Goal: Task Accomplishment & Management: Manage account settings

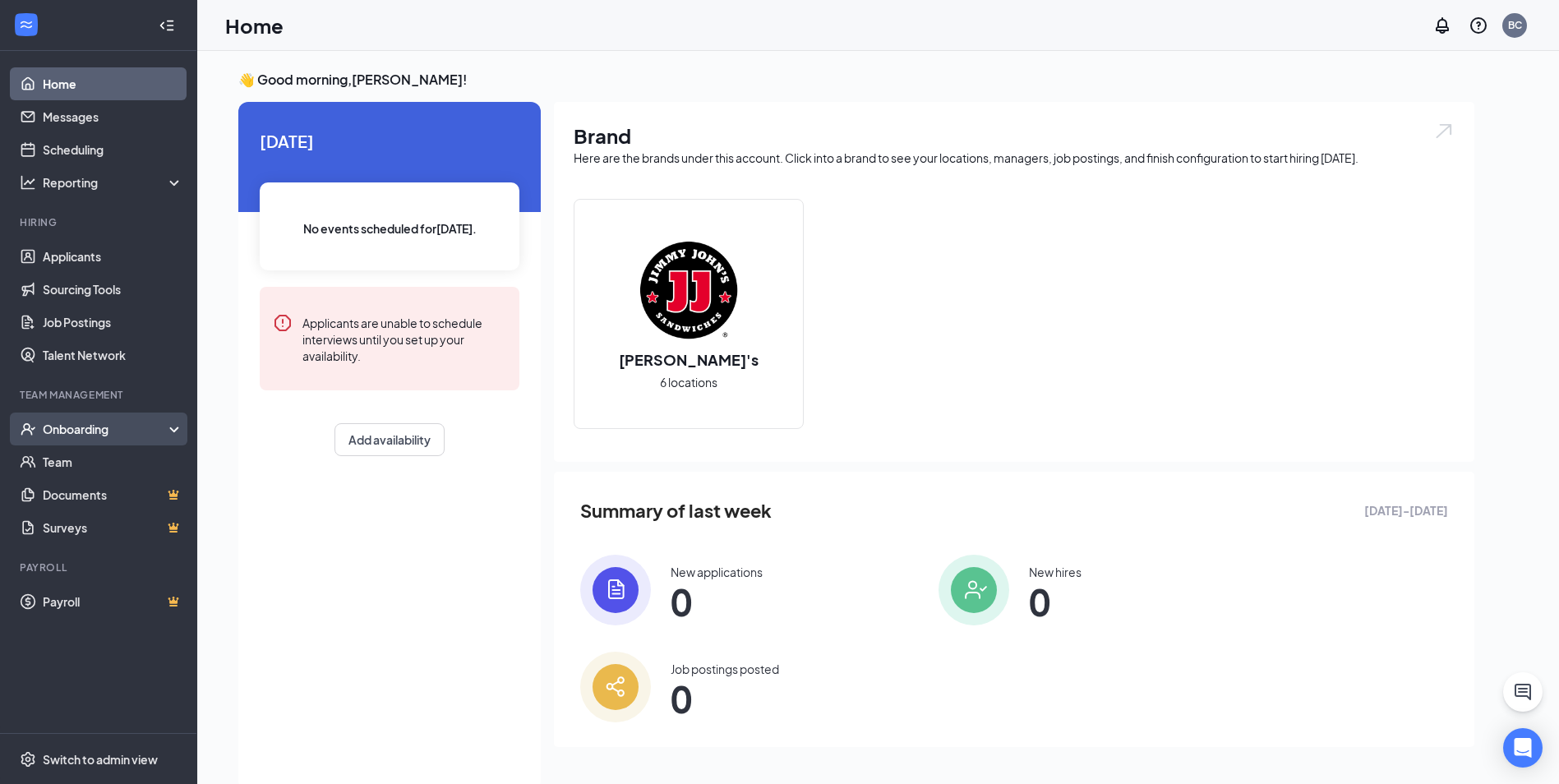
click at [96, 427] on div "Onboarding" at bounding box center [107, 428] width 127 height 16
click at [94, 428] on div "Onboarding" at bounding box center [107, 428] width 127 height 16
click at [94, 423] on div "Onboarding" at bounding box center [107, 428] width 127 height 16
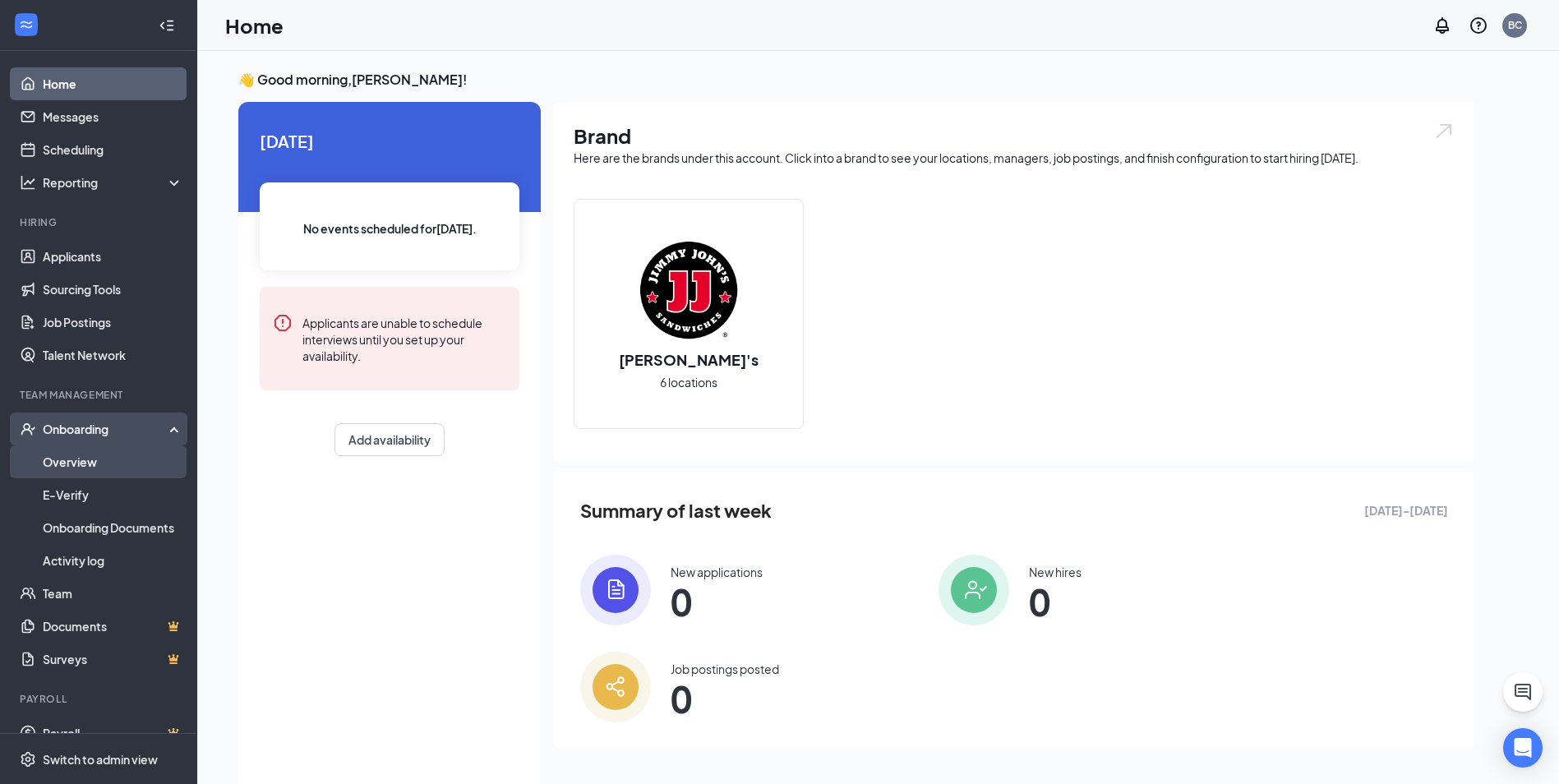
click at [90, 458] on link "Overview" at bounding box center [113, 462] width 140 height 33
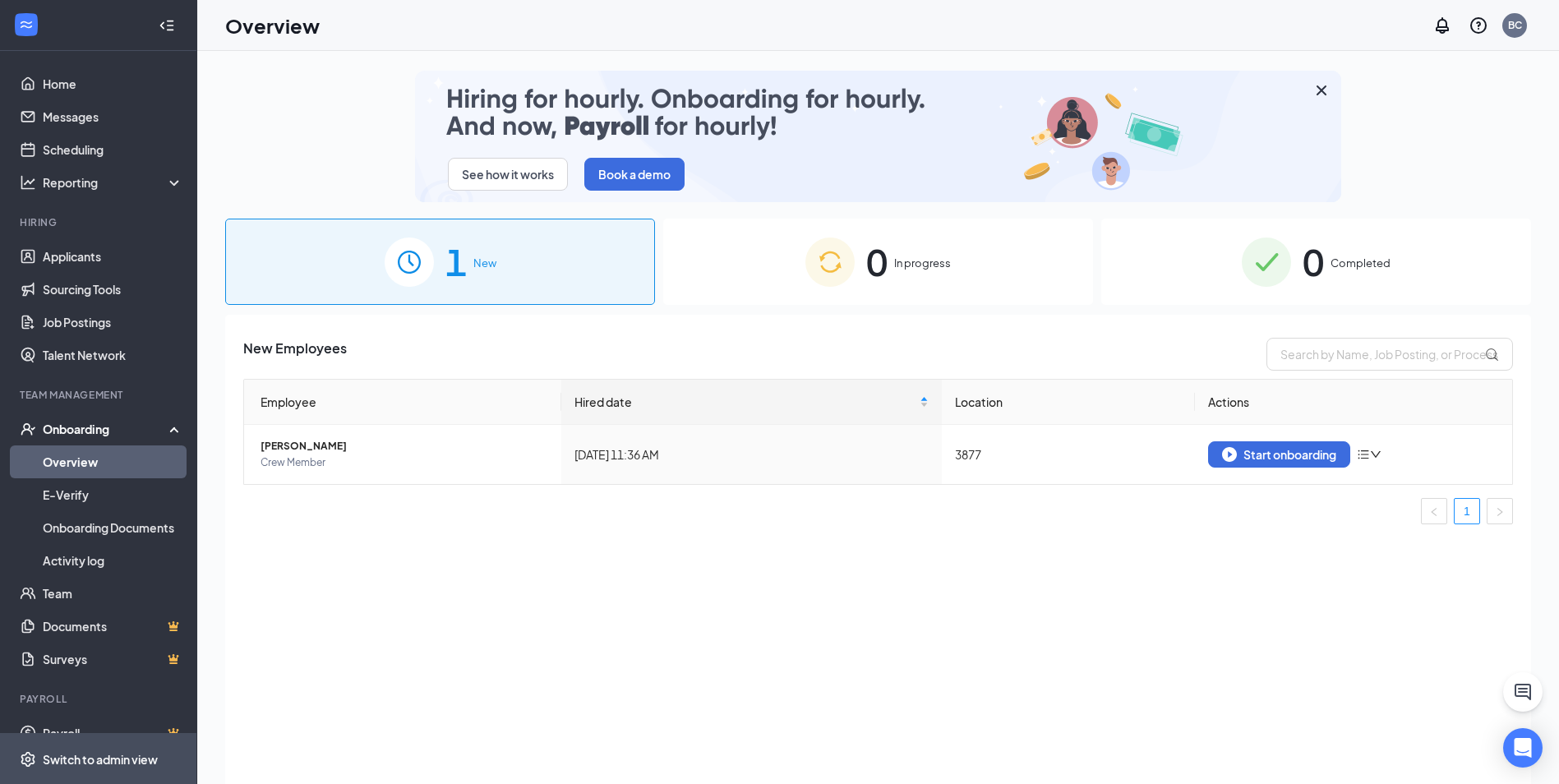
click at [113, 746] on span "Switch to admin view" at bounding box center [113, 759] width 140 height 50
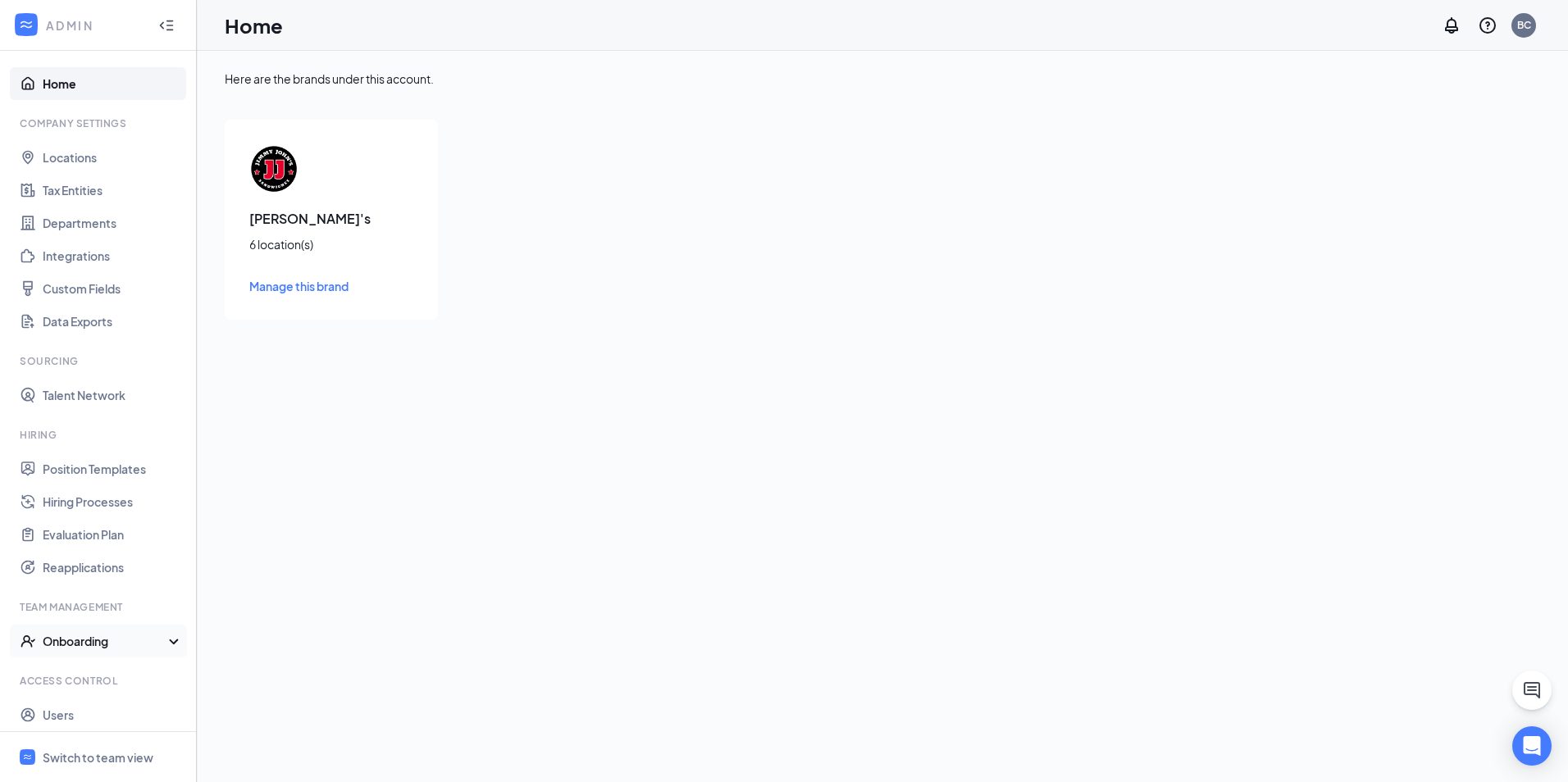
click at [85, 646] on div "Onboarding" at bounding box center [106, 640] width 127 height 16
click at [86, 666] on link "Onboarding Processes" at bounding box center [113, 673] width 140 height 33
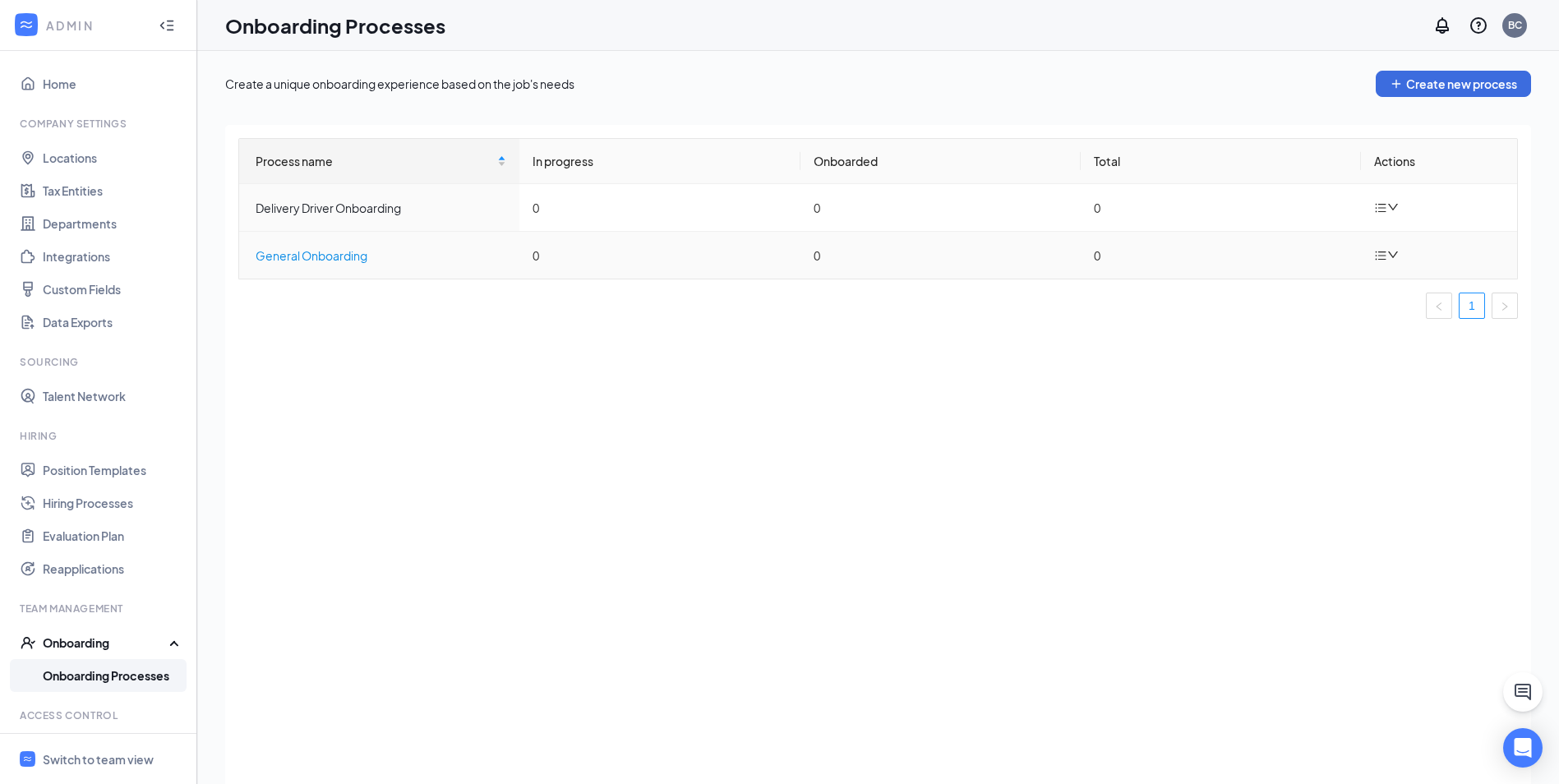
click at [419, 250] on div "General Onboarding" at bounding box center [381, 255] width 250 height 18
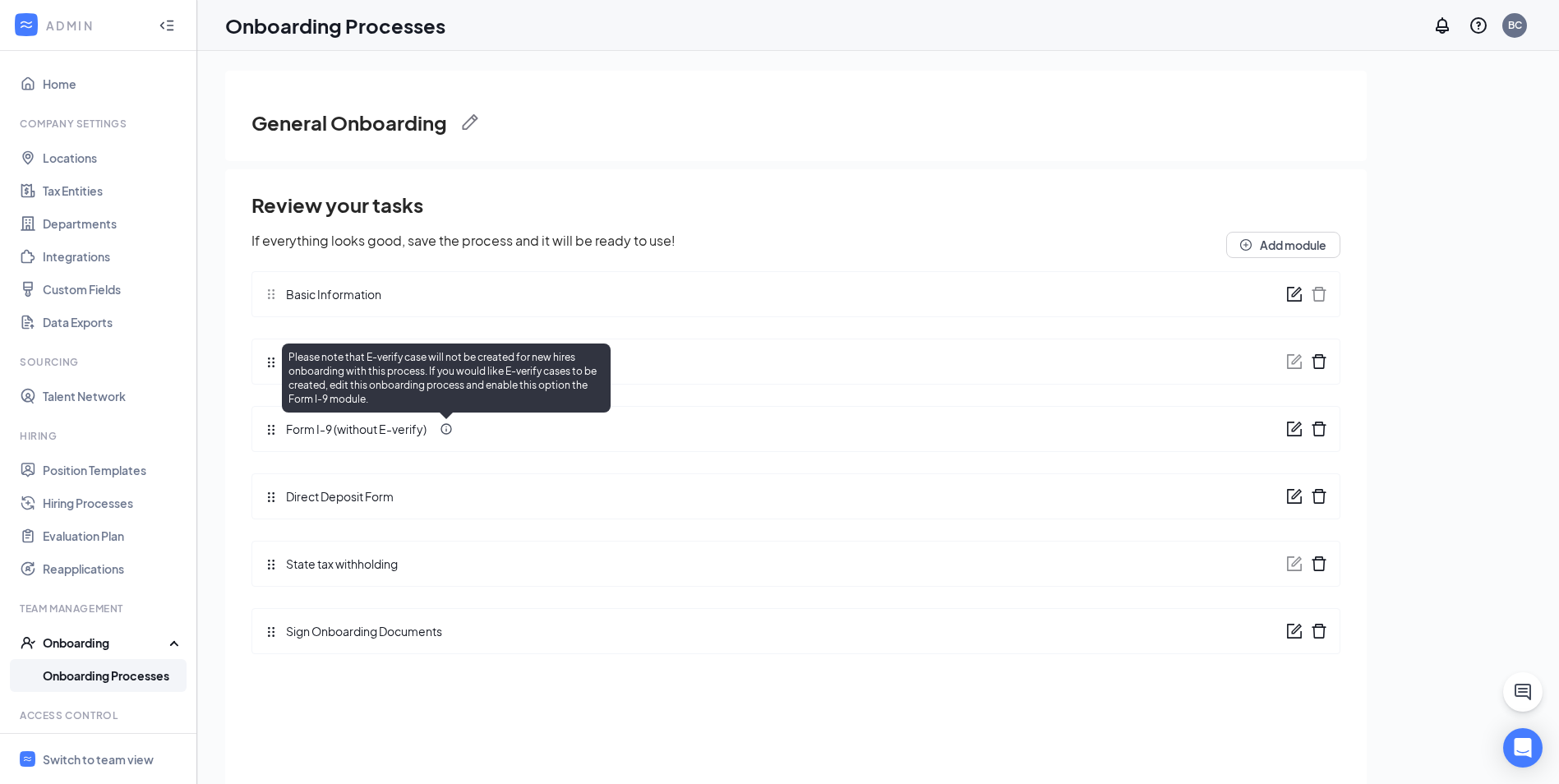
click at [442, 430] on icon "Info" at bounding box center [446, 428] width 11 height 11
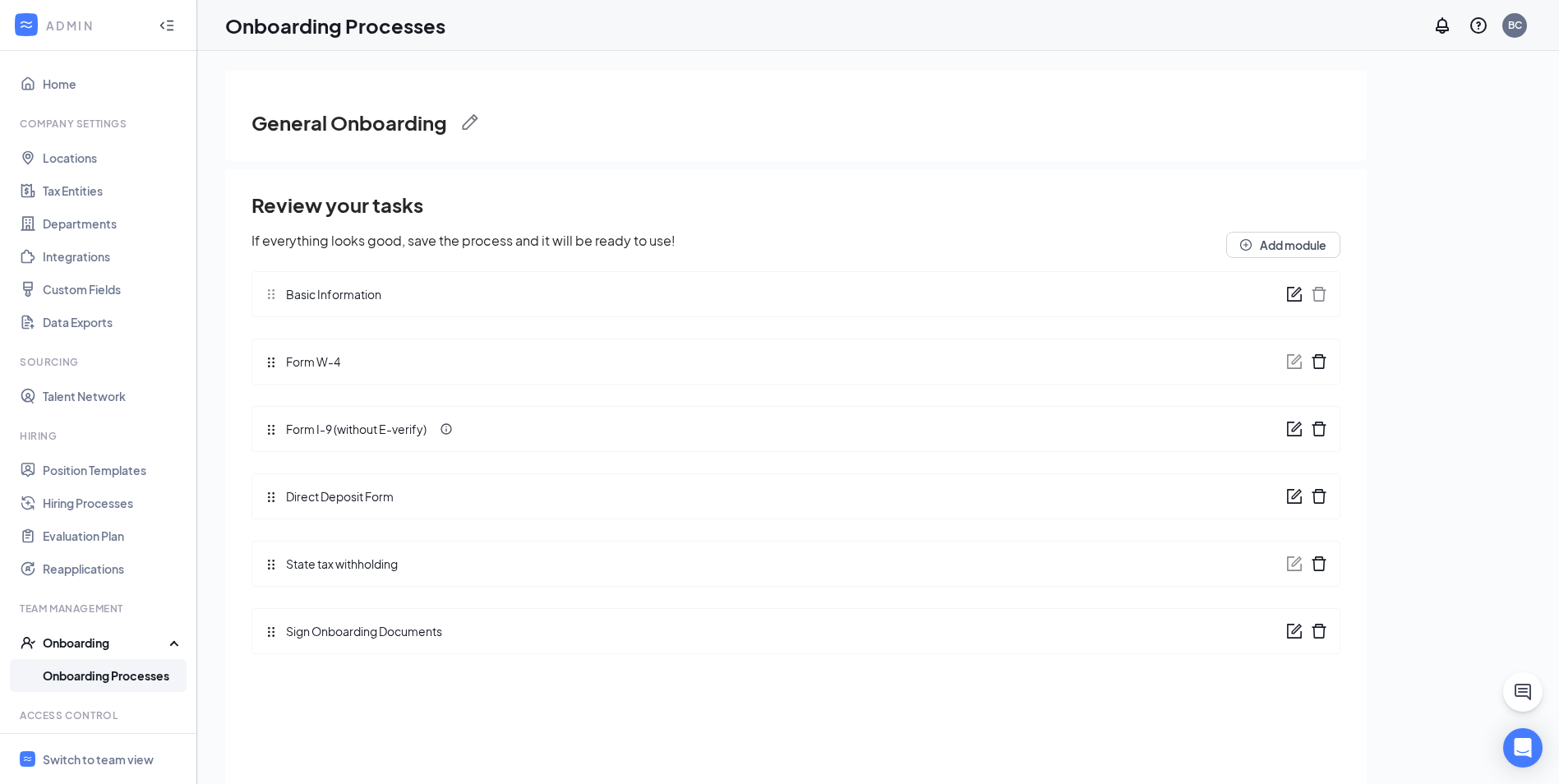
click at [1289, 427] on icon "form" at bounding box center [1293, 428] width 16 height 16
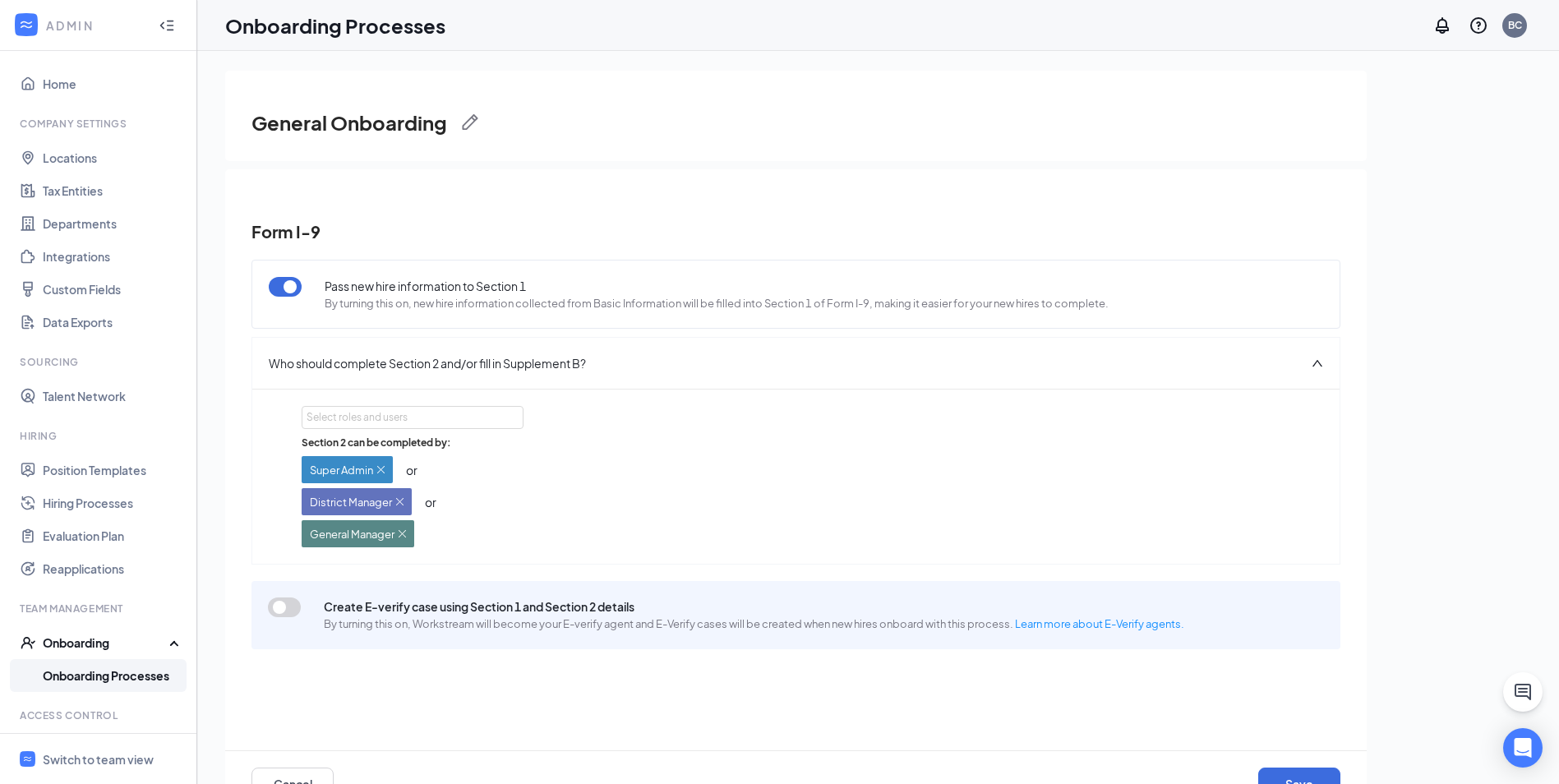
scroll to position [74, 0]
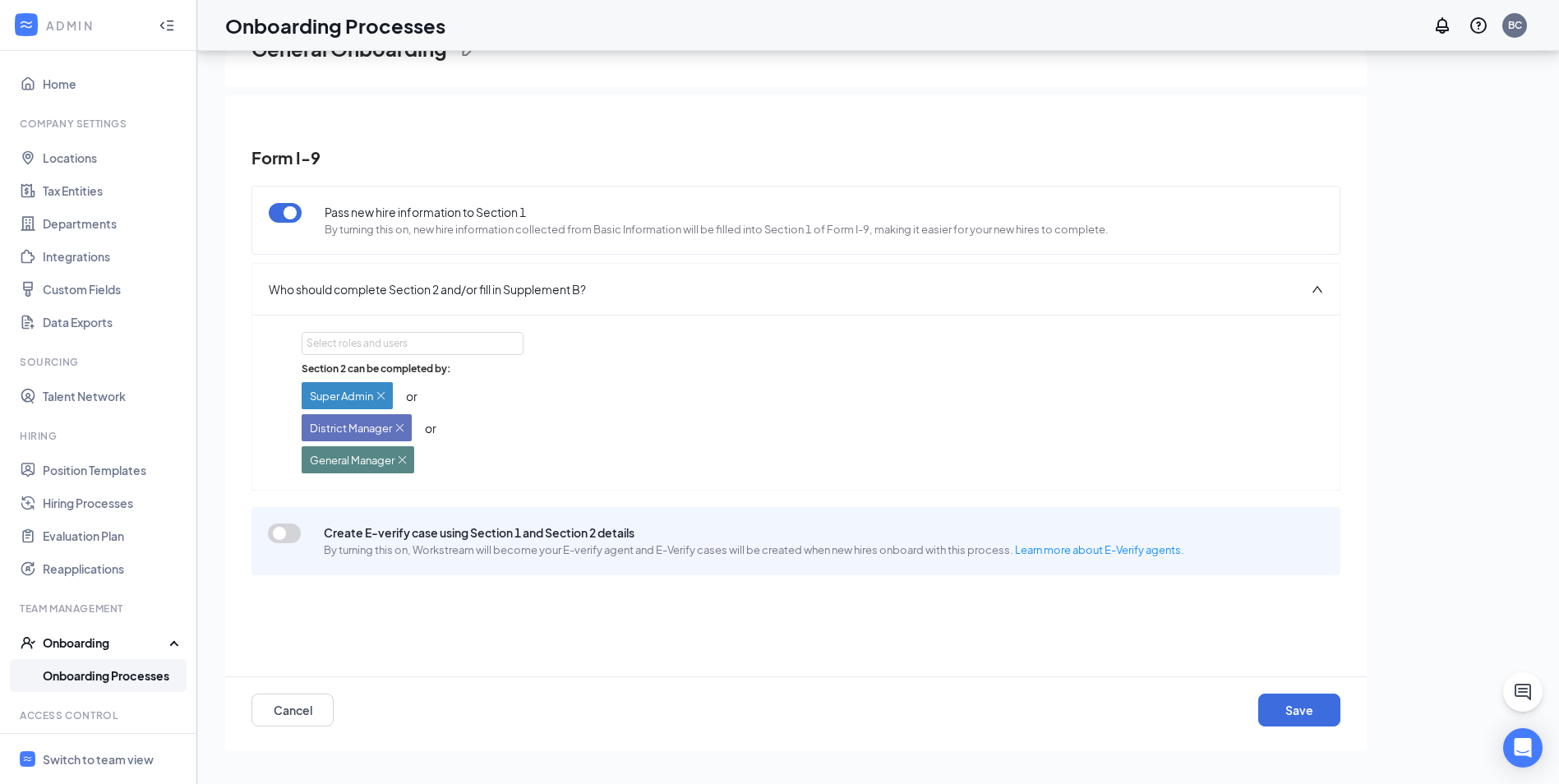
click at [280, 534] on button "button" at bounding box center [284, 533] width 33 height 19
click at [1306, 712] on button "Save" at bounding box center [1298, 710] width 82 height 33
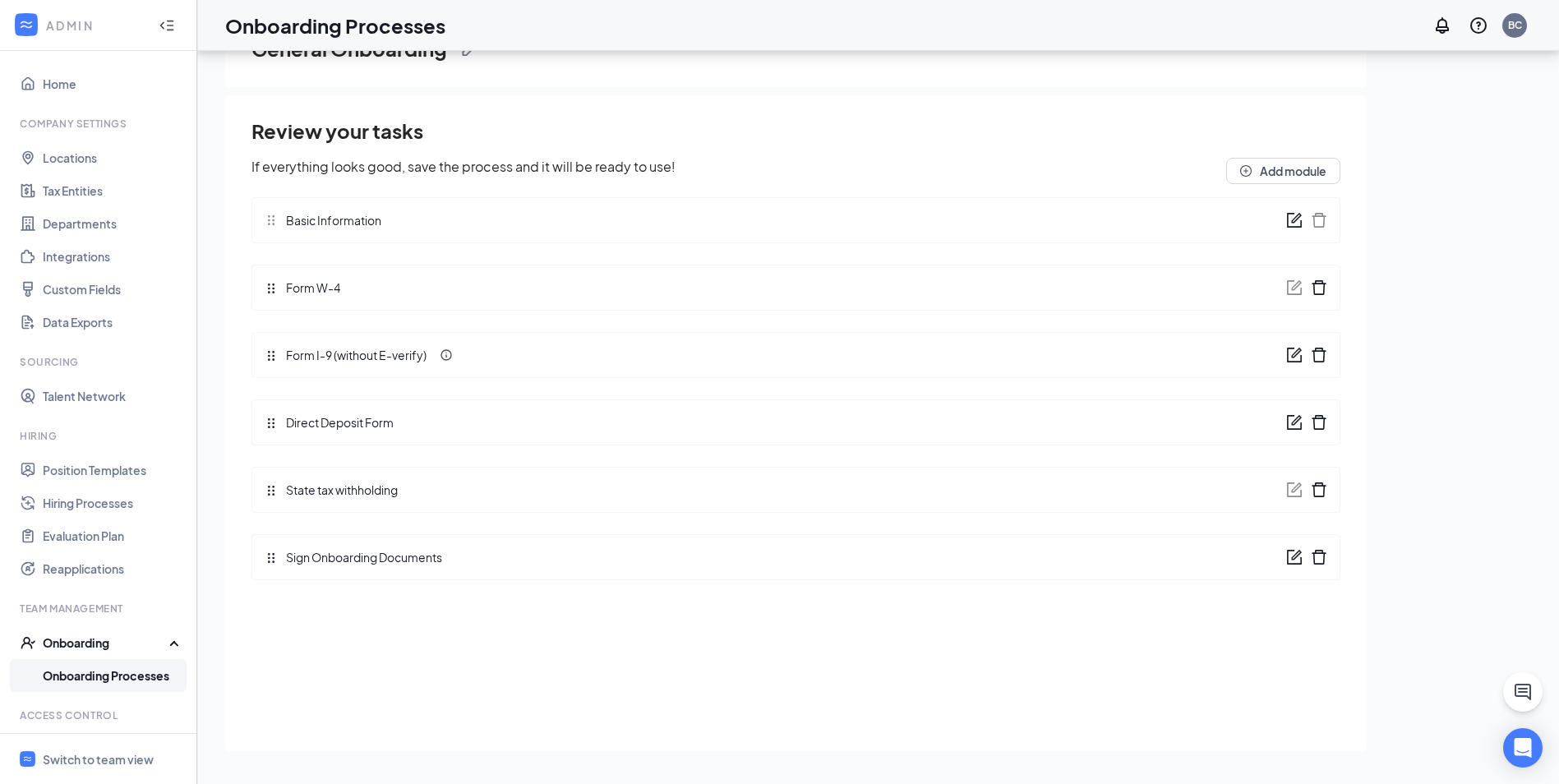
click at [1293, 357] on icon "form" at bounding box center [1293, 354] width 16 height 16
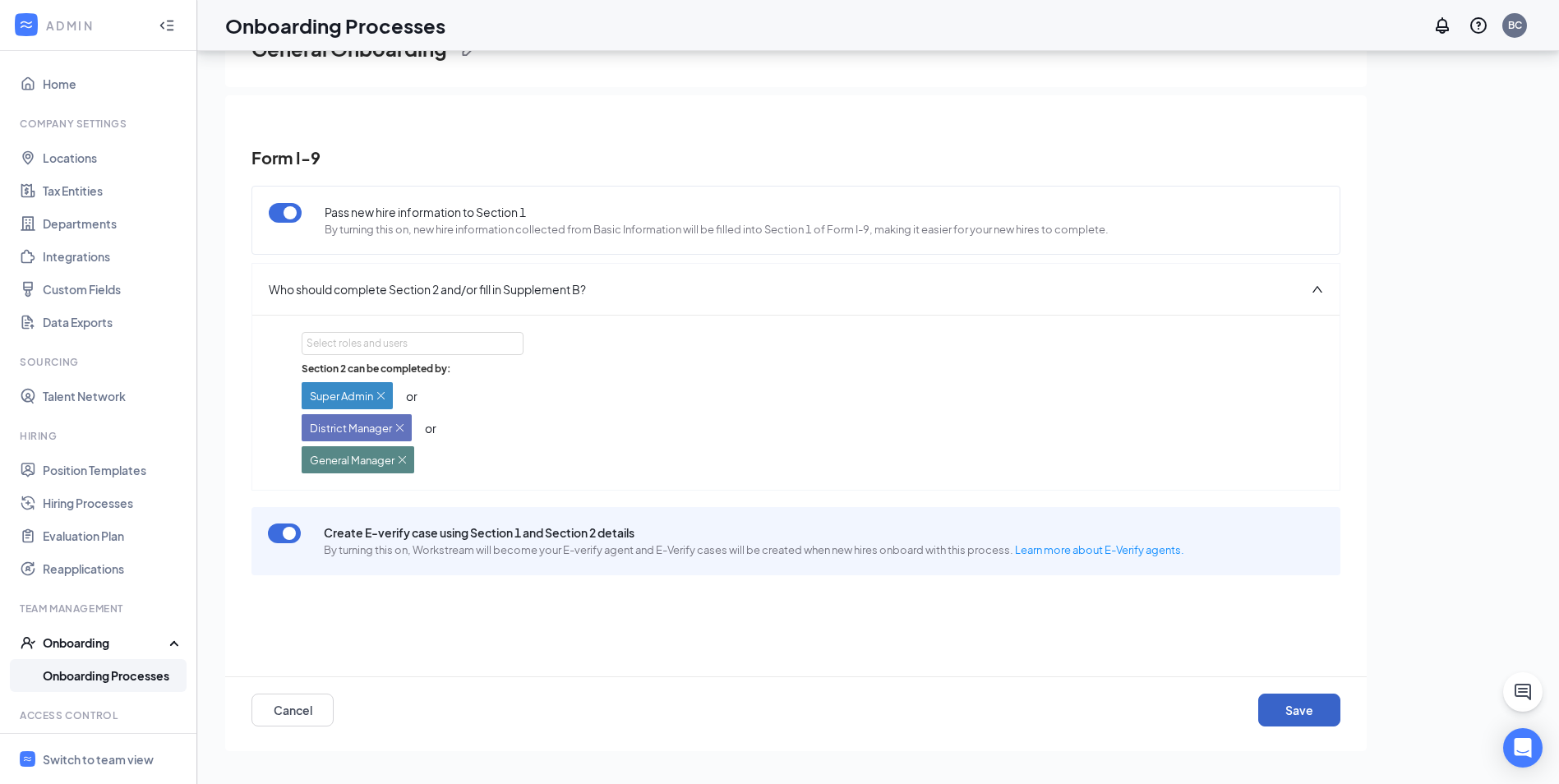
click at [1296, 713] on button "Save" at bounding box center [1298, 710] width 82 height 33
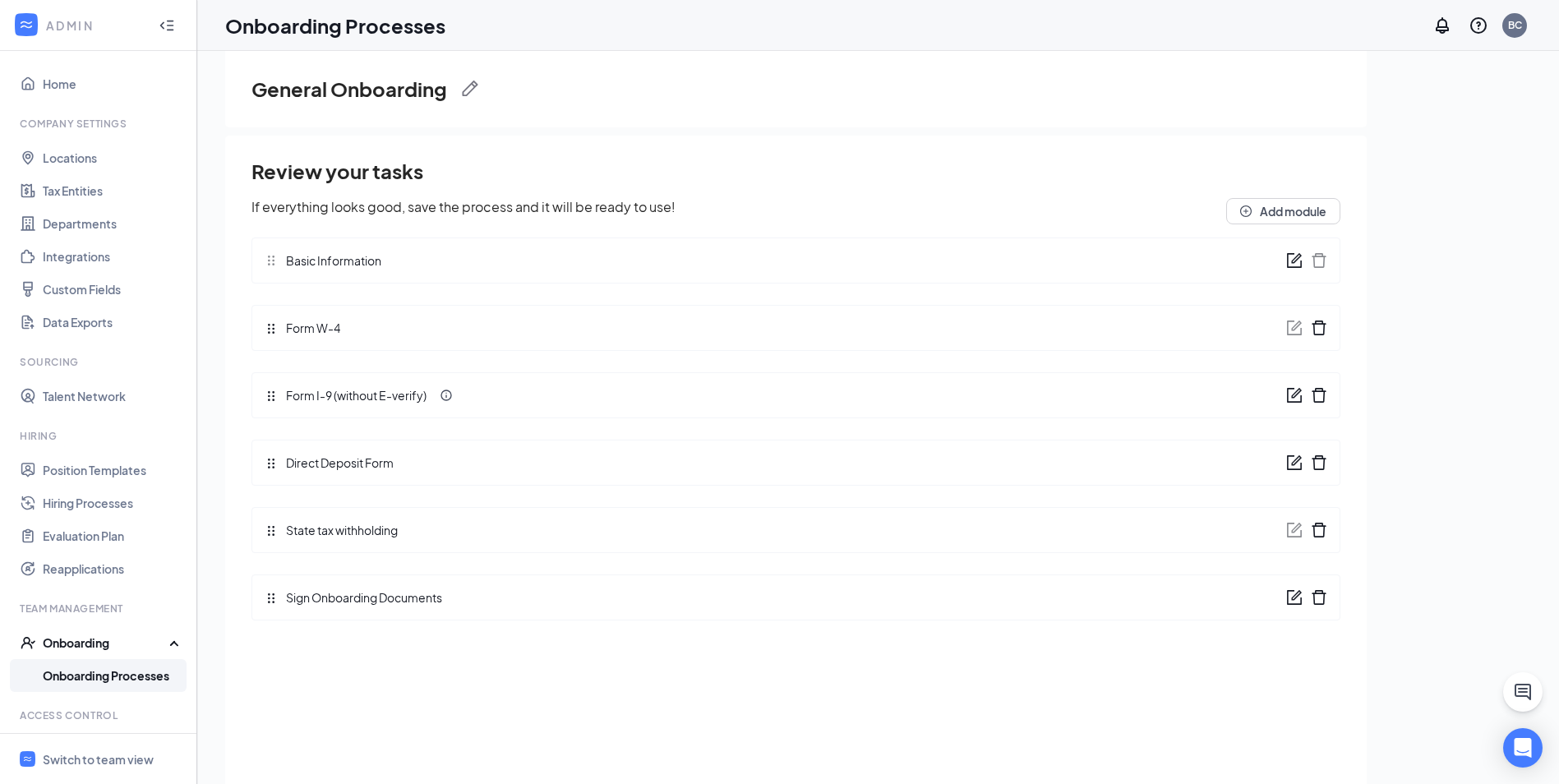
scroll to position [0, 0]
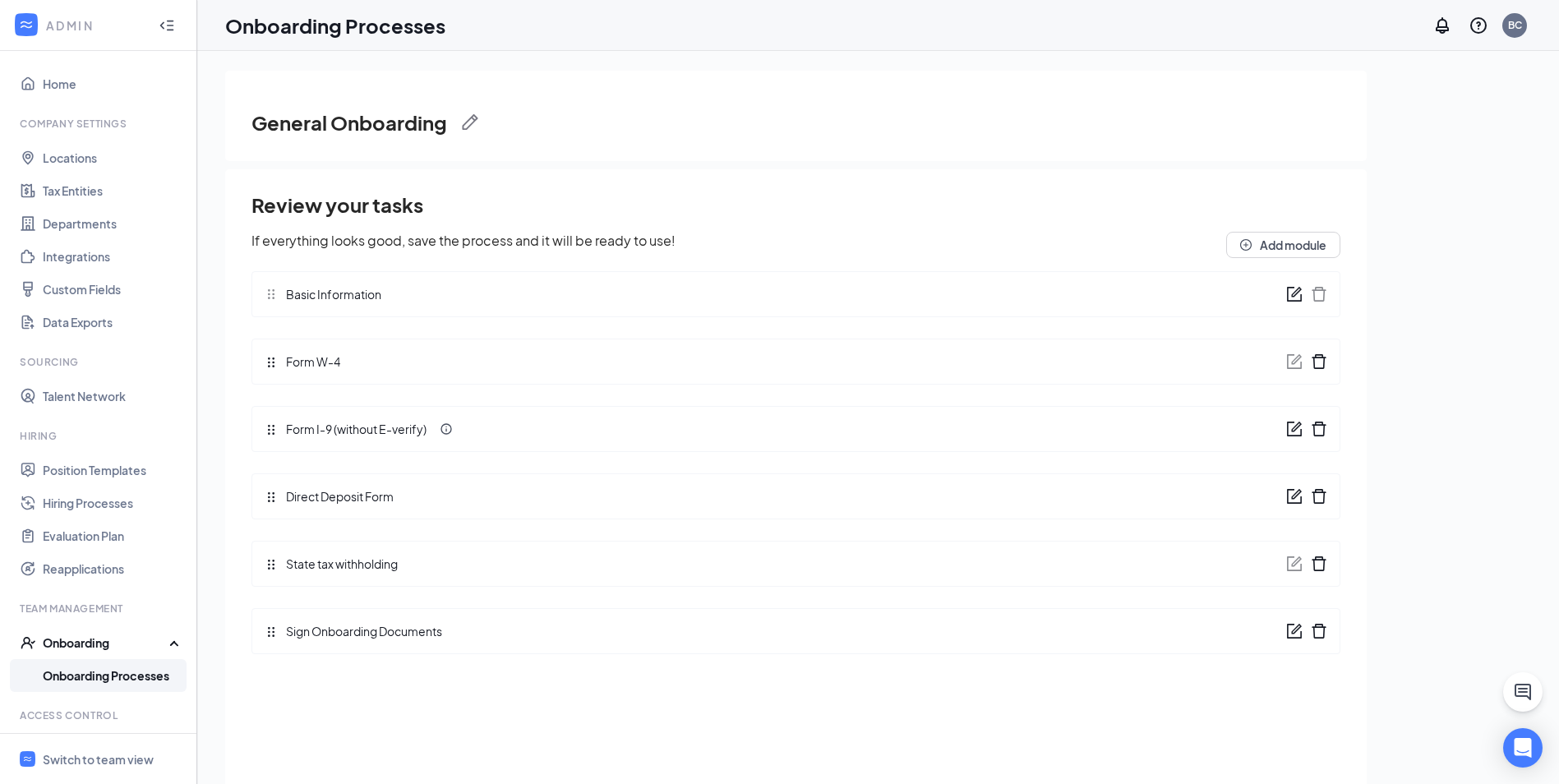
click at [55, 667] on link "Onboarding Processes" at bounding box center [113, 675] width 140 height 33
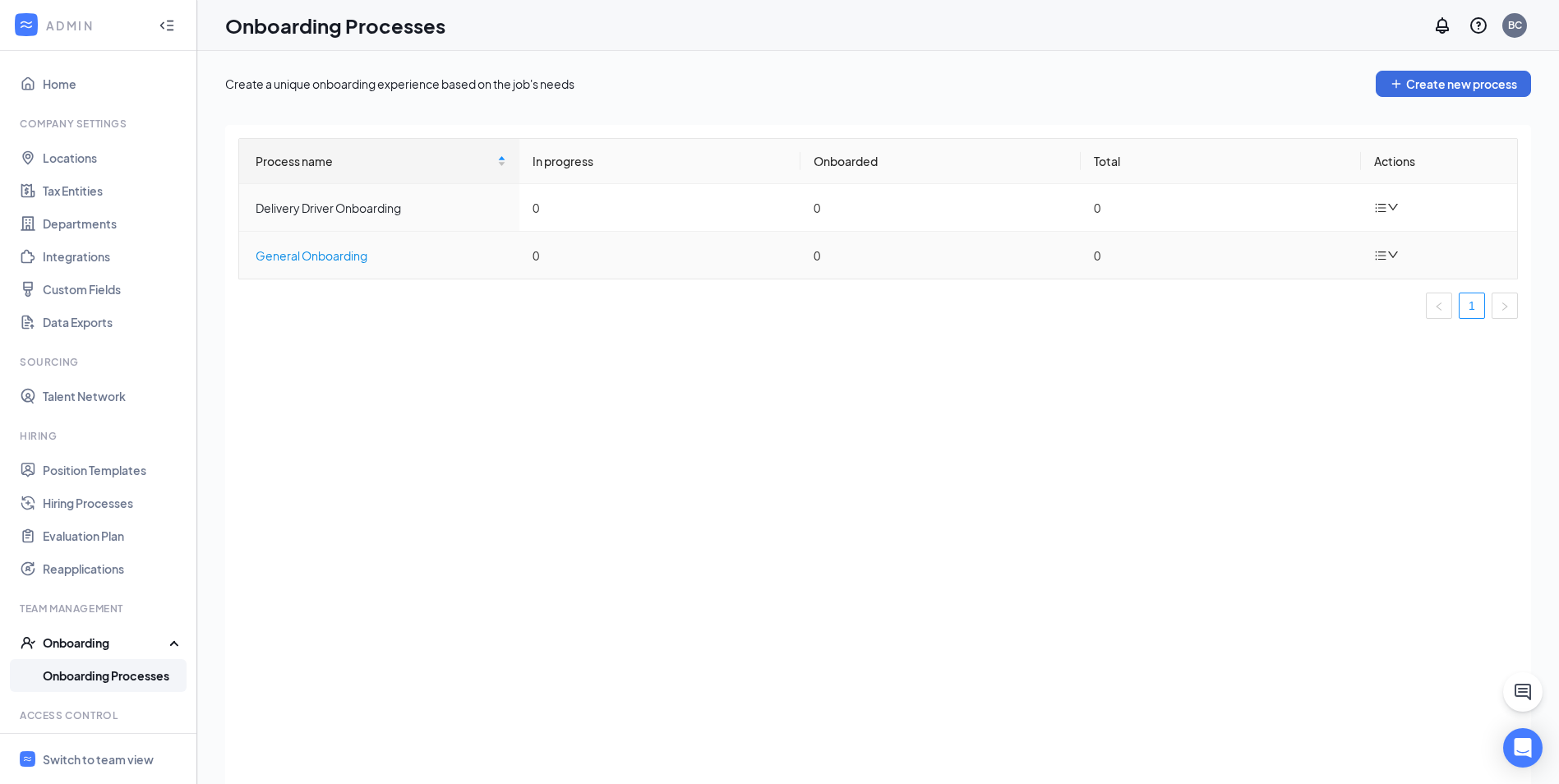
click at [385, 260] on div "General Onboarding" at bounding box center [381, 255] width 250 height 18
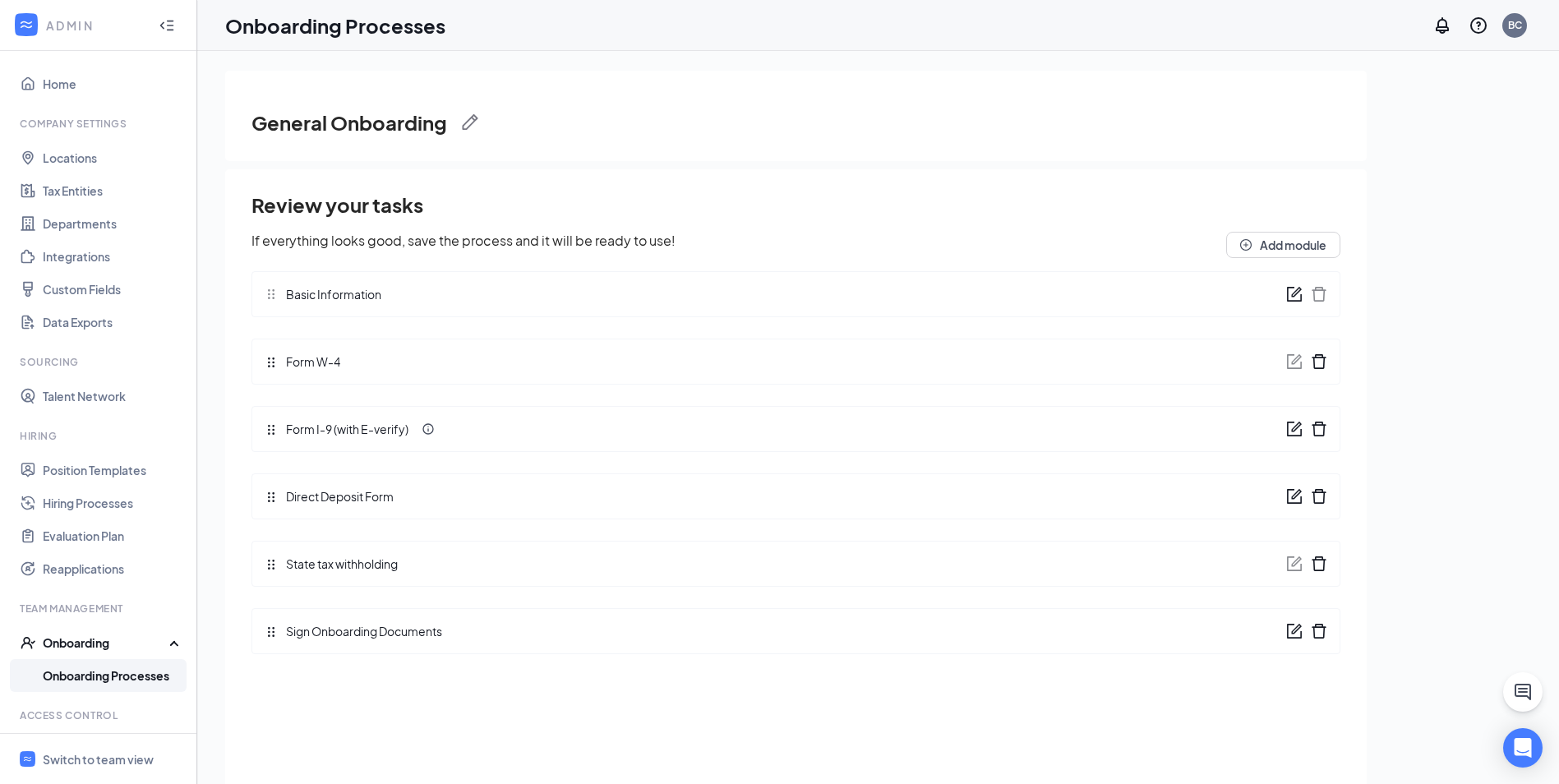
click at [140, 679] on link "Onboarding Processes" at bounding box center [113, 675] width 140 height 33
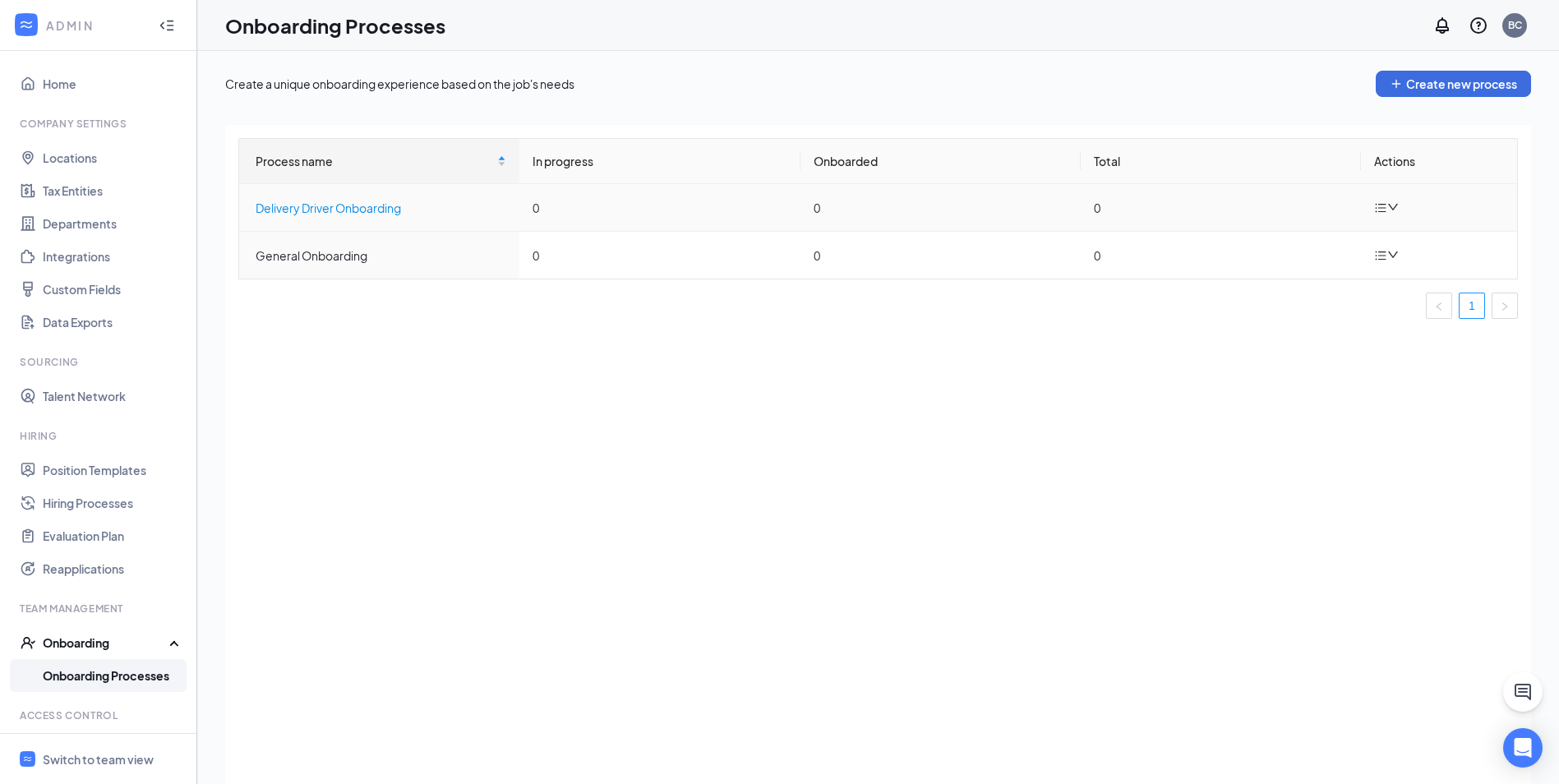
click at [359, 204] on div "Delivery Driver Onboarding" at bounding box center [381, 207] width 250 height 18
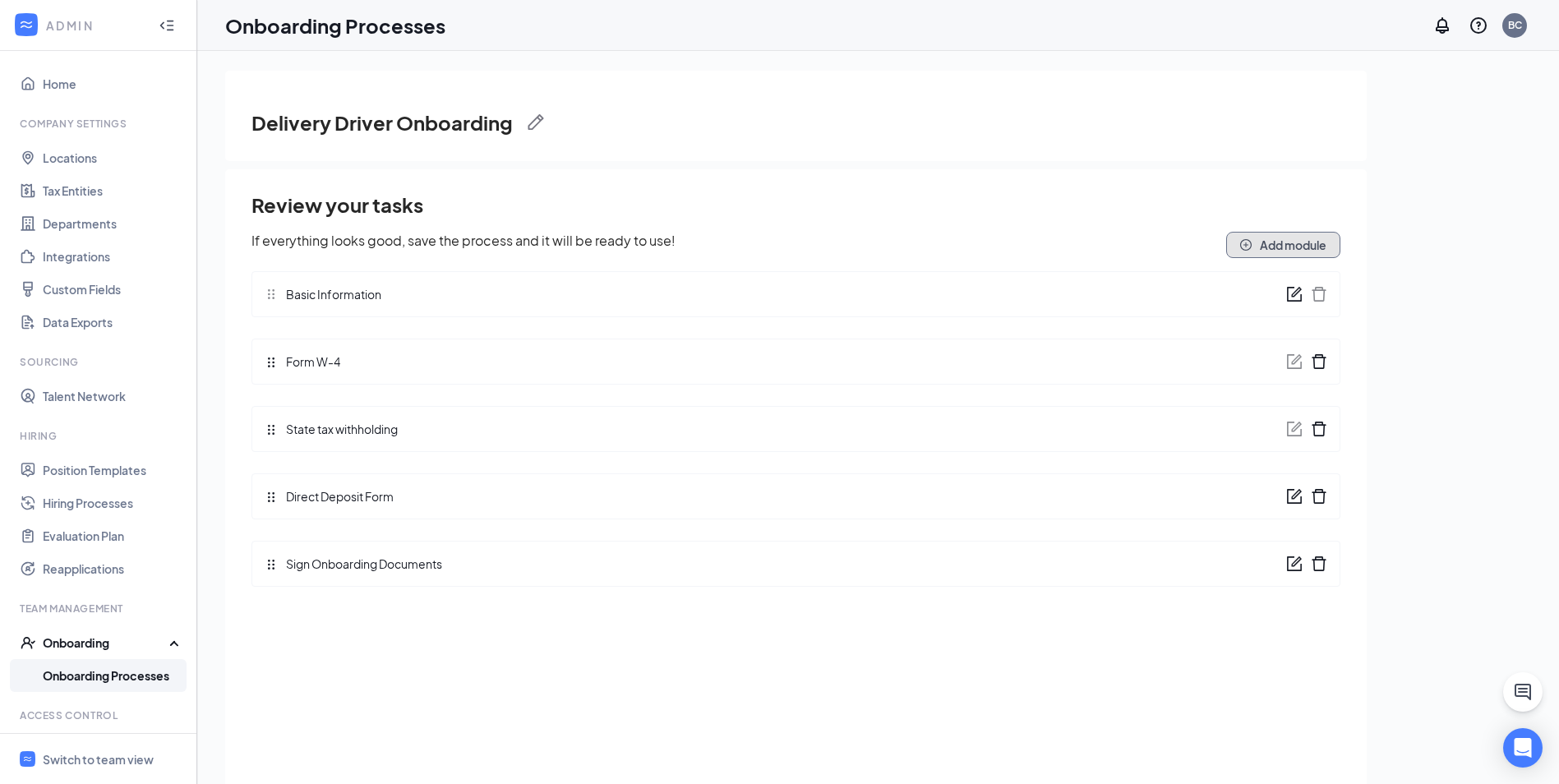
click at [1272, 242] on button "Add module" at bounding box center [1282, 244] width 114 height 26
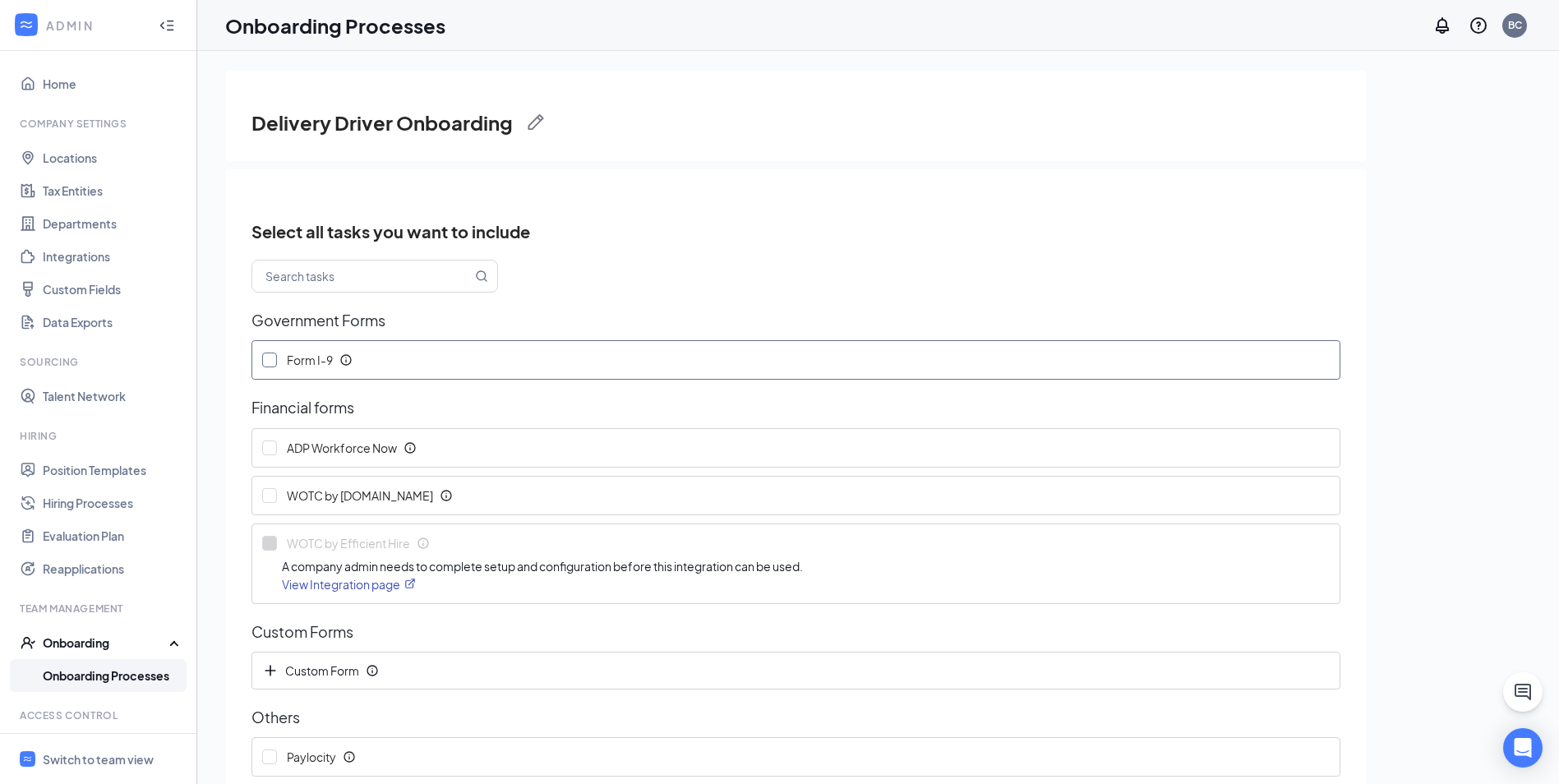
click at [274, 360] on input "Form I-9" at bounding box center [269, 359] width 14 height 14
checkbox input "true"
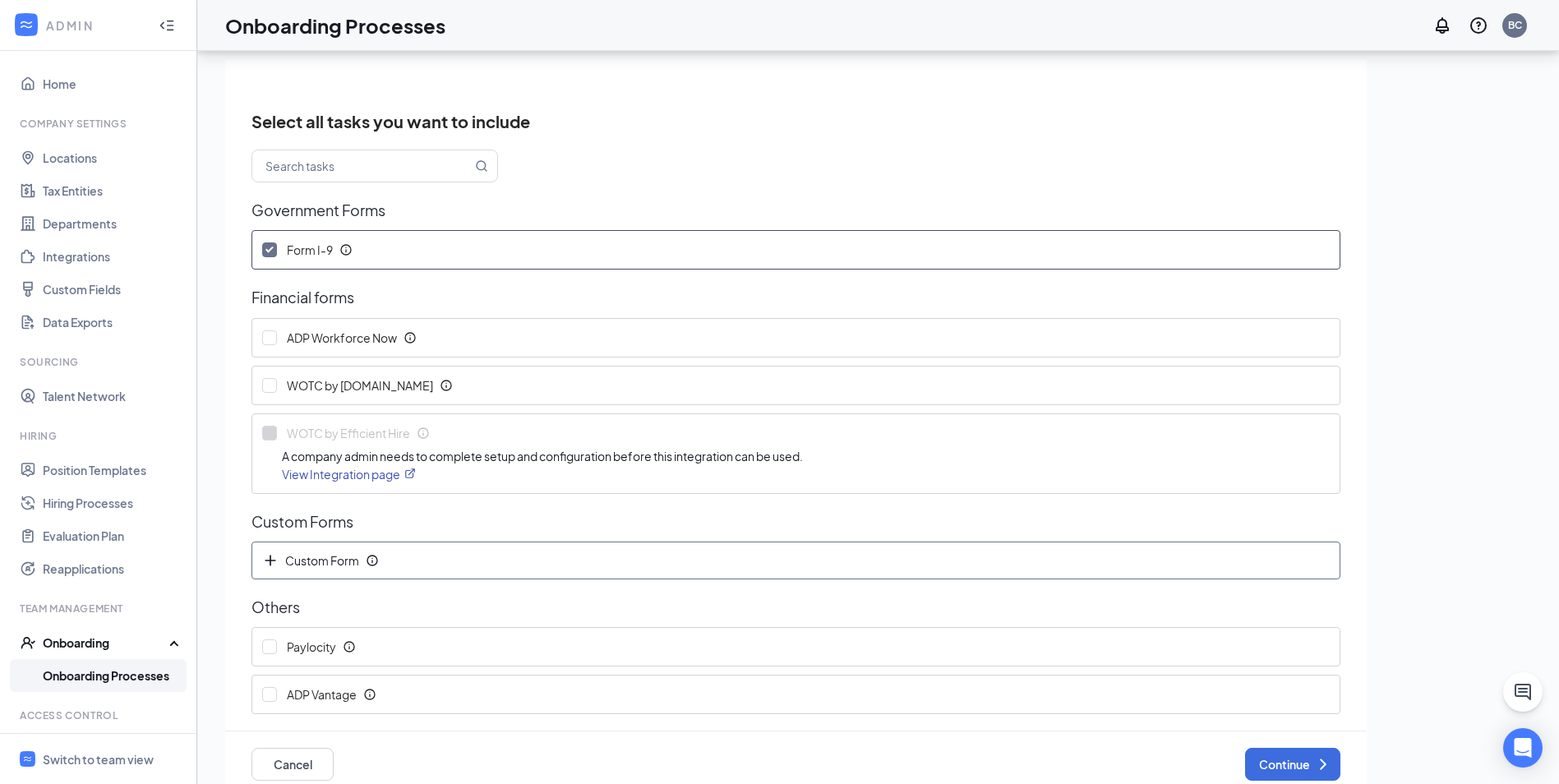
scroll to position [74, 0]
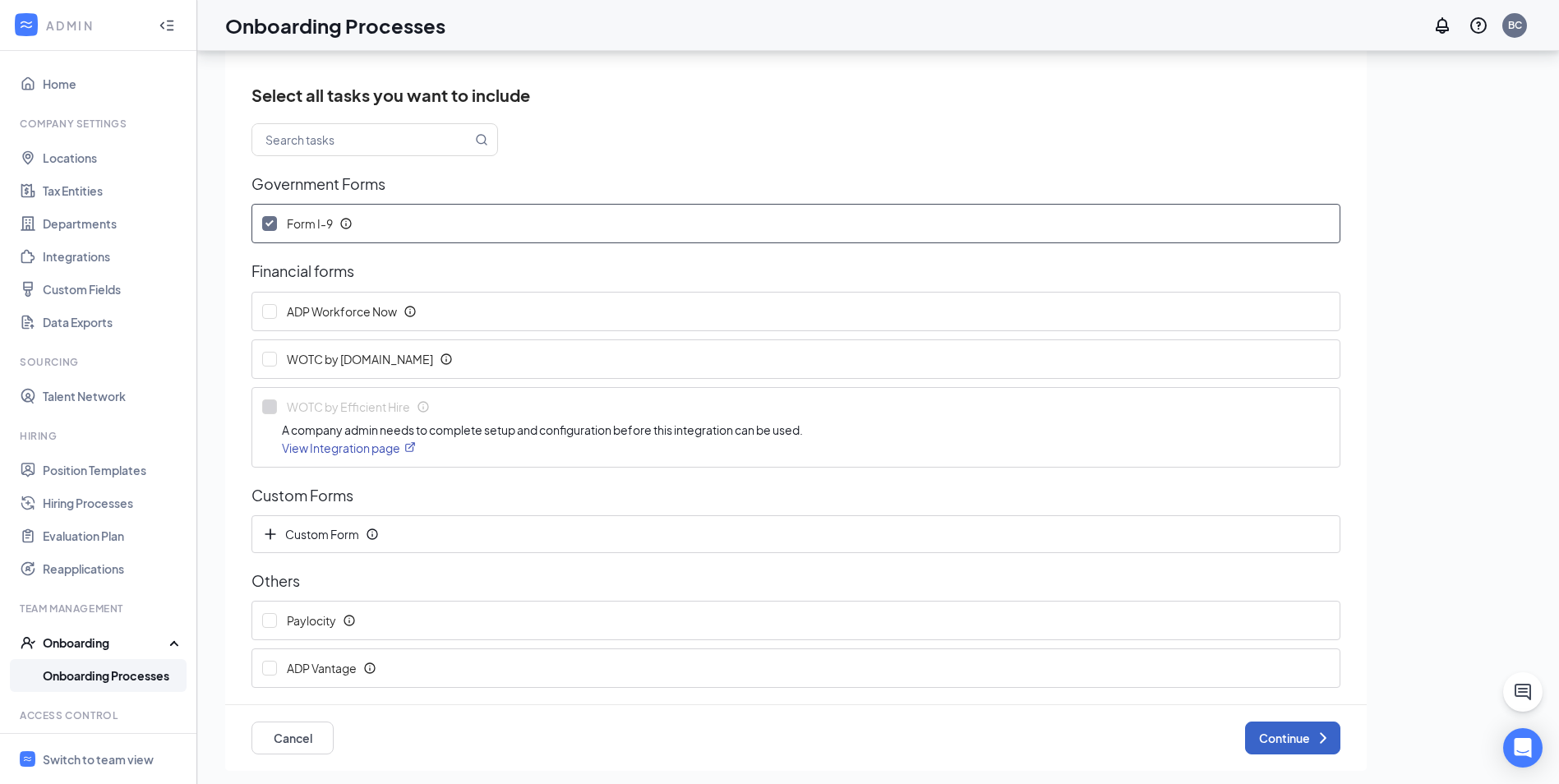
click at [1251, 735] on button "Continue" at bounding box center [1293, 737] width 96 height 33
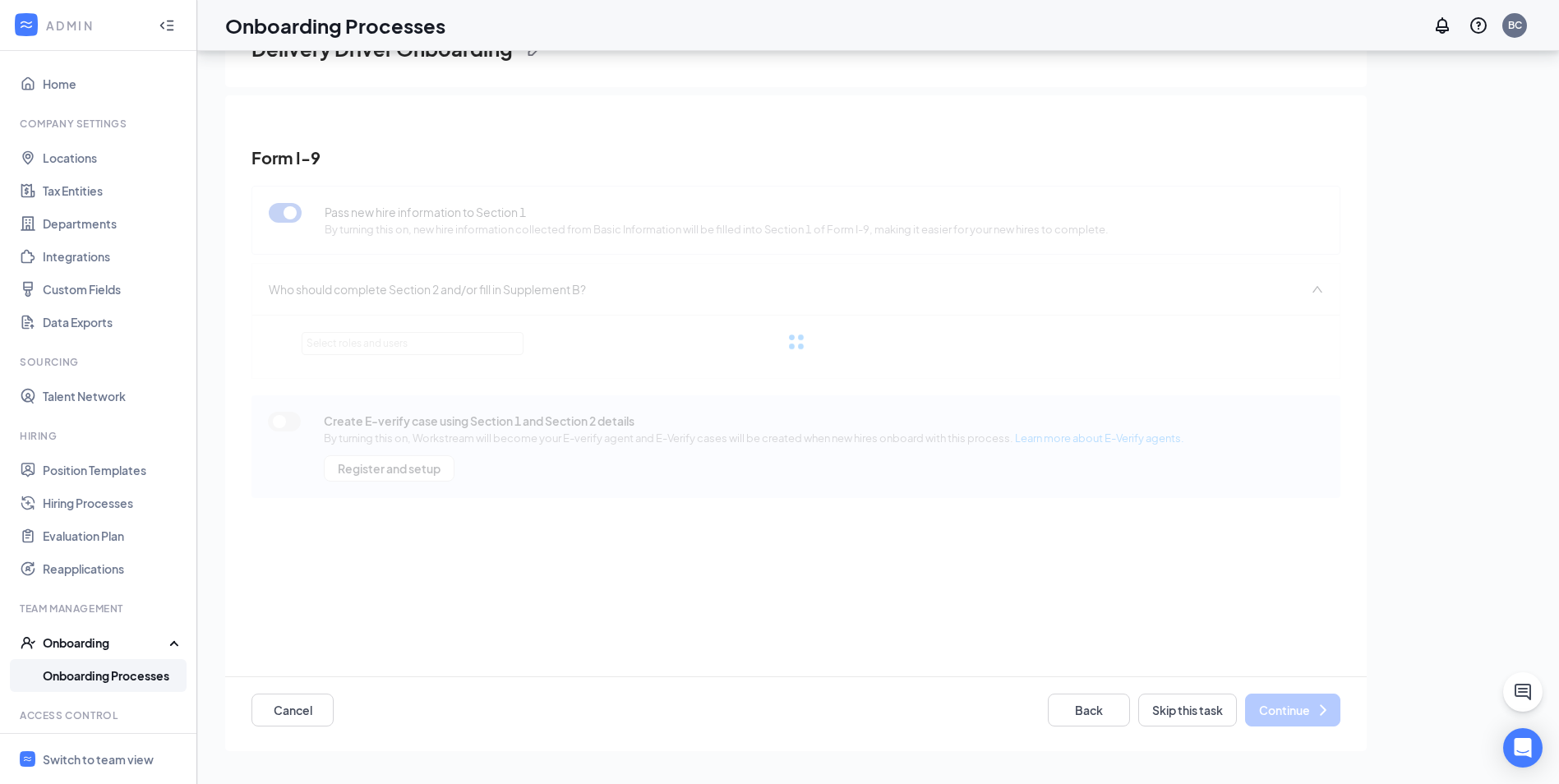
scroll to position [0, 0]
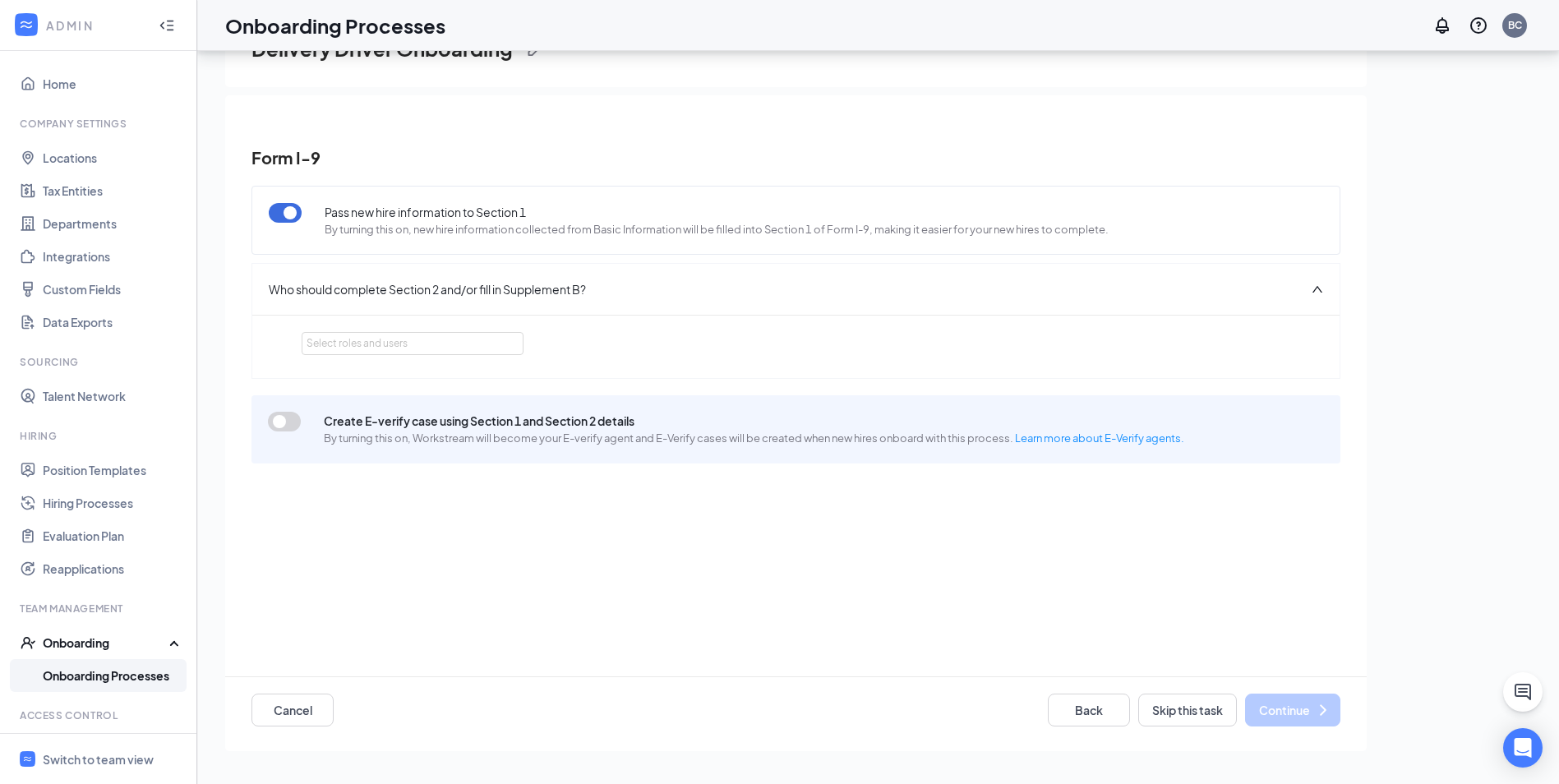
click at [283, 423] on button "button" at bounding box center [284, 421] width 33 height 19
click at [436, 349] on div "Select roles and users" at bounding box center [408, 343] width 203 height 16
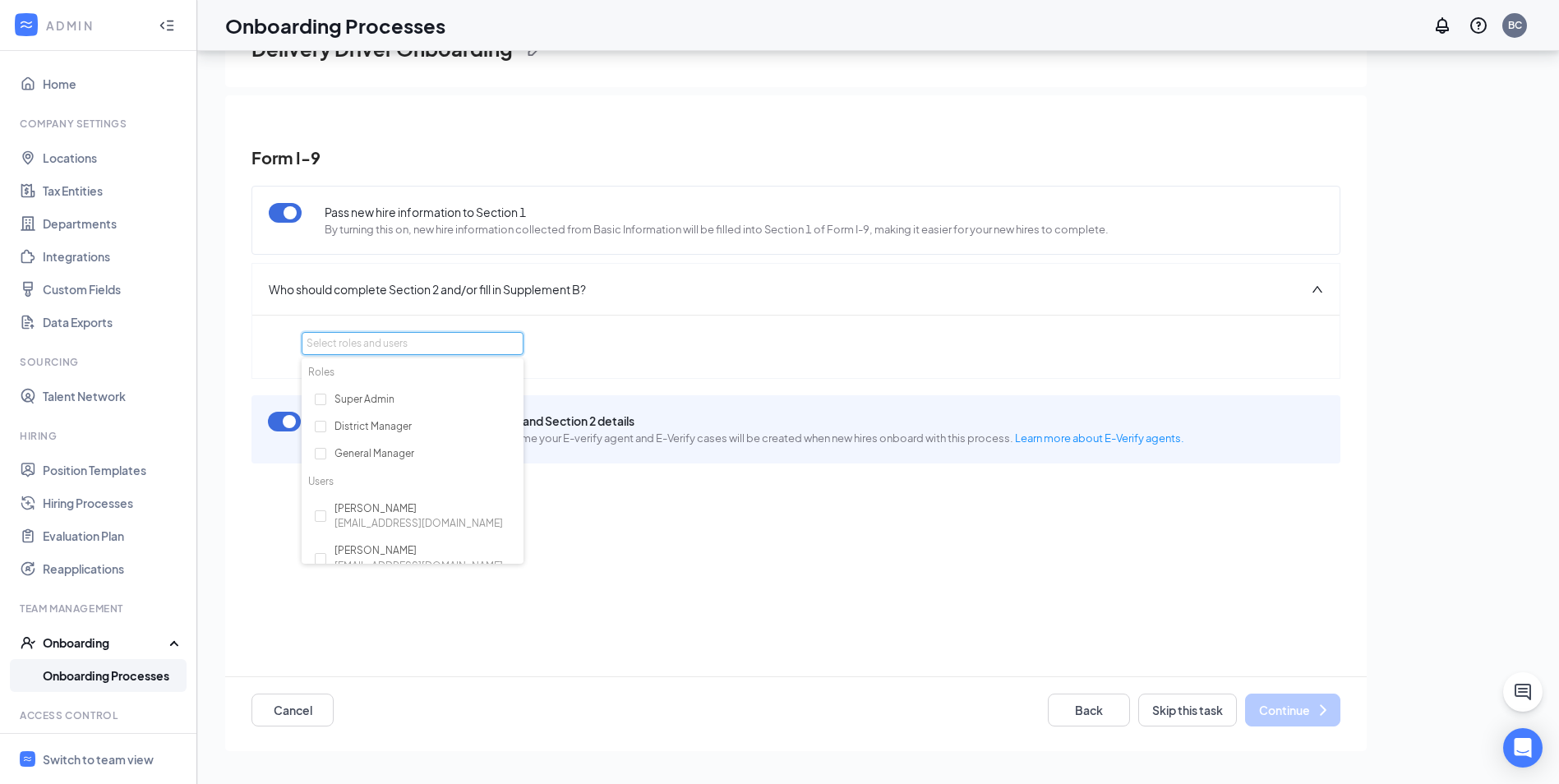
click at [809, 584] on div "Pass new hire information to Section 1 By turning this on, new hire information…" at bounding box center [795, 460] width 1089 height 565
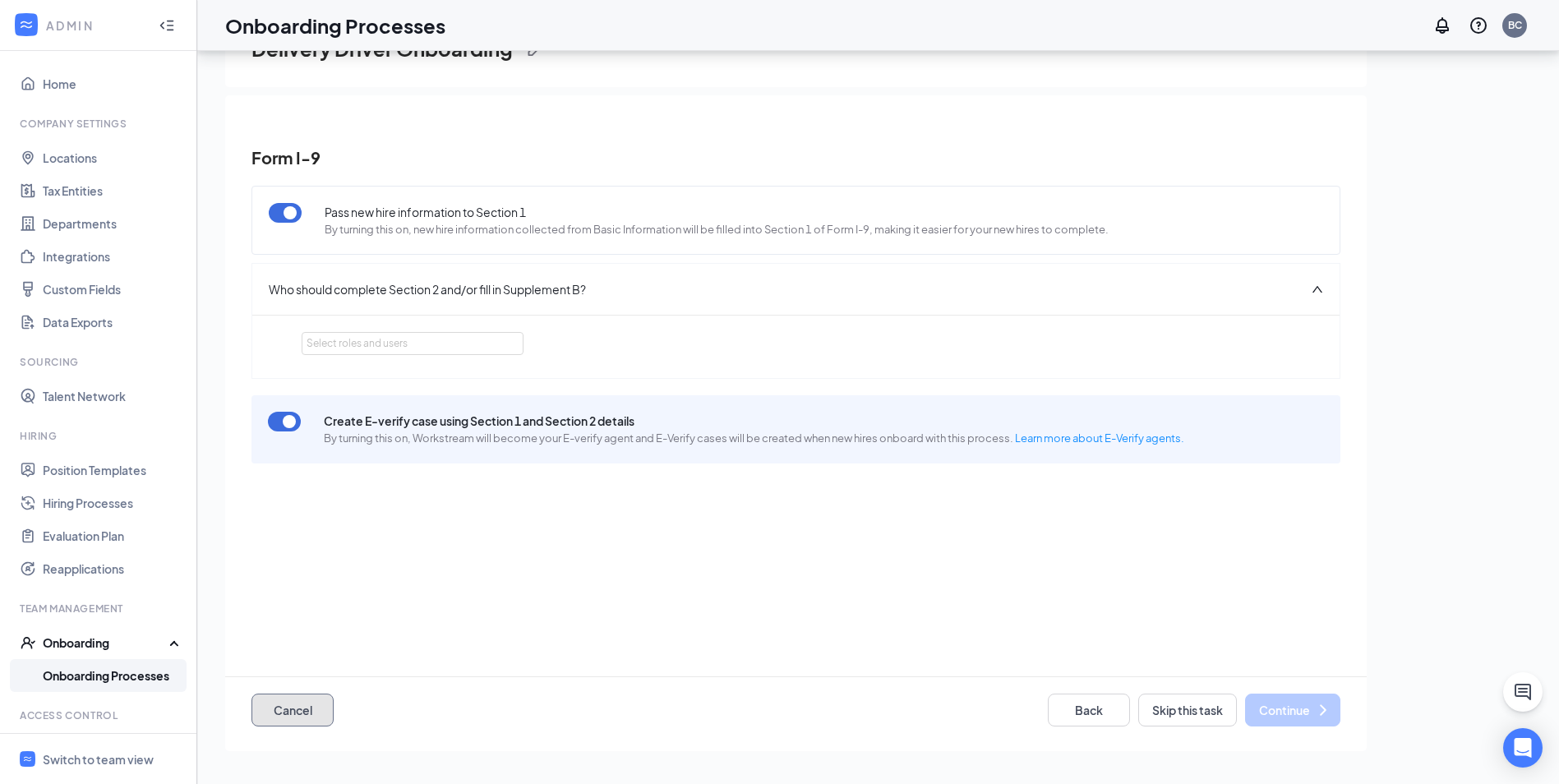
click at [297, 714] on button "Cancel" at bounding box center [292, 710] width 82 height 33
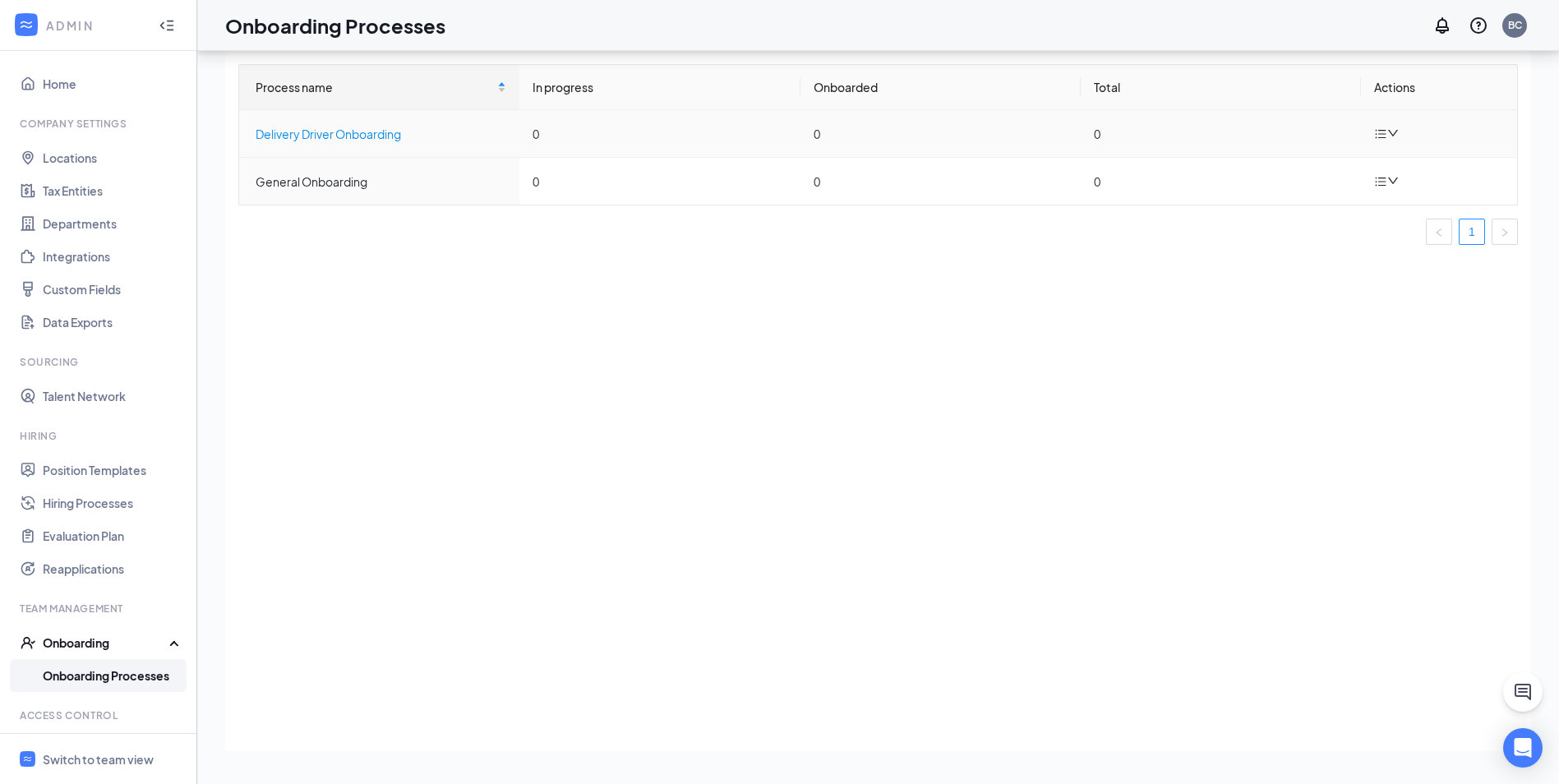
click at [412, 138] on div "Delivery Driver Onboarding" at bounding box center [381, 134] width 250 height 18
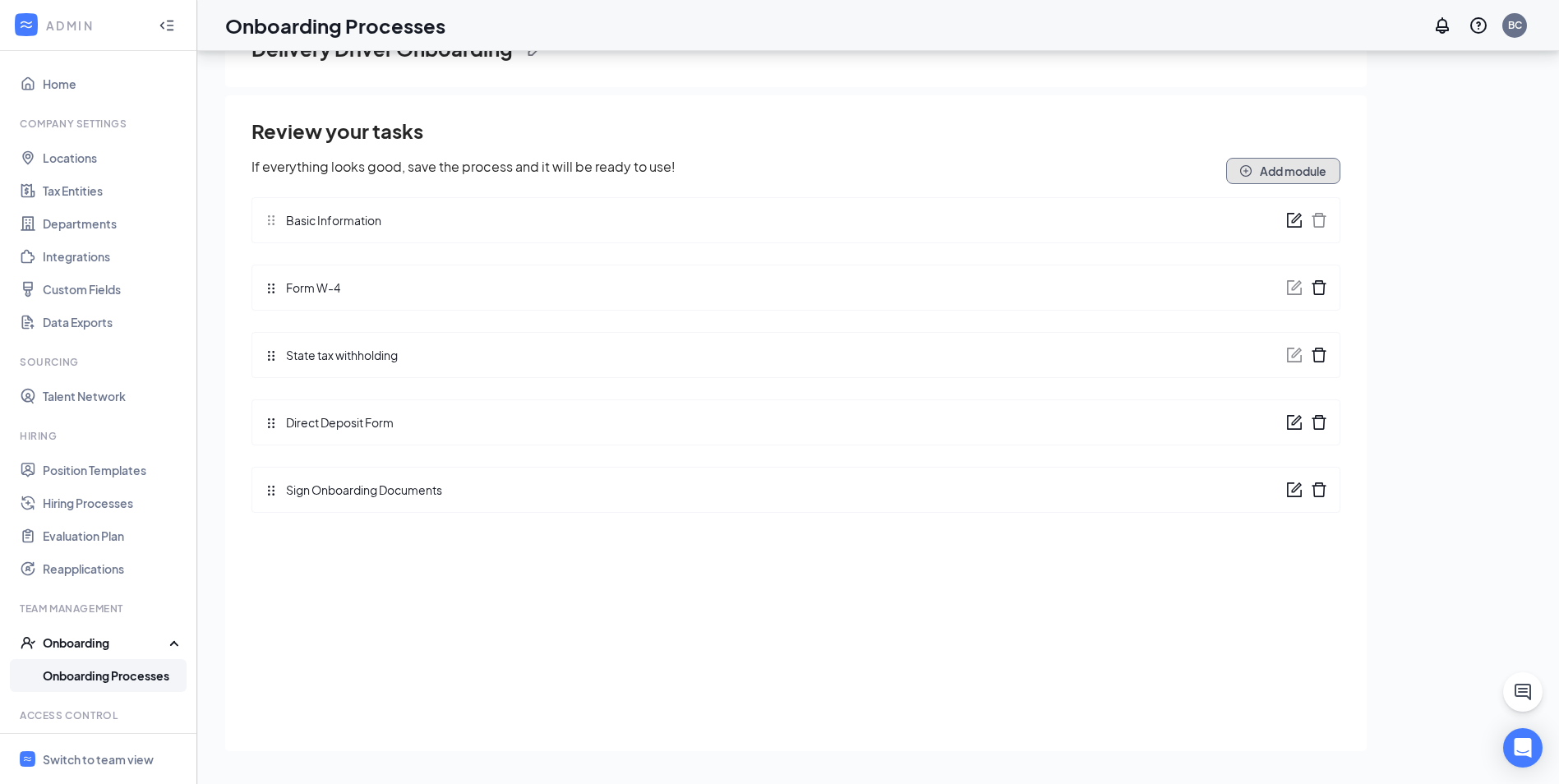
click at [1309, 176] on button "Add module" at bounding box center [1282, 171] width 114 height 26
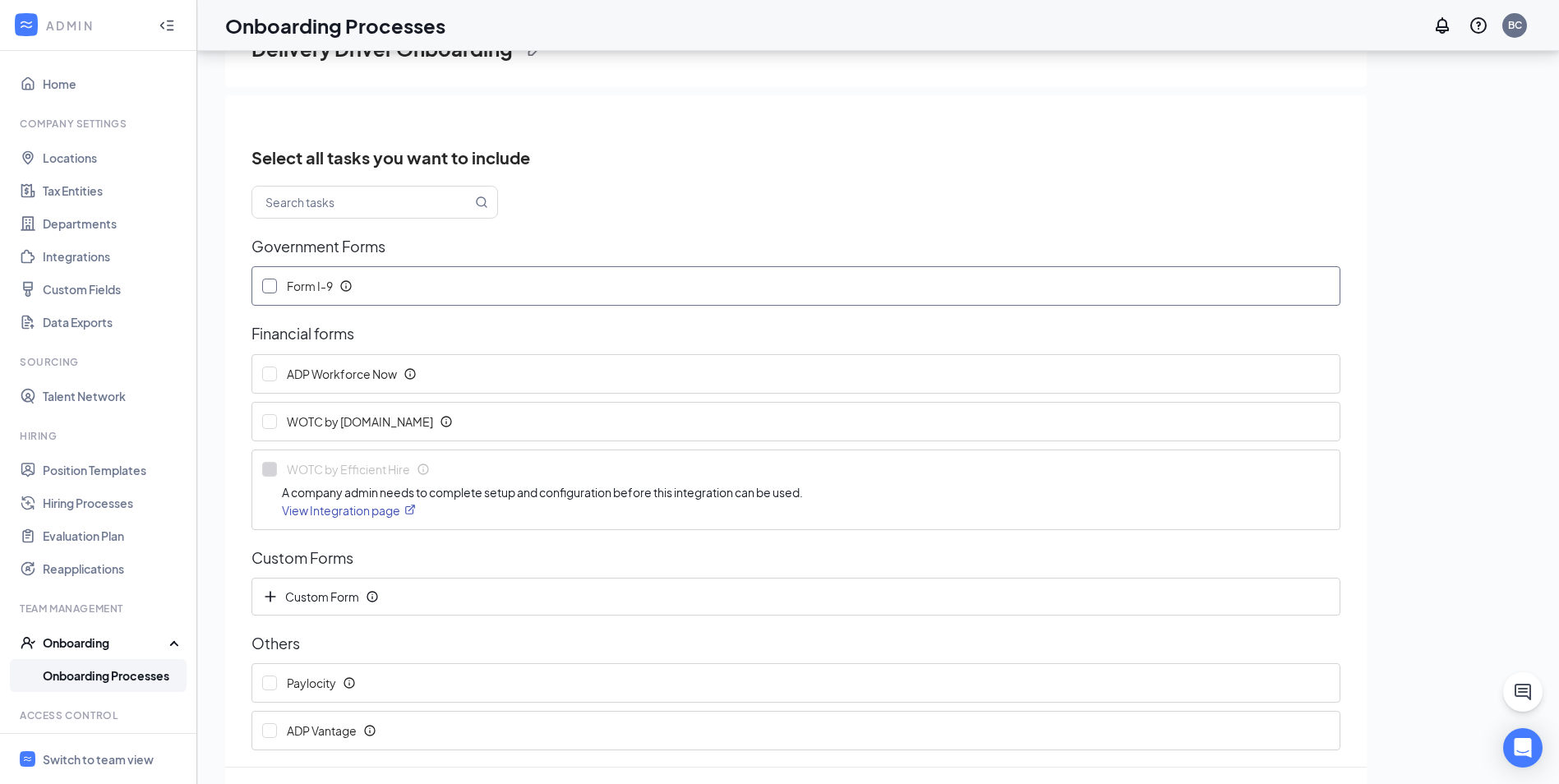
click at [345, 285] on icon "Info" at bounding box center [346, 286] width 14 height 14
click at [637, 178] on icon "Cross" at bounding box center [630, 178] width 19 height 19
click at [266, 288] on input "Form I-9" at bounding box center [269, 285] width 14 height 14
checkbox input "true"
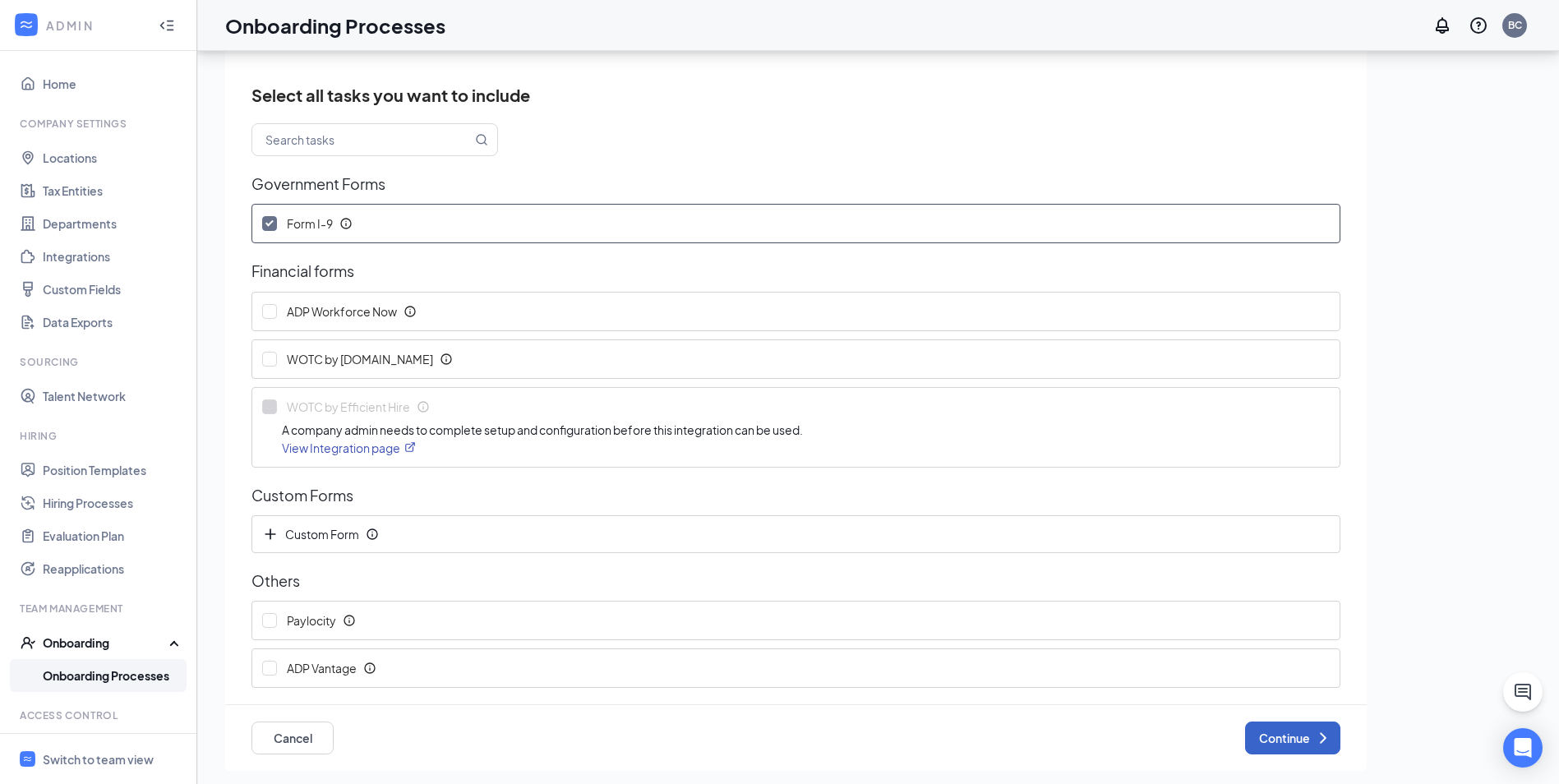
click at [1298, 736] on button "Continue" at bounding box center [1293, 737] width 96 height 33
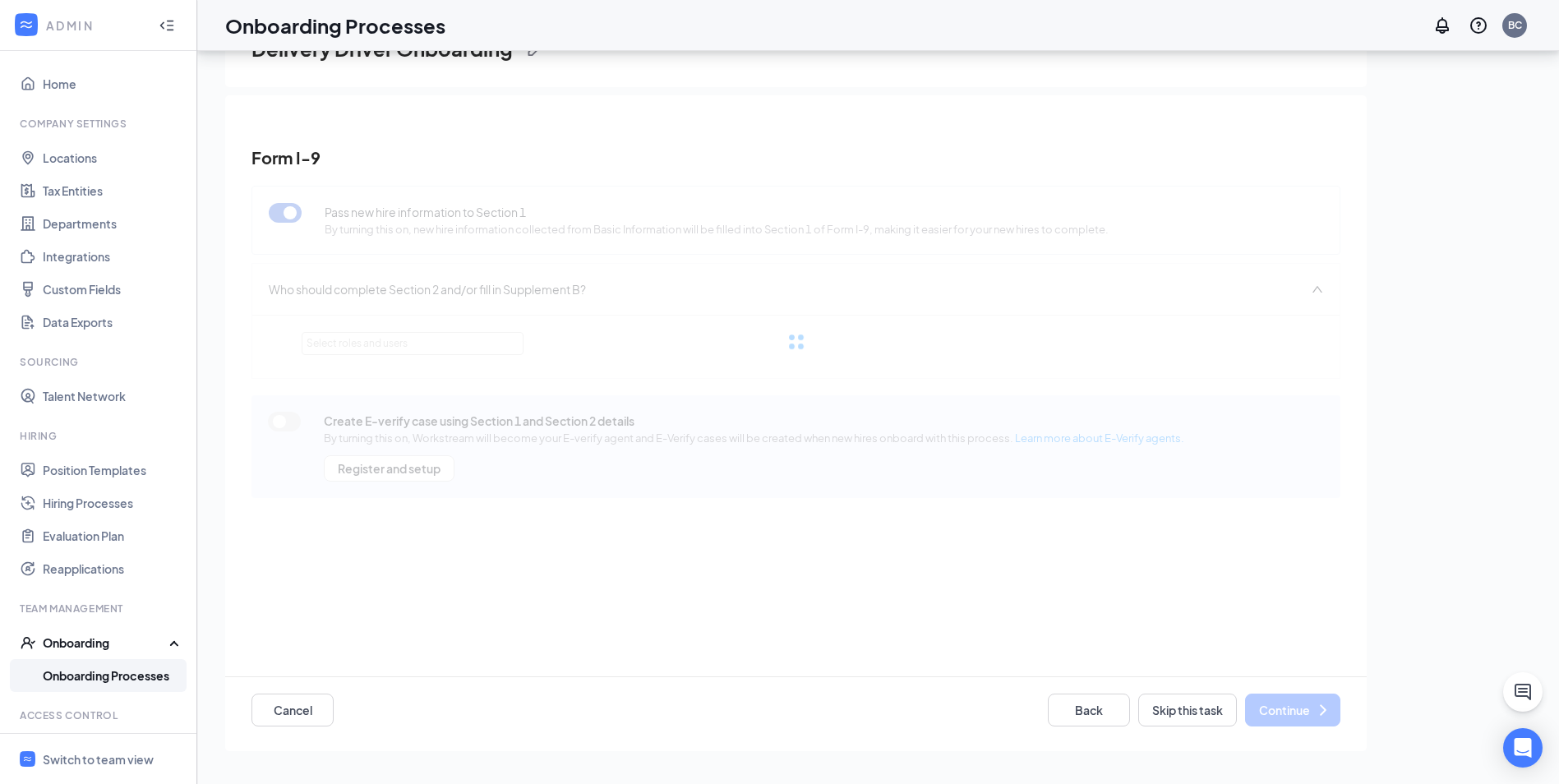
scroll to position [0, 0]
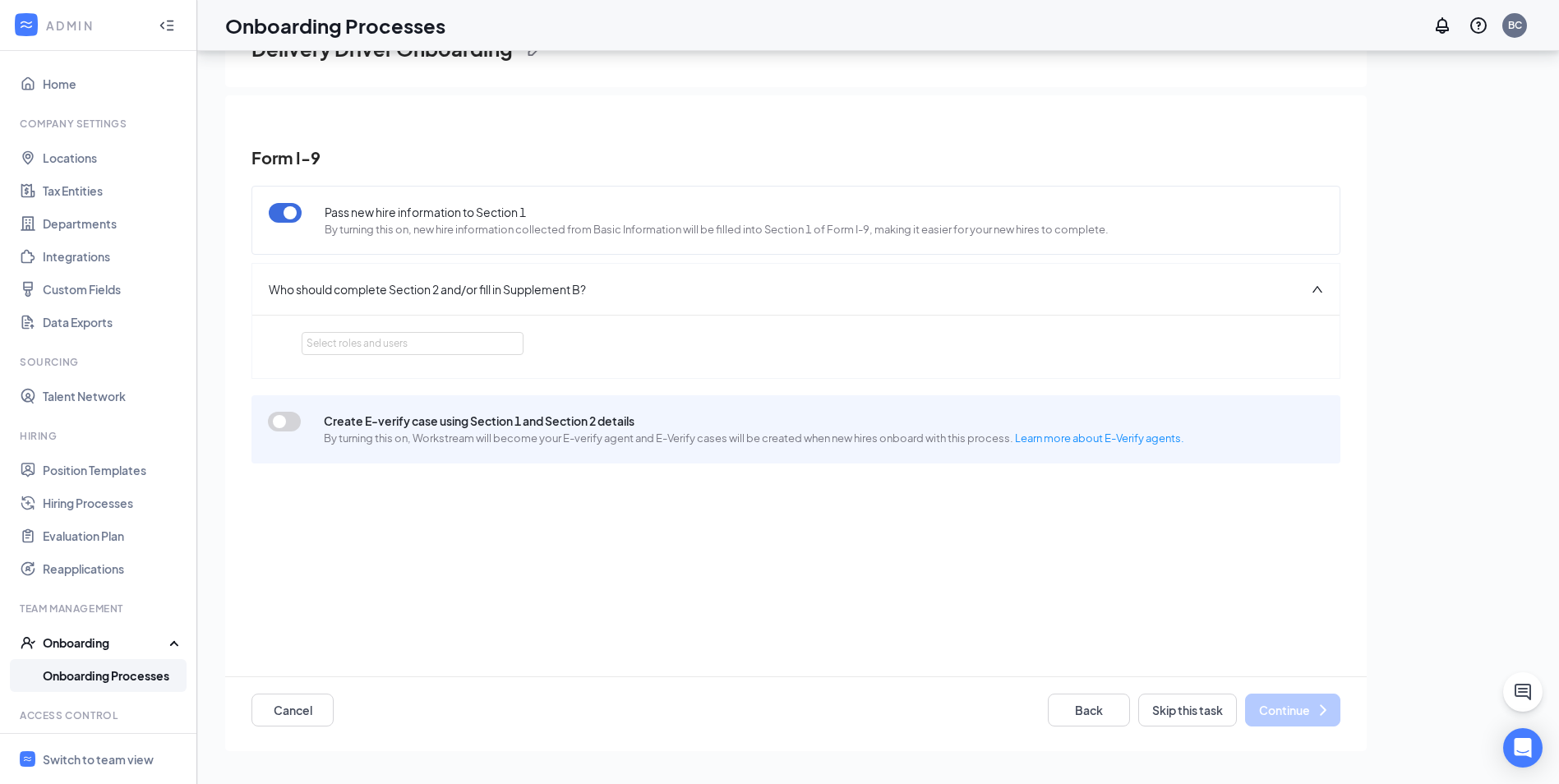
click at [279, 419] on button "button" at bounding box center [284, 421] width 33 height 19
click at [367, 338] on div "Select roles and users" at bounding box center [408, 343] width 203 height 16
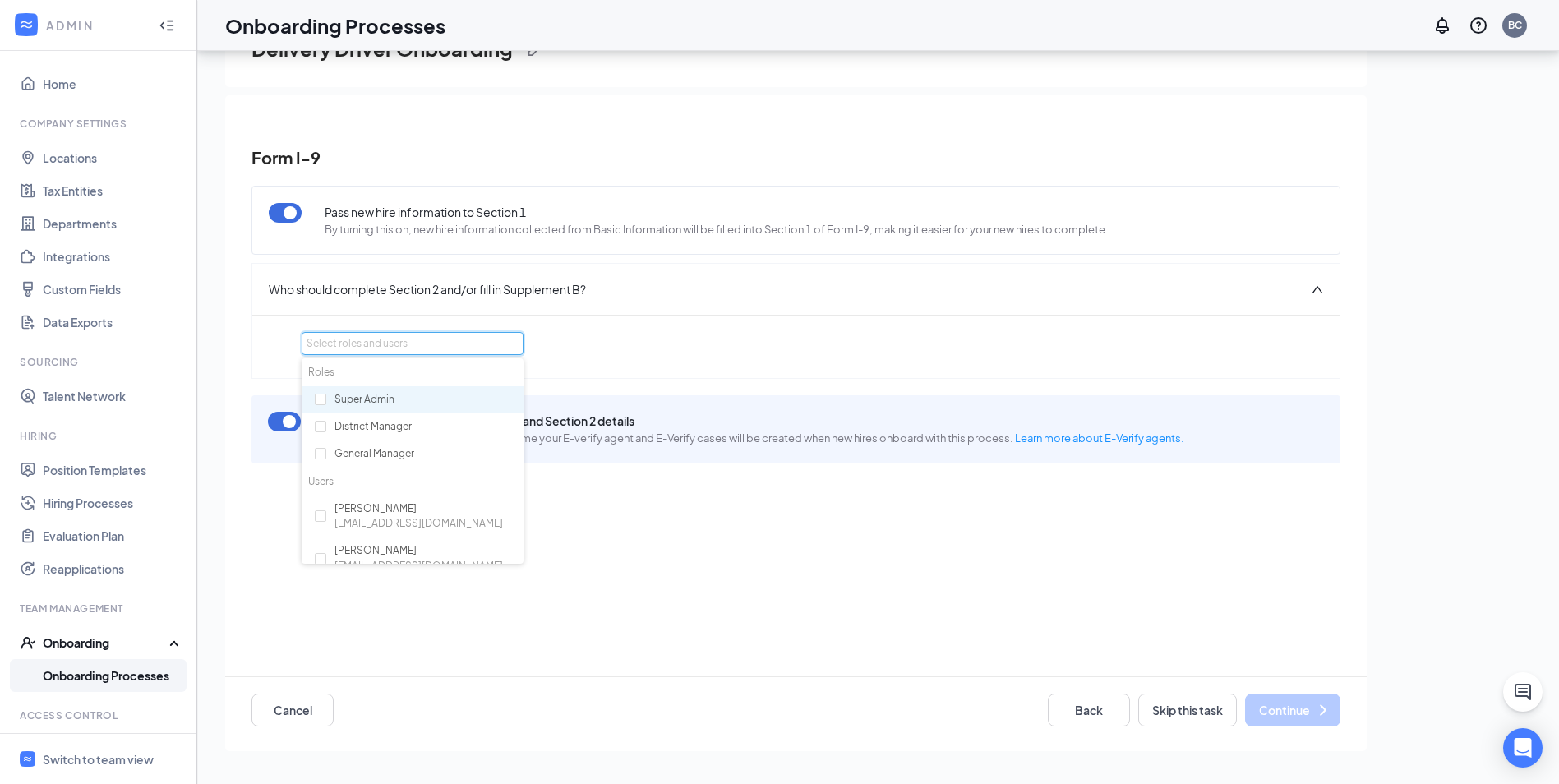
click at [388, 403] on div "Super Admin" at bounding box center [413, 400] width 222 height 28
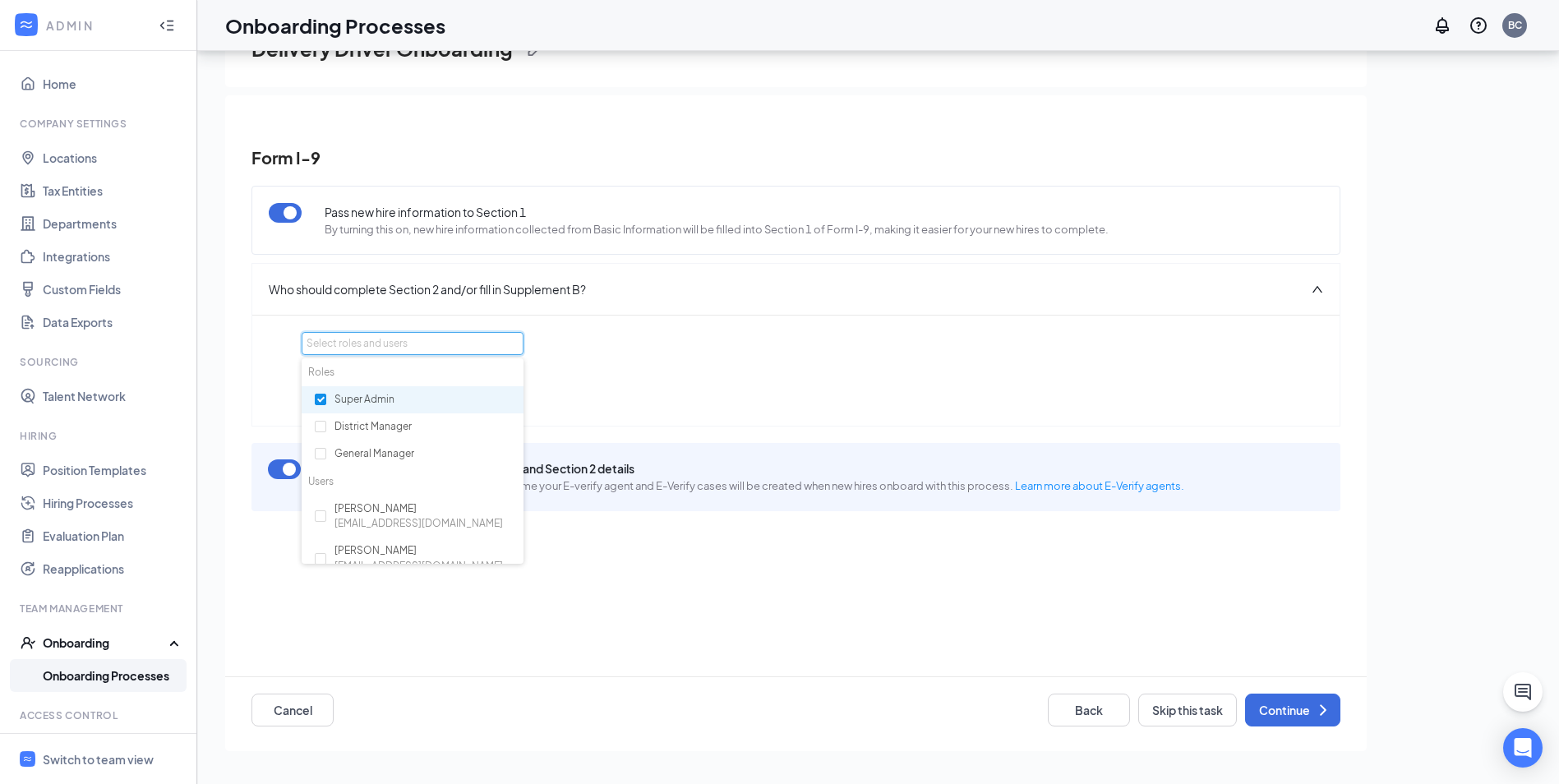
checkbox input "true"
click at [392, 419] on div "District Manager" at bounding box center [413, 427] width 222 height 28
checkbox input "true"
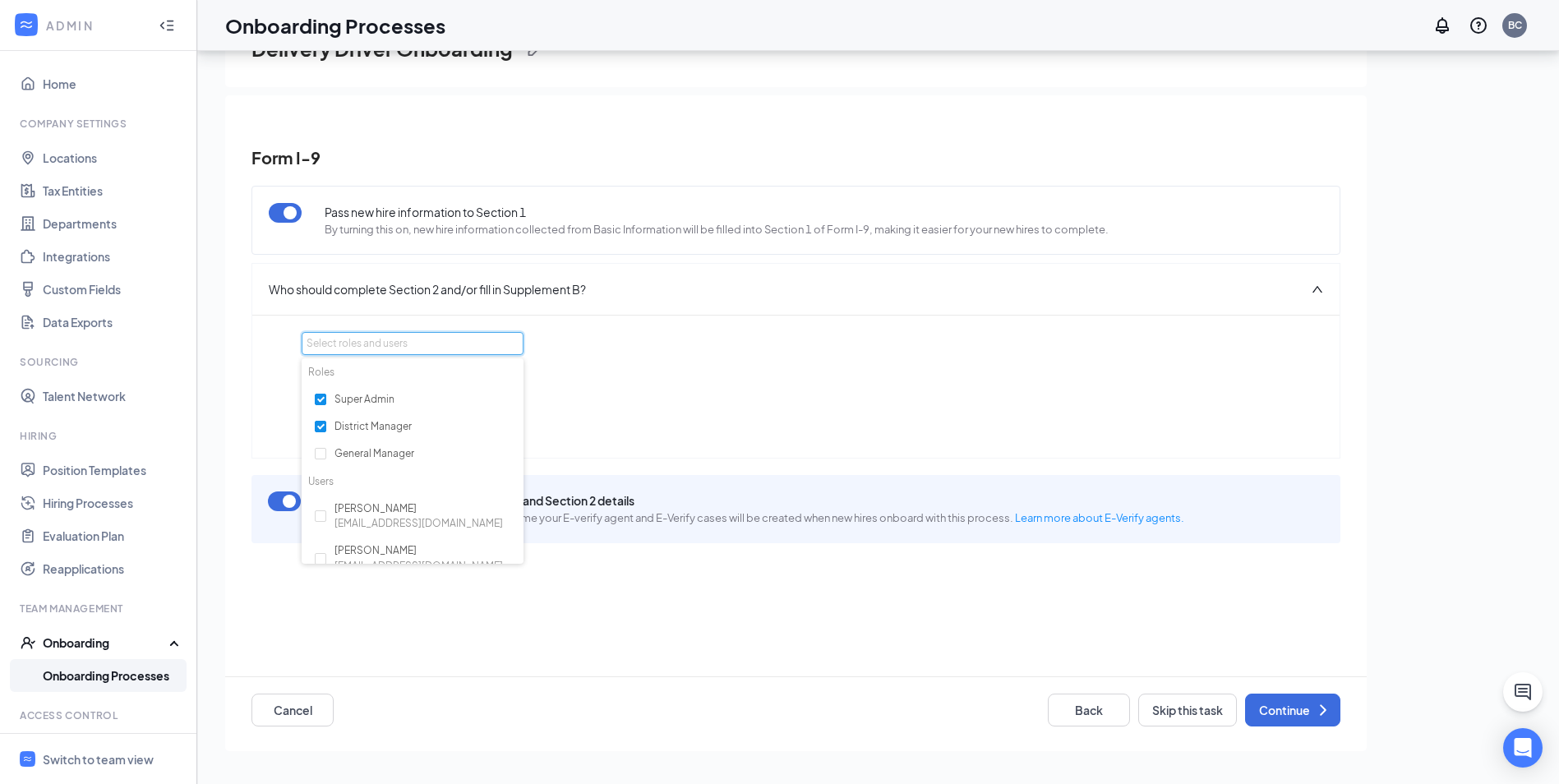
drag, startPoint x: 653, startPoint y: 591, endPoint x: 692, endPoint y: 600, distance: 40.0
click at [653, 592] on div "Pass new hire information to Section 1 By turning this on, new hire information…" at bounding box center [795, 460] width 1089 height 565
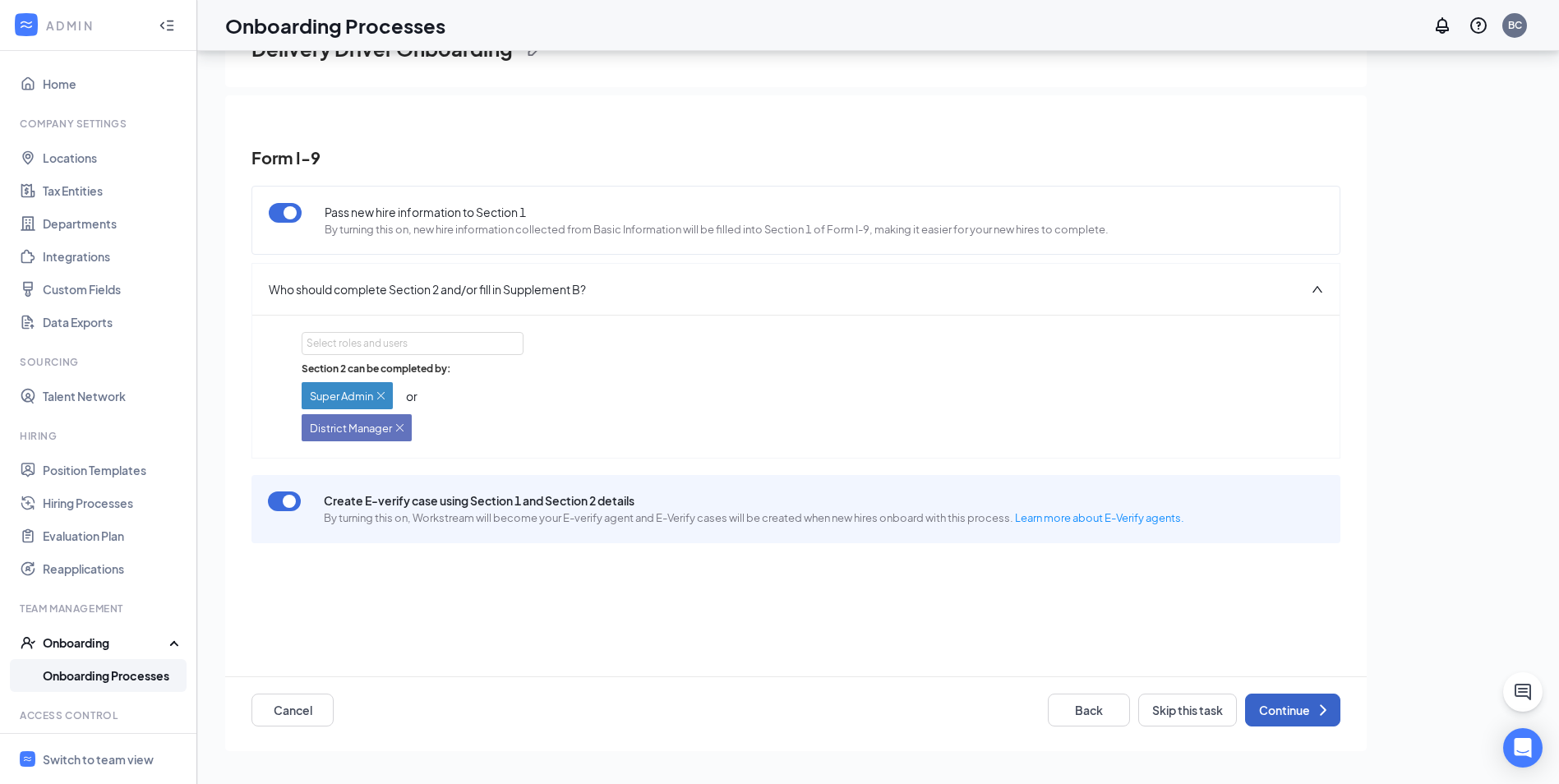
click at [1282, 710] on button "Continue" at bounding box center [1293, 710] width 96 height 33
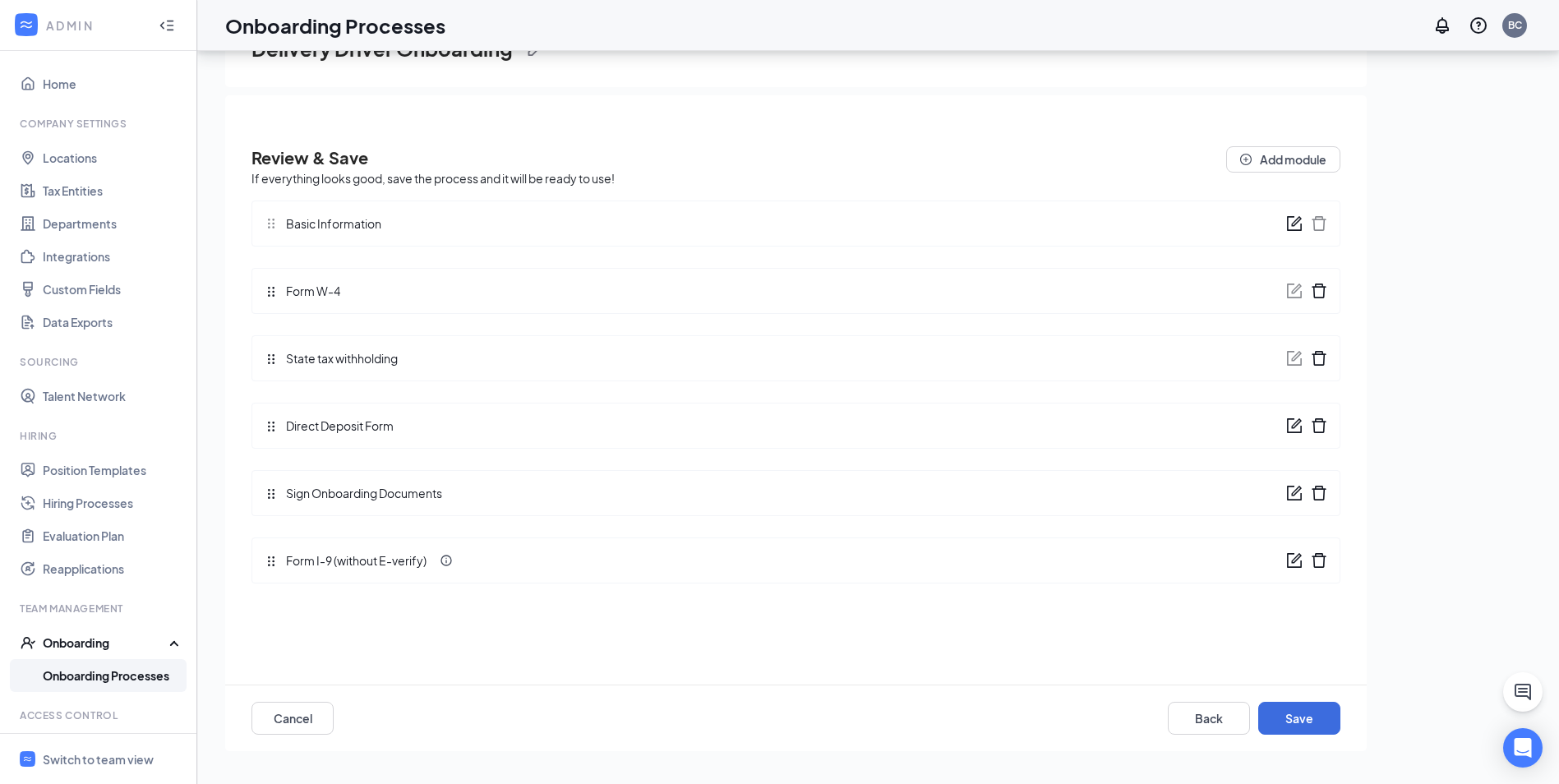
click at [1293, 562] on icon "form" at bounding box center [1293, 560] width 16 height 16
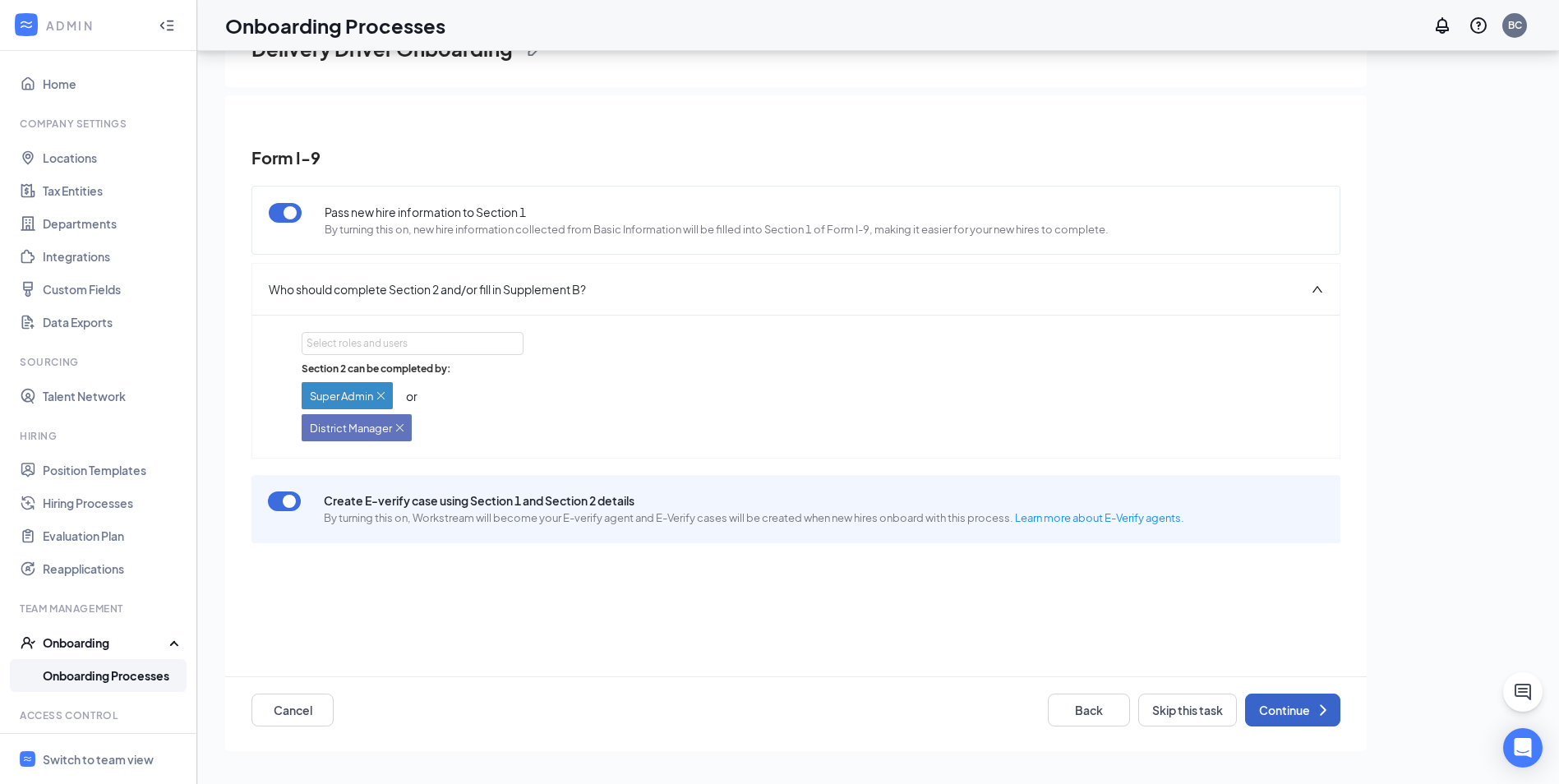
click at [1284, 706] on button "Continue" at bounding box center [1293, 710] width 96 height 33
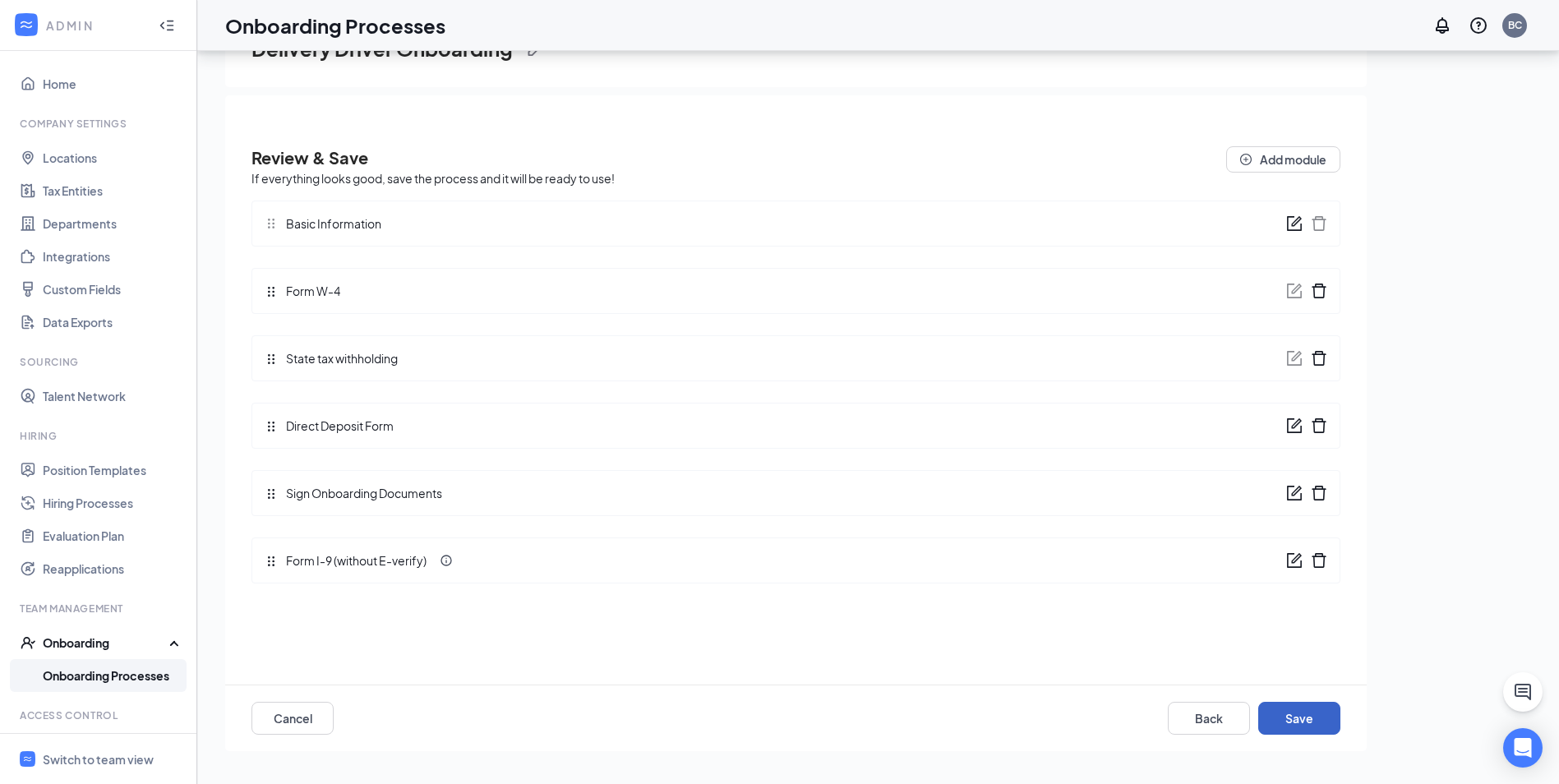
click at [1294, 715] on button "Save" at bounding box center [1298, 718] width 82 height 33
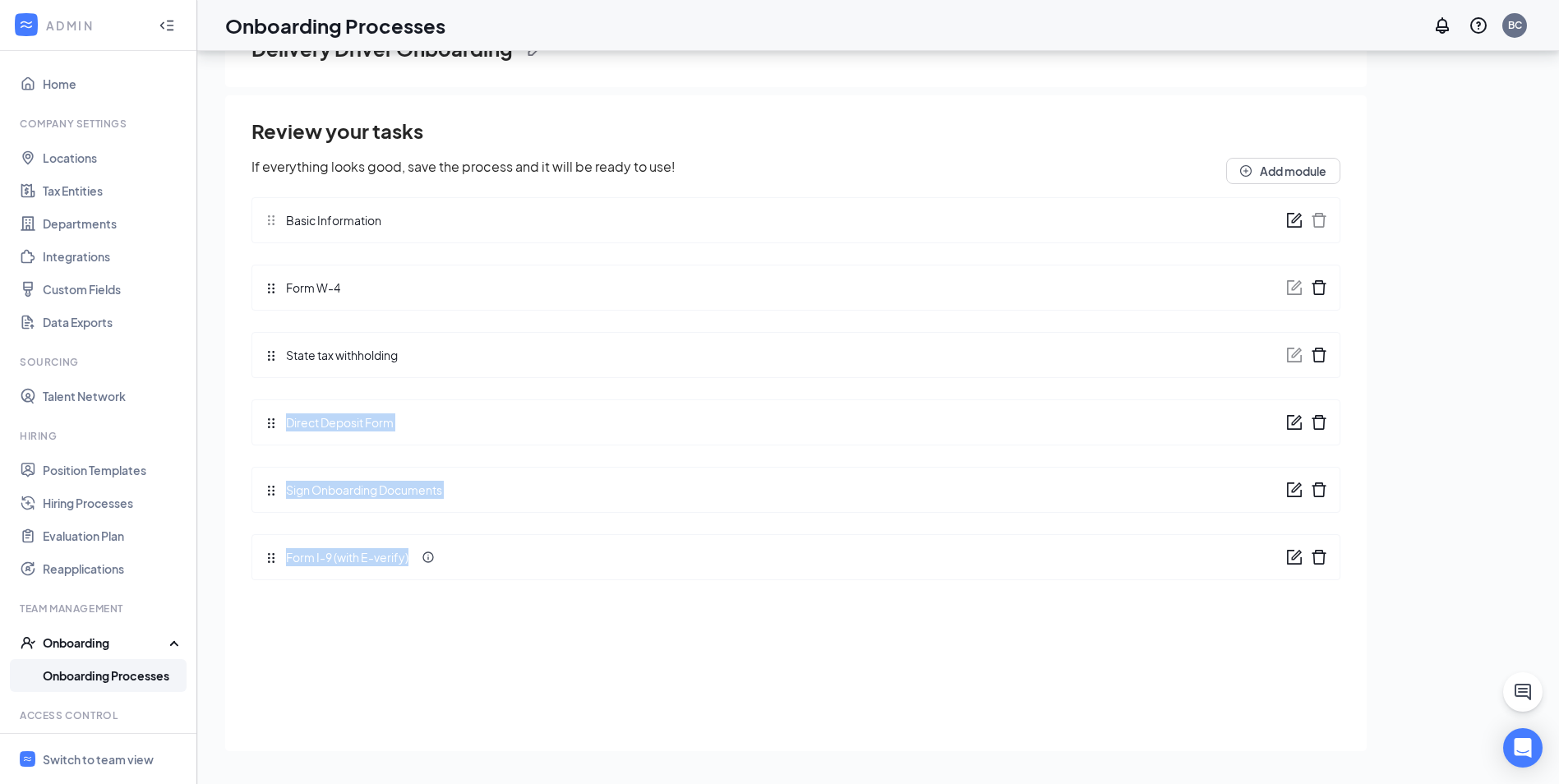
drag, startPoint x: 443, startPoint y: 554, endPoint x: 450, endPoint y: 337, distance: 217.1
click at [450, 337] on ul "Basic Information Form W-4 State tax withholding Direct Deposit Form Sign Onboa…" at bounding box center [795, 382] width 1089 height 396
click at [517, 630] on div "Review your tasks If everything looks good, save the process and it will be rea…" at bounding box center [795, 430] width 1089 height 643
click at [474, 633] on div "Review your tasks If everything looks good, save the process and it will be rea…" at bounding box center [795, 430] width 1089 height 643
click at [1296, 558] on icon "form" at bounding box center [1296, 555] width 10 height 10
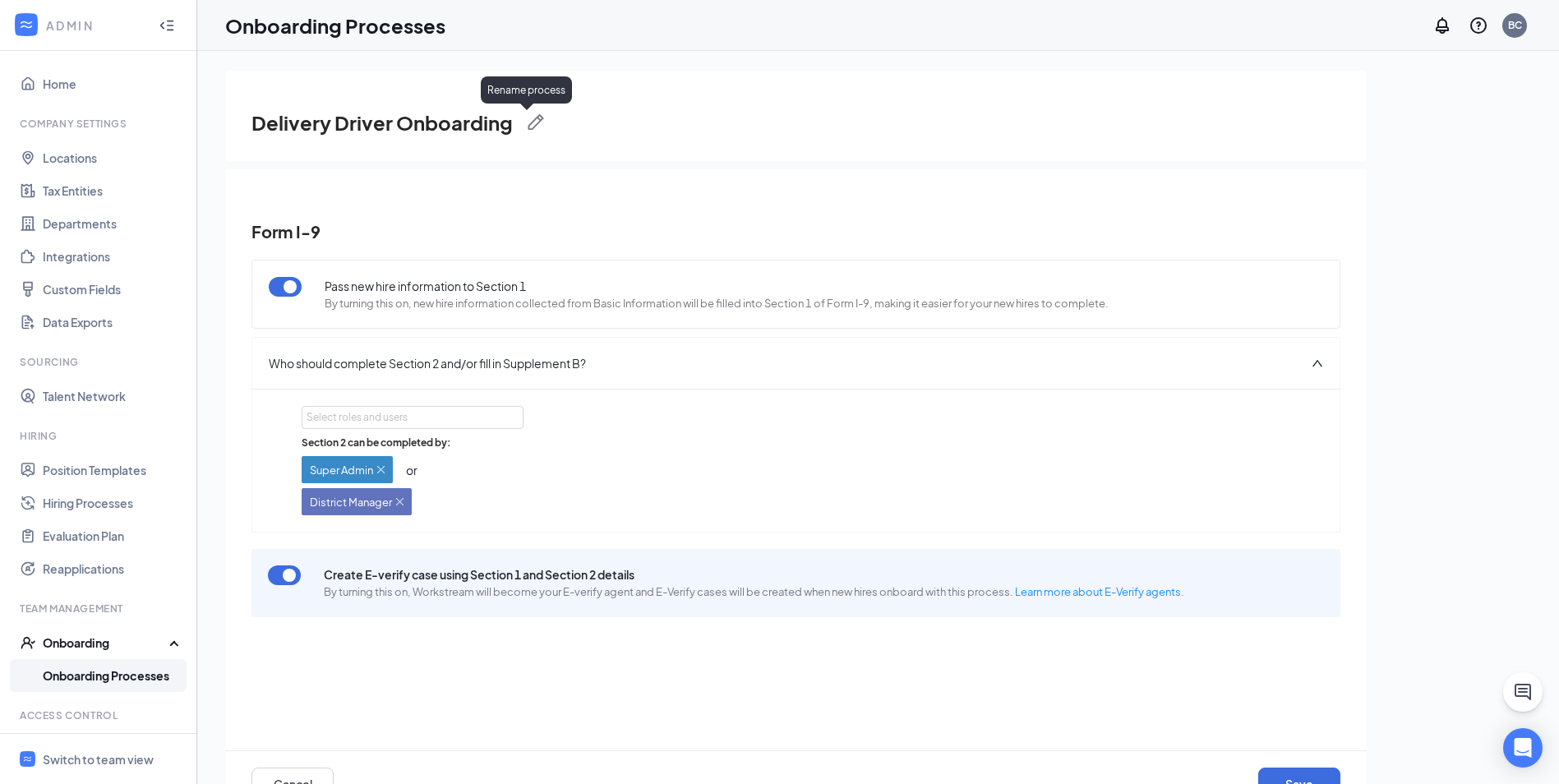
click at [530, 118] on img at bounding box center [535, 122] width 16 height 16
click at [569, 129] on button "Save" at bounding box center [556, 126] width 66 height 26
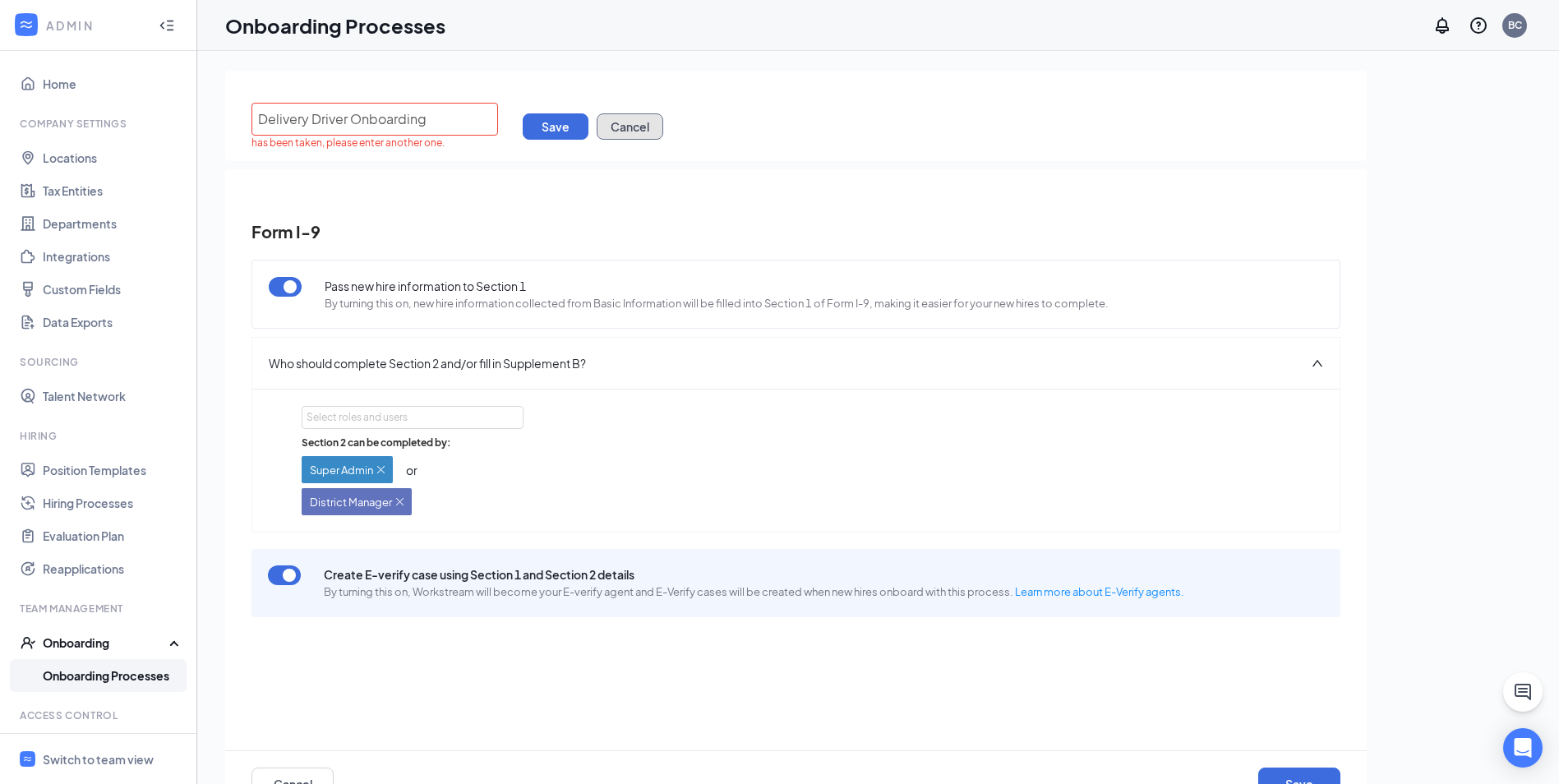
click at [637, 118] on button "Cancel" at bounding box center [629, 126] width 67 height 26
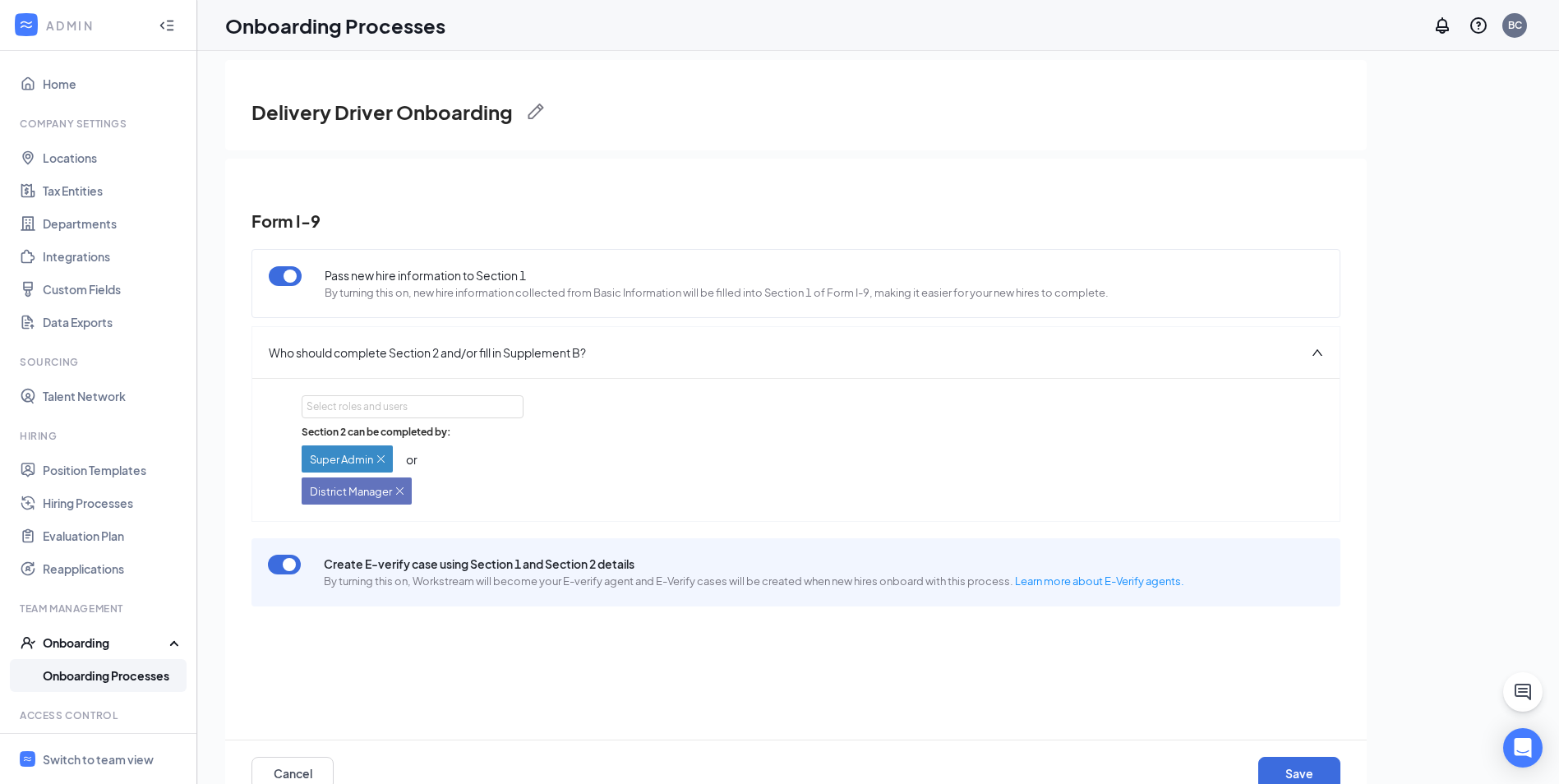
scroll to position [74, 0]
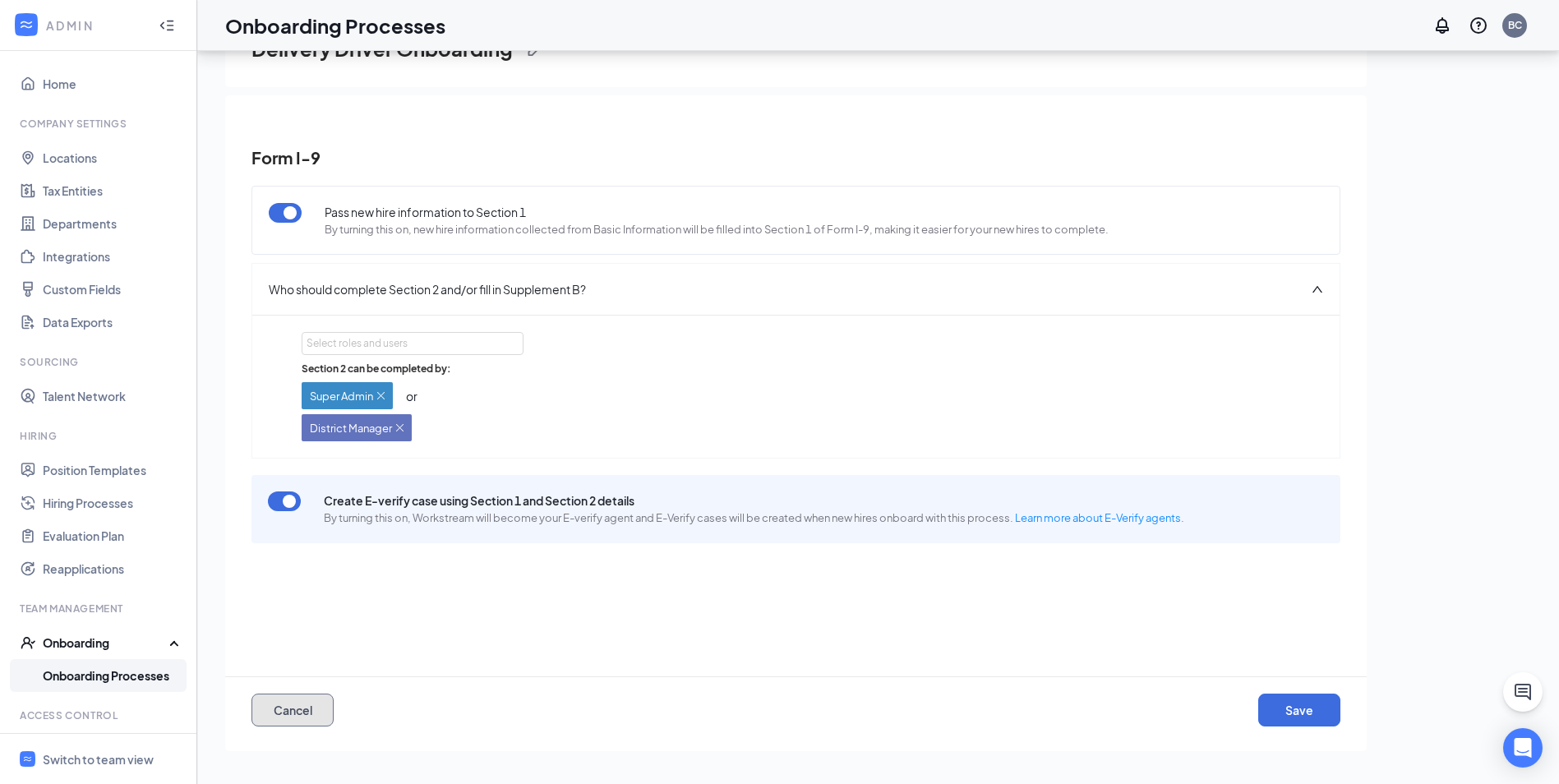
click at [303, 713] on button "Cancel" at bounding box center [292, 710] width 82 height 33
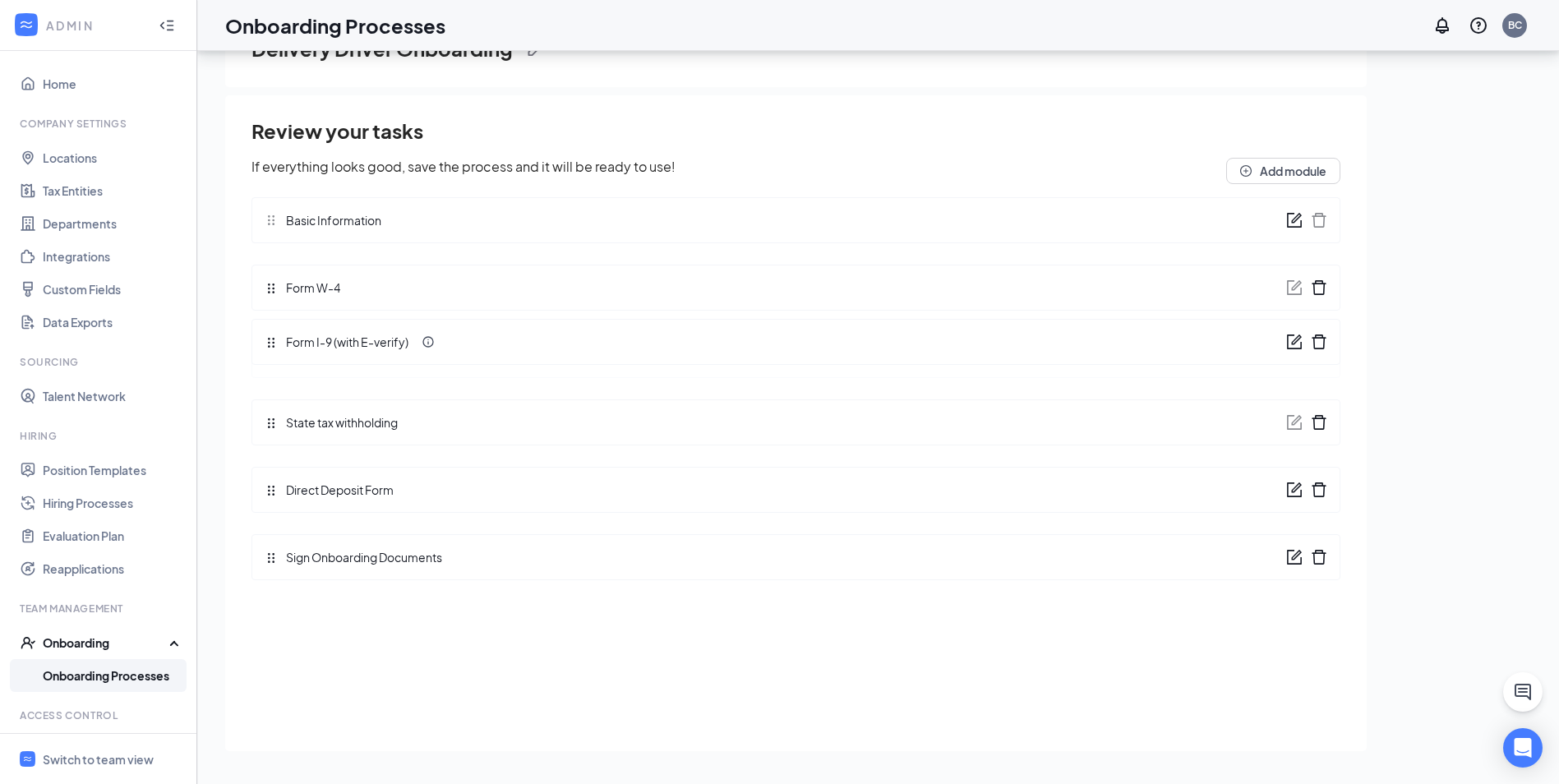
drag, startPoint x: 272, startPoint y: 562, endPoint x: 266, endPoint y: 327, distance: 235.1
click at [266, 327] on div "Review your tasks If everything looks good, save the process and it will be rea…" at bounding box center [795, 354] width 1089 height 475
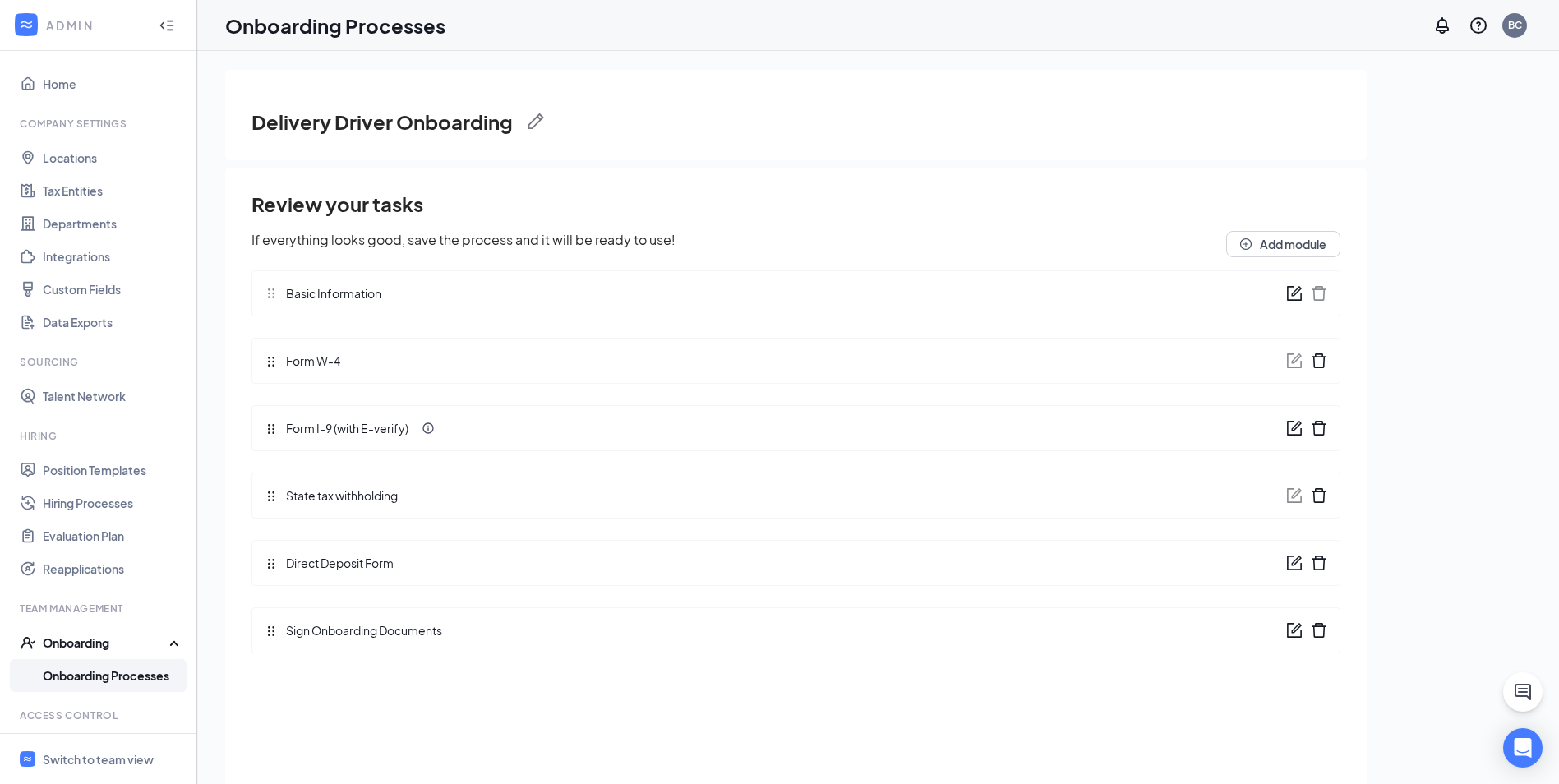
scroll to position [0, 0]
click at [89, 671] on link "Onboarding Processes" at bounding box center [113, 675] width 140 height 33
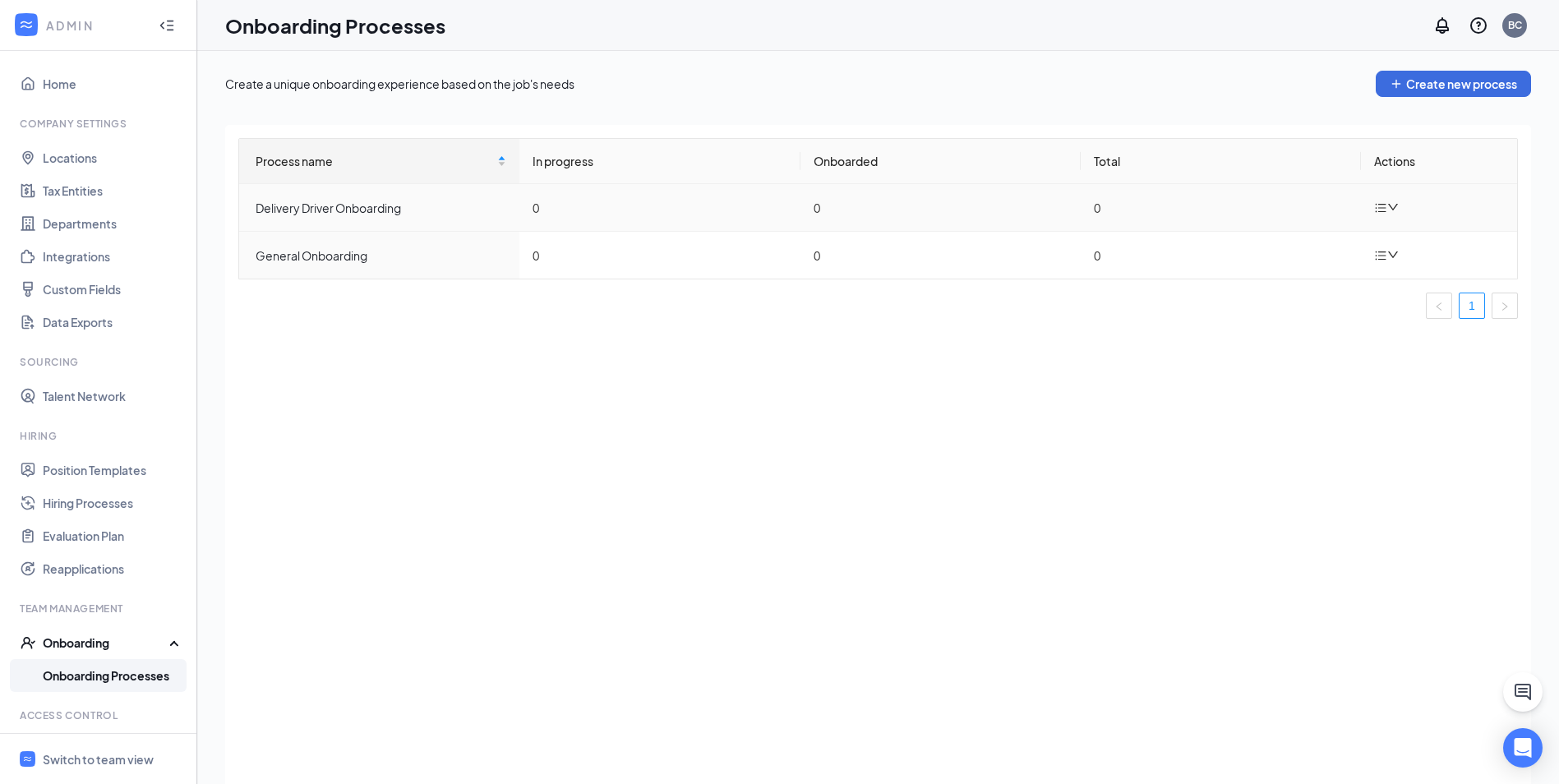
click at [427, 217] on td "Delivery Driver Onboarding" at bounding box center [379, 208] width 280 height 47
click at [387, 207] on div "Delivery Driver Onboarding" at bounding box center [381, 207] width 250 height 18
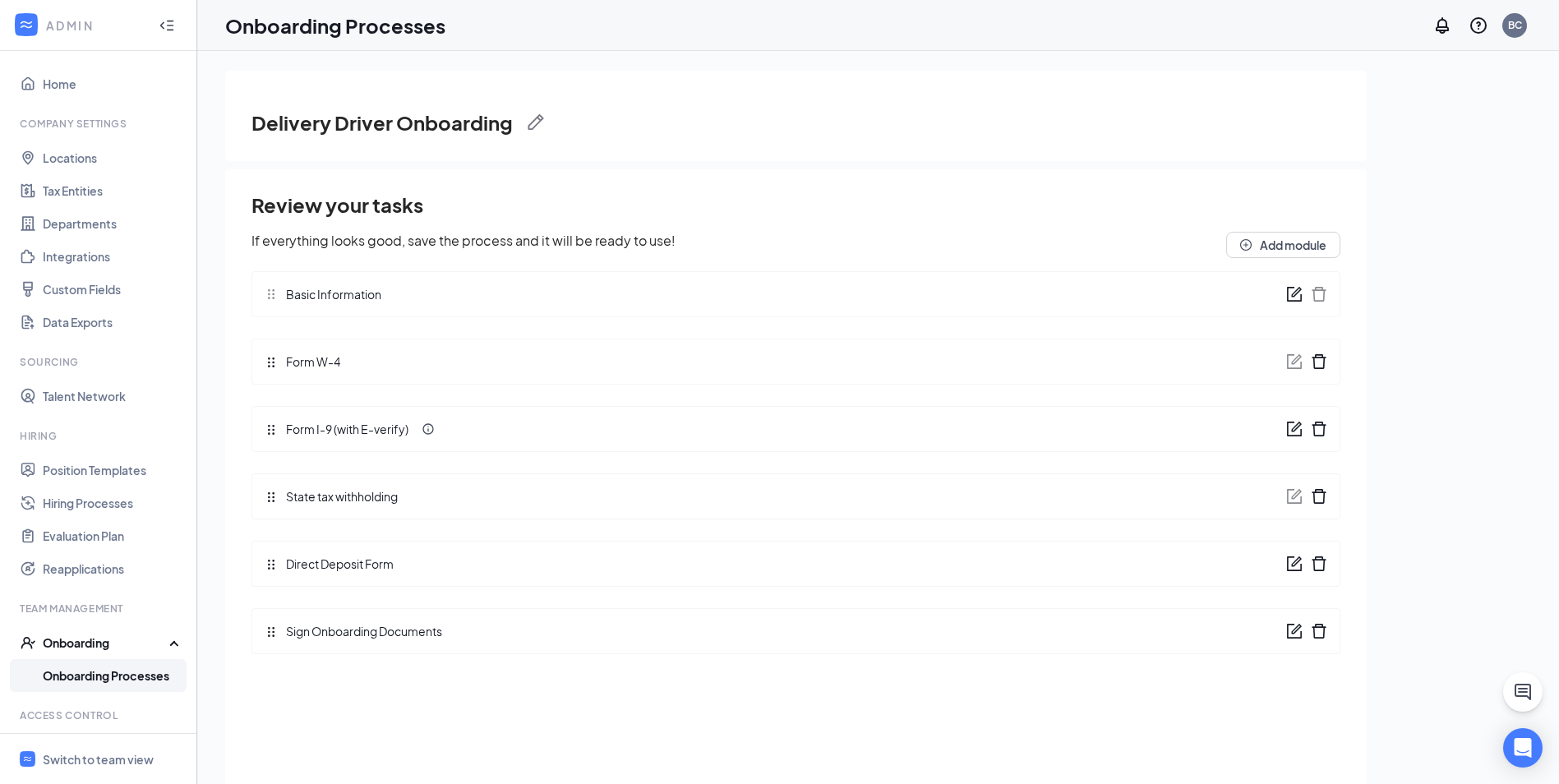
click at [110, 678] on link "Onboarding Processes" at bounding box center [113, 675] width 140 height 33
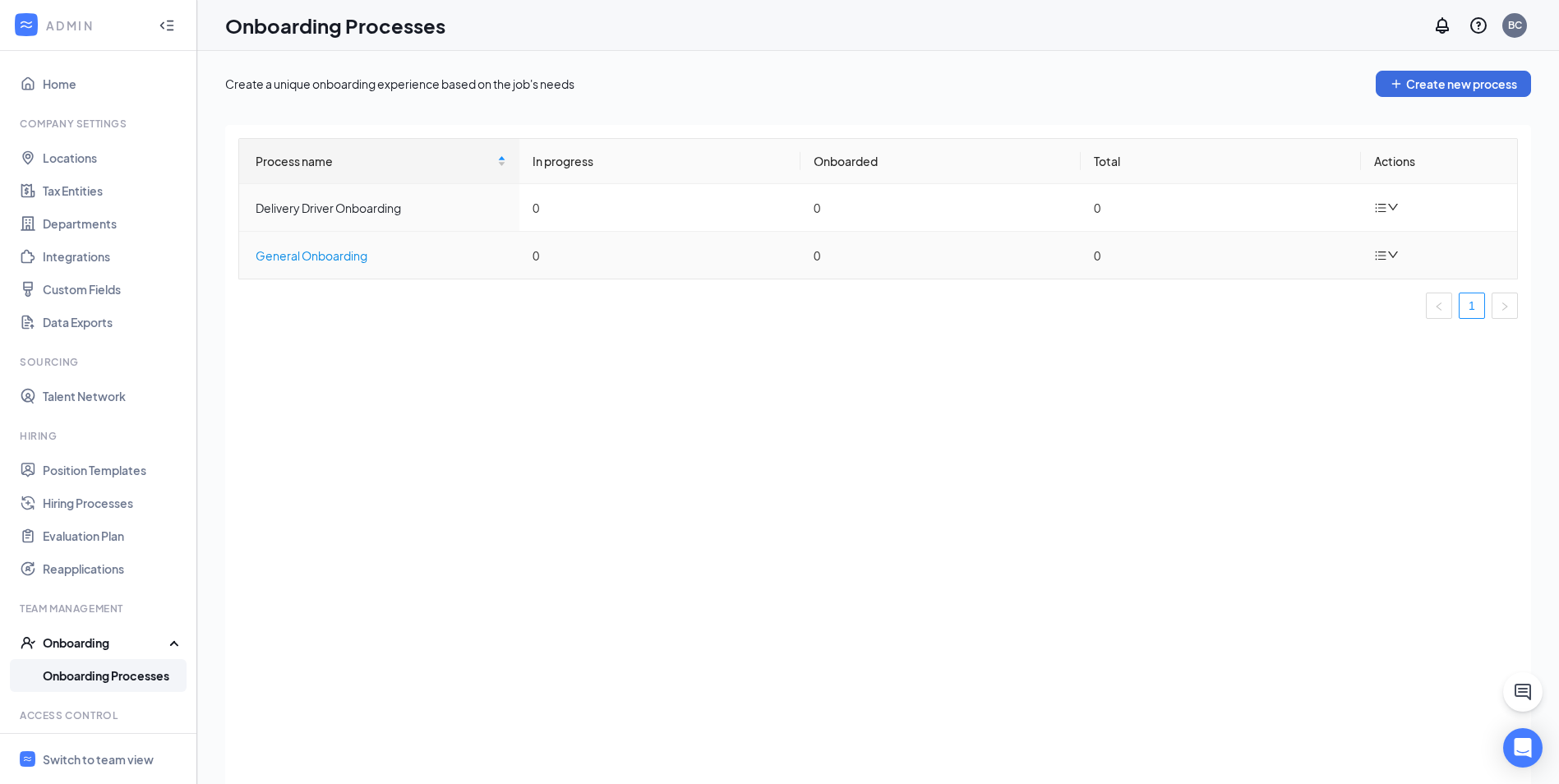
click at [289, 249] on div "General Onboarding" at bounding box center [381, 255] width 250 height 18
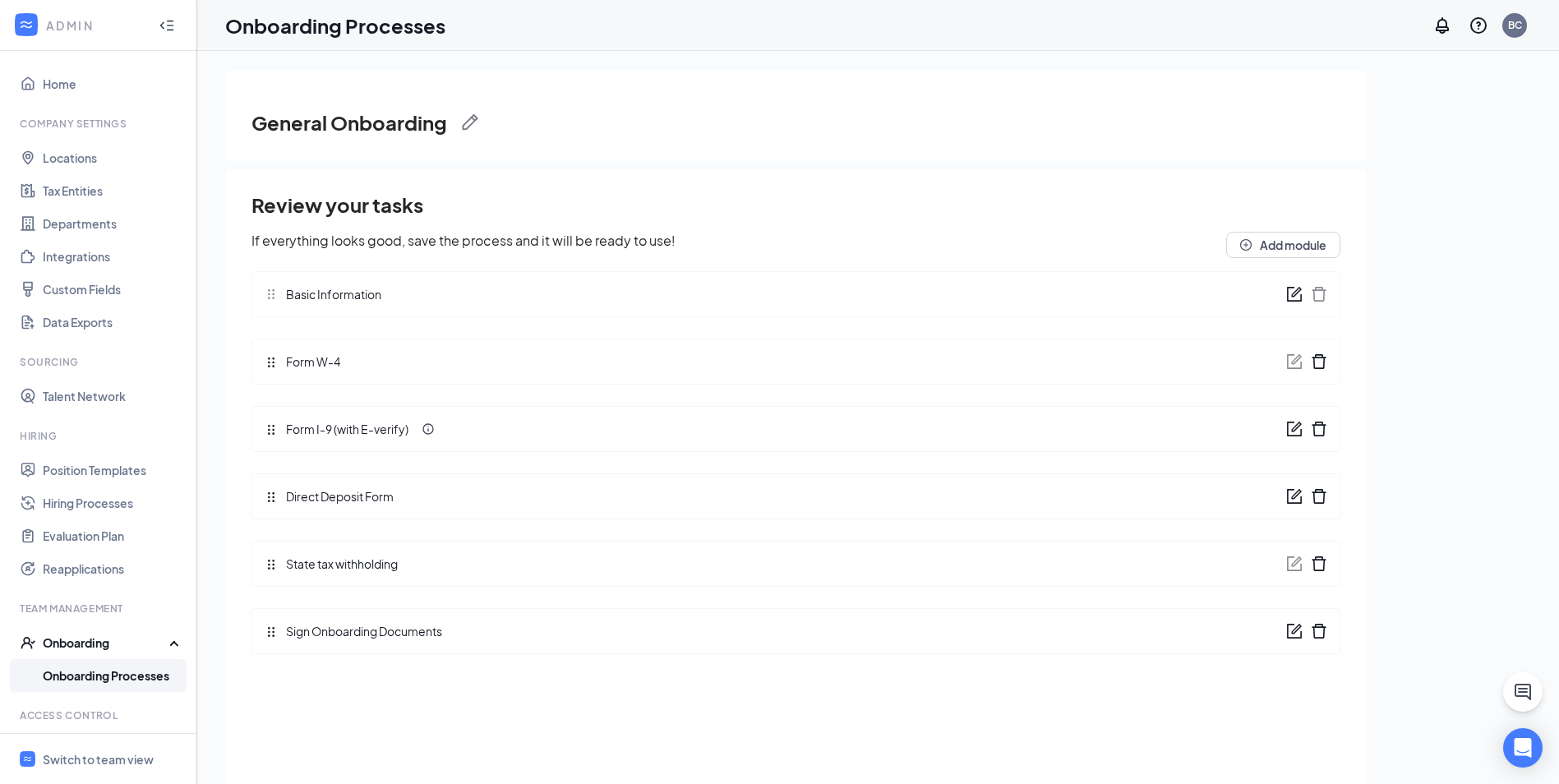
click at [102, 670] on link "Onboarding Processes" at bounding box center [113, 675] width 140 height 33
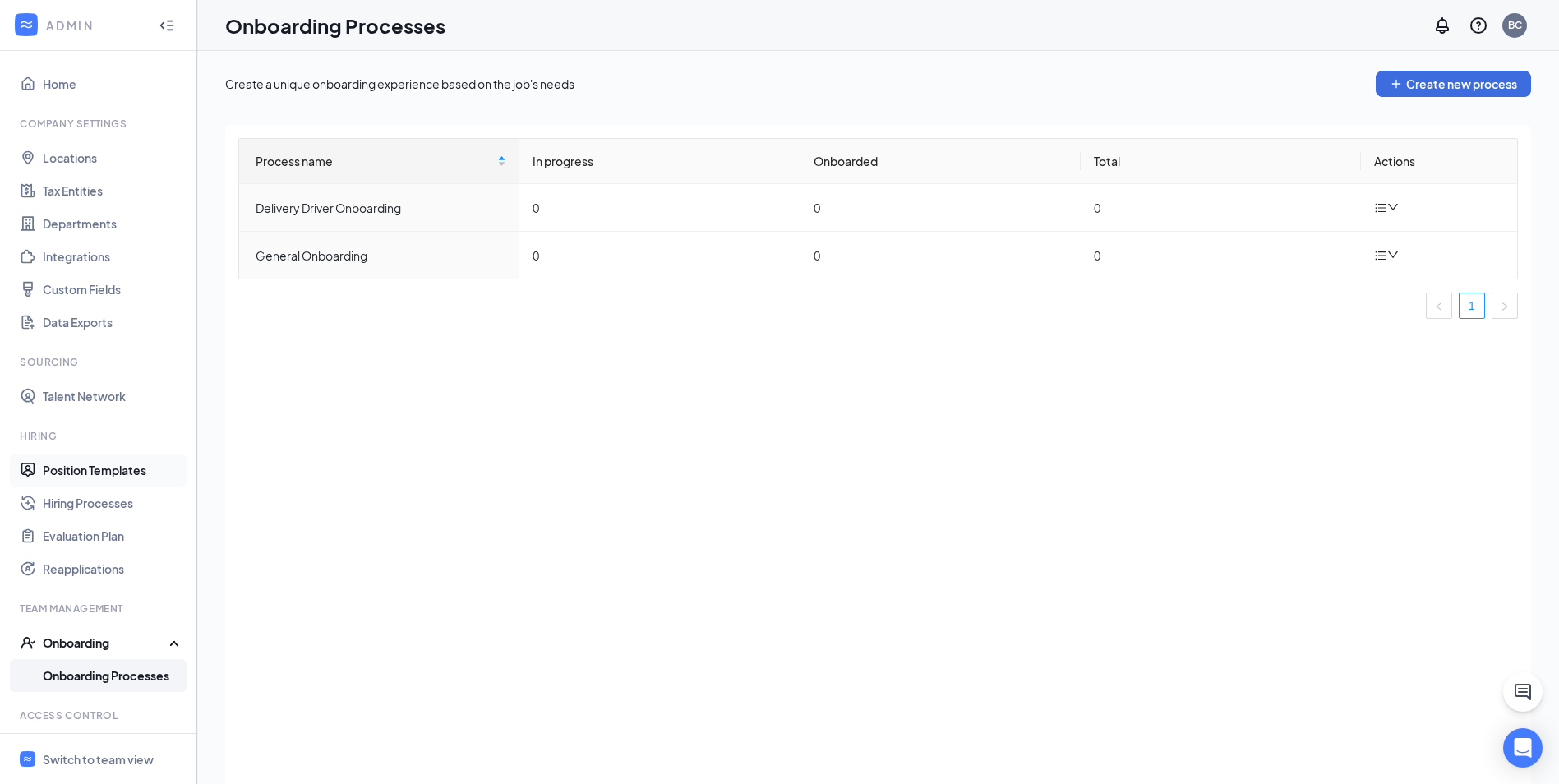
click at [154, 463] on link "Position Templates" at bounding box center [113, 469] width 140 height 33
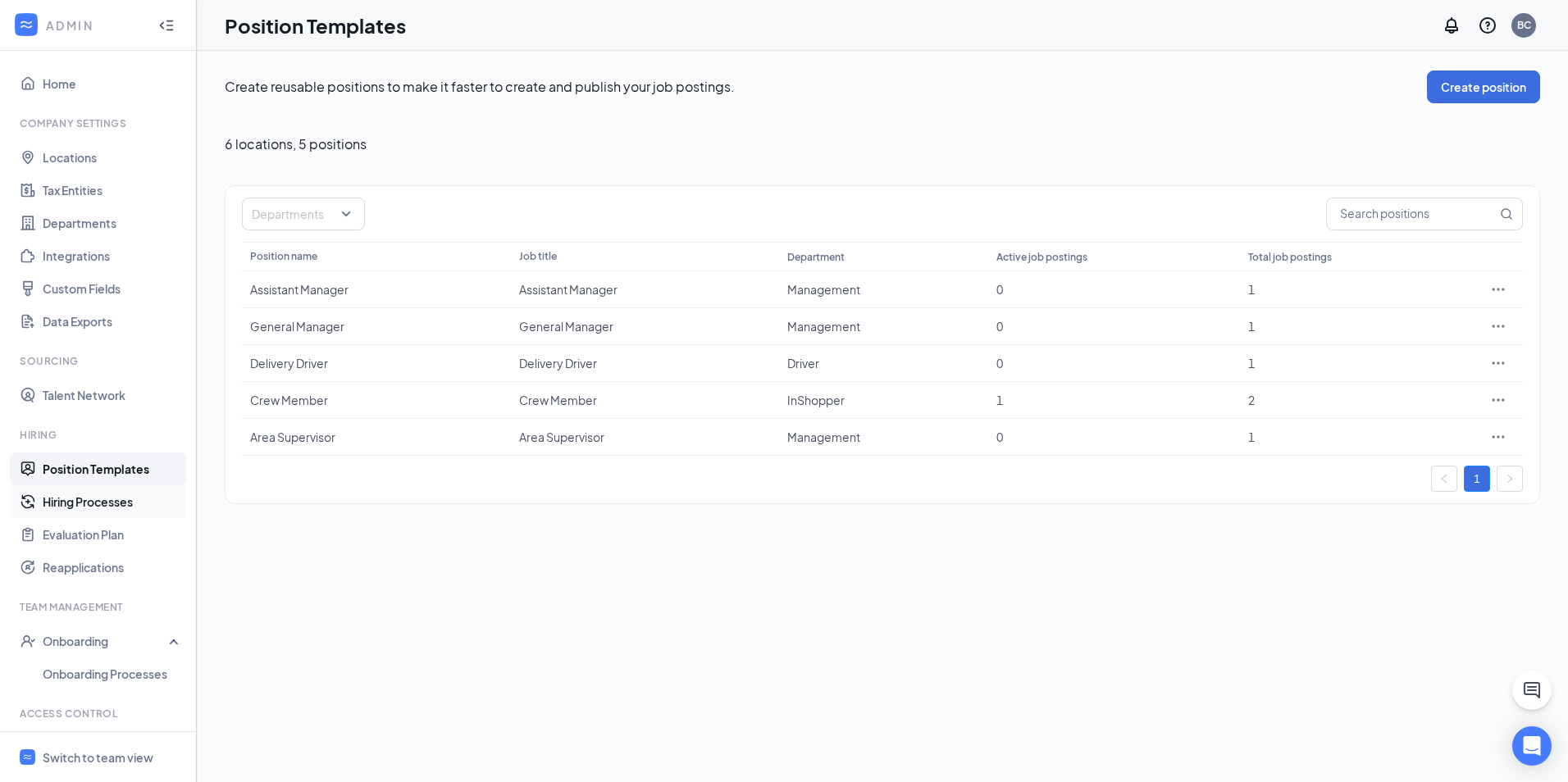
click at [120, 499] on link "Hiring Processes" at bounding box center [113, 501] width 140 height 33
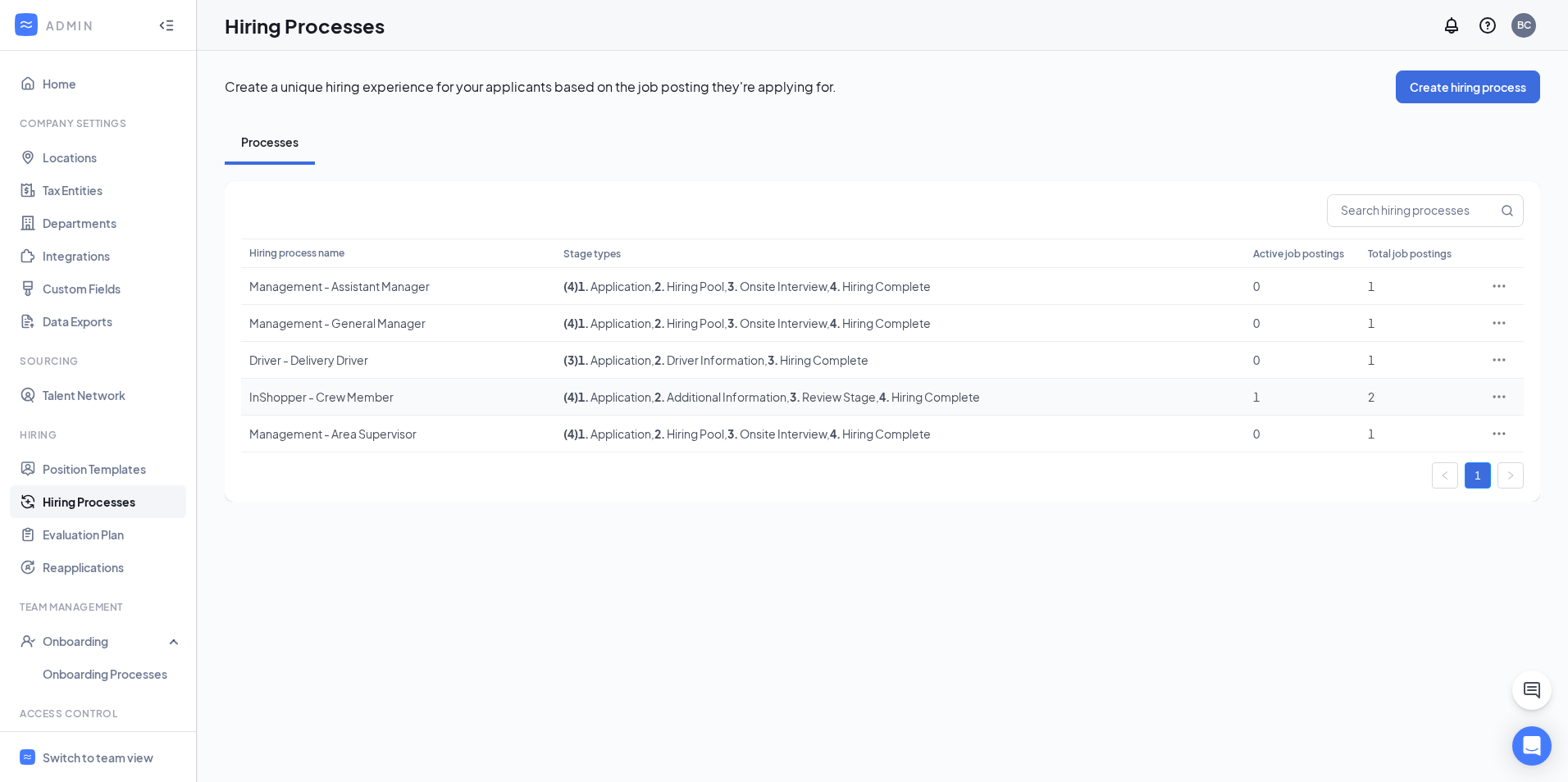
click at [473, 403] on div "InShopper - Crew Member" at bounding box center [397, 396] width 298 height 16
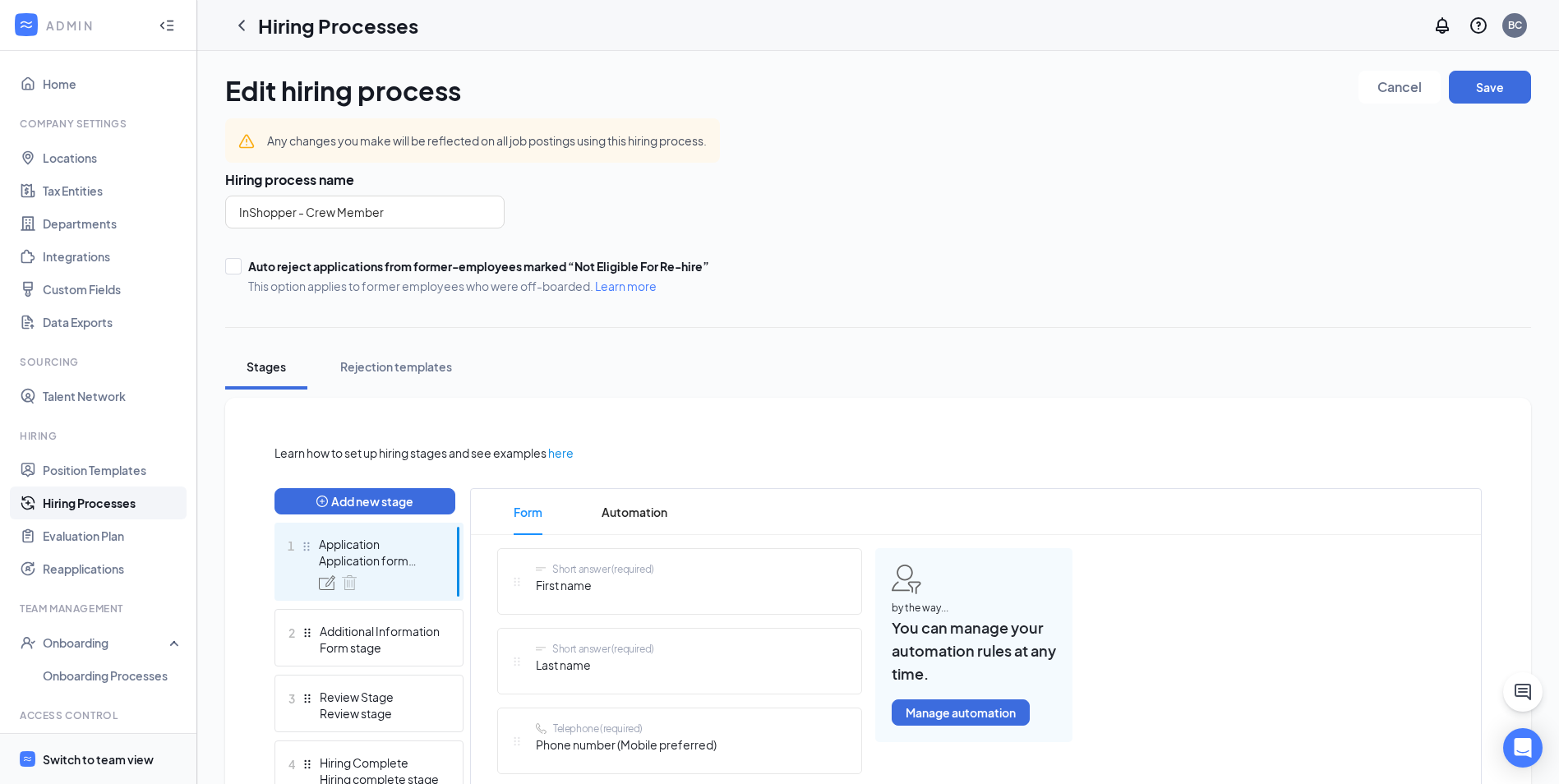
click at [98, 755] on div "Switch to team view" at bounding box center [98, 759] width 111 height 16
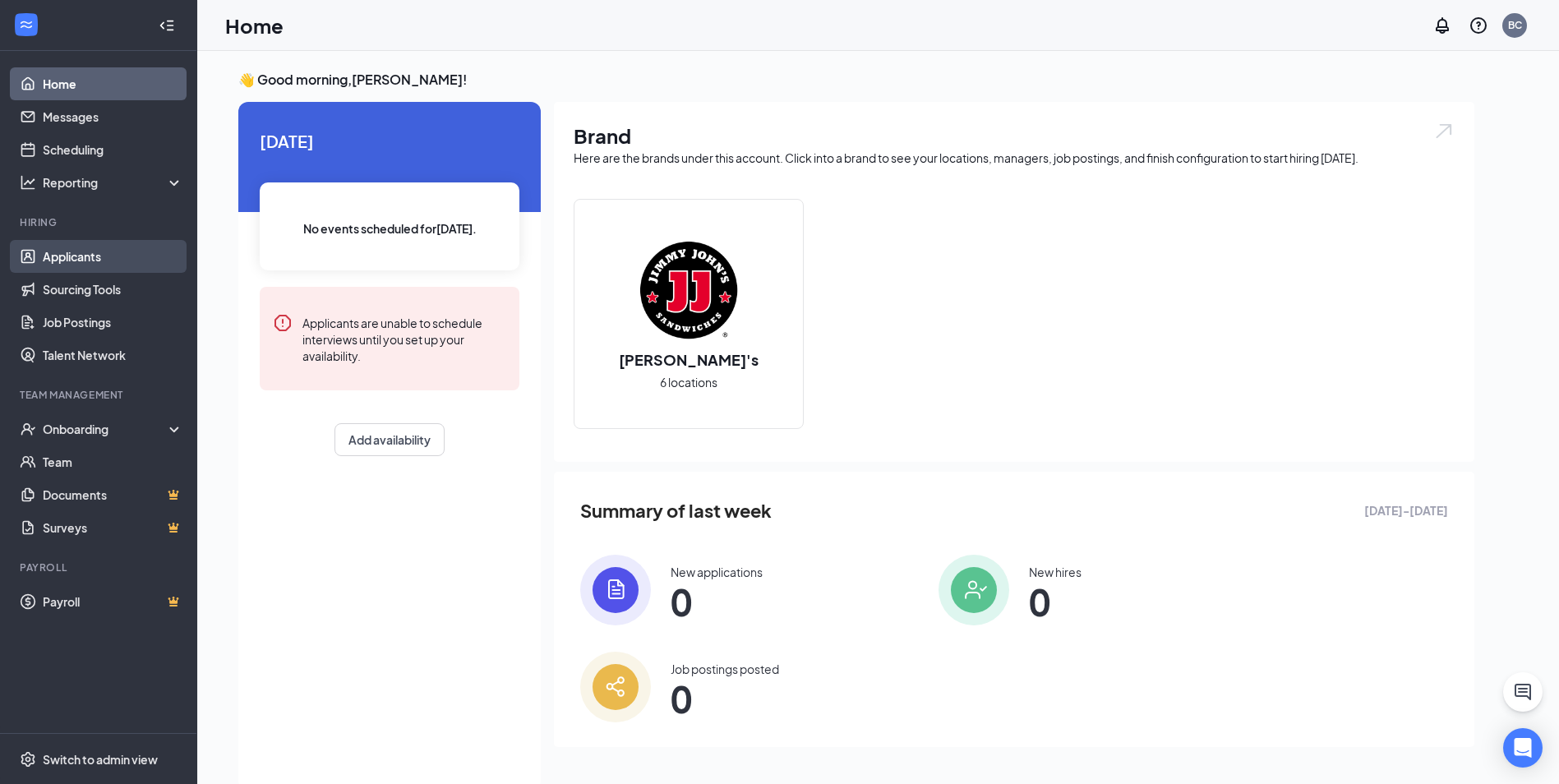
click at [96, 261] on link "Applicants" at bounding box center [113, 256] width 140 height 33
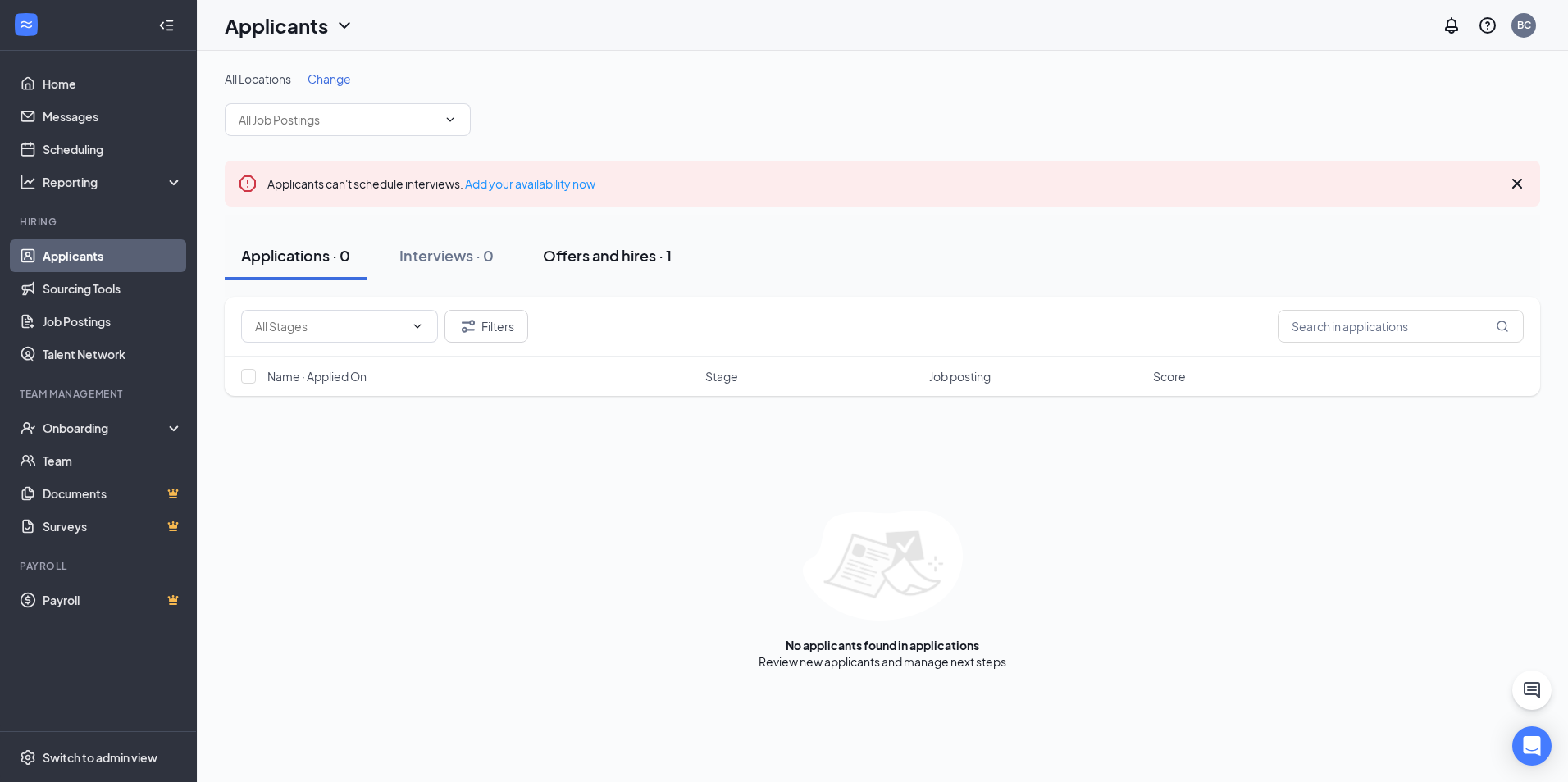
click at [610, 256] on div "Offers and hires · 1" at bounding box center [607, 255] width 129 height 20
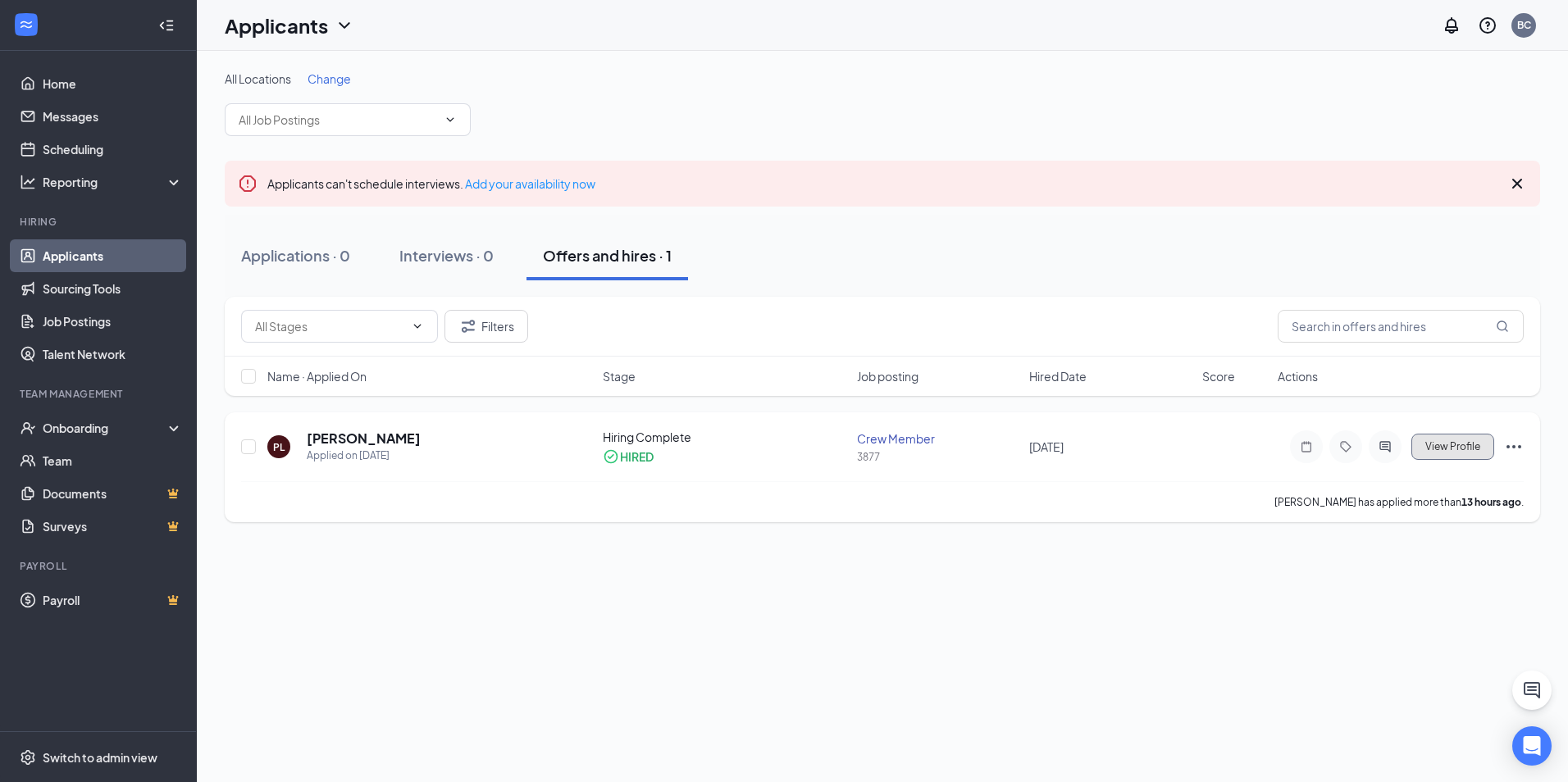
click at [1431, 450] on span "View Profile" at bounding box center [1452, 447] width 55 height 12
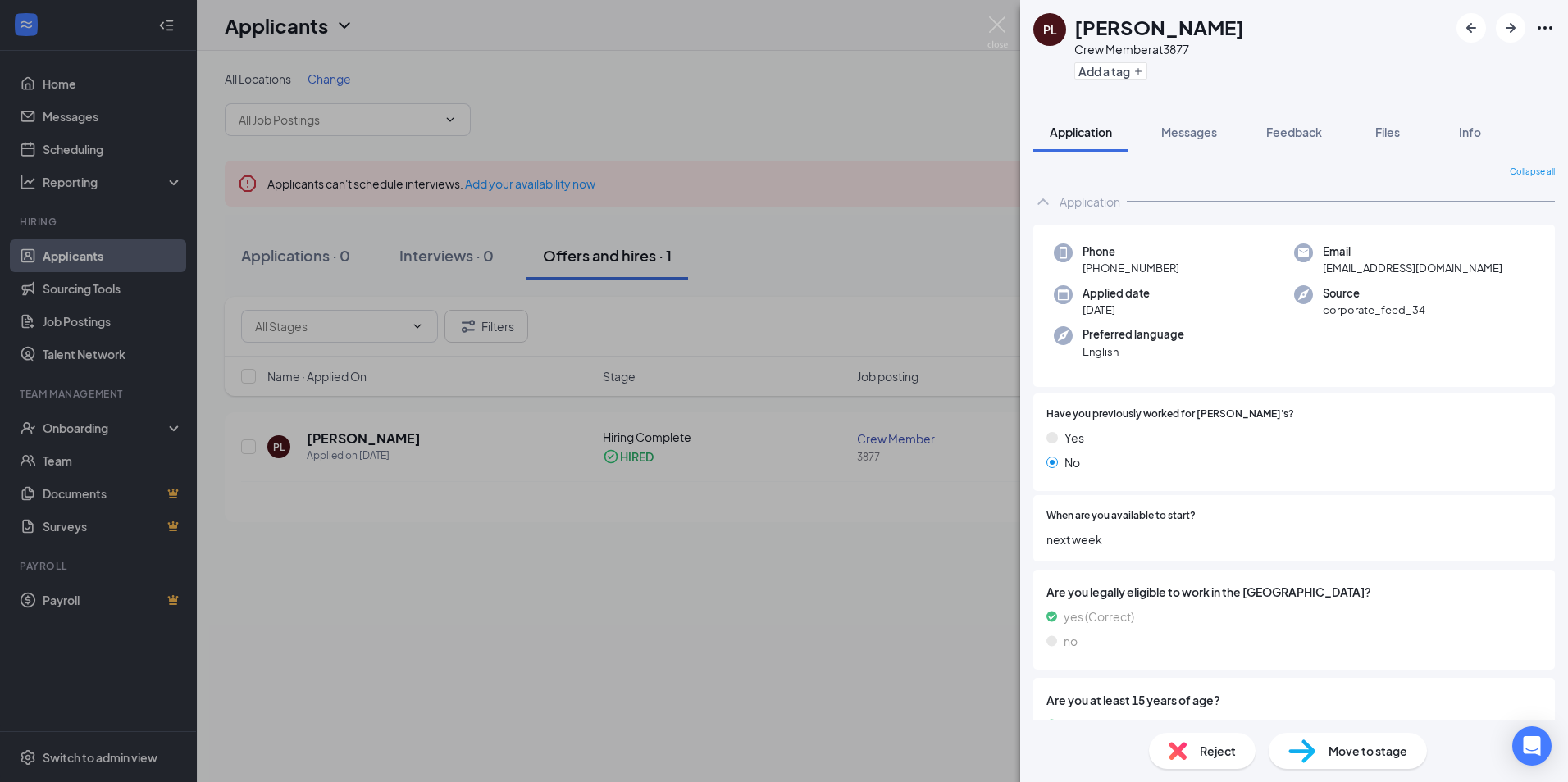
click at [842, 235] on div "[PERSON_NAME] Crew Member at 3877 Add a tag Application Messages Feedback Files…" at bounding box center [784, 391] width 1568 height 782
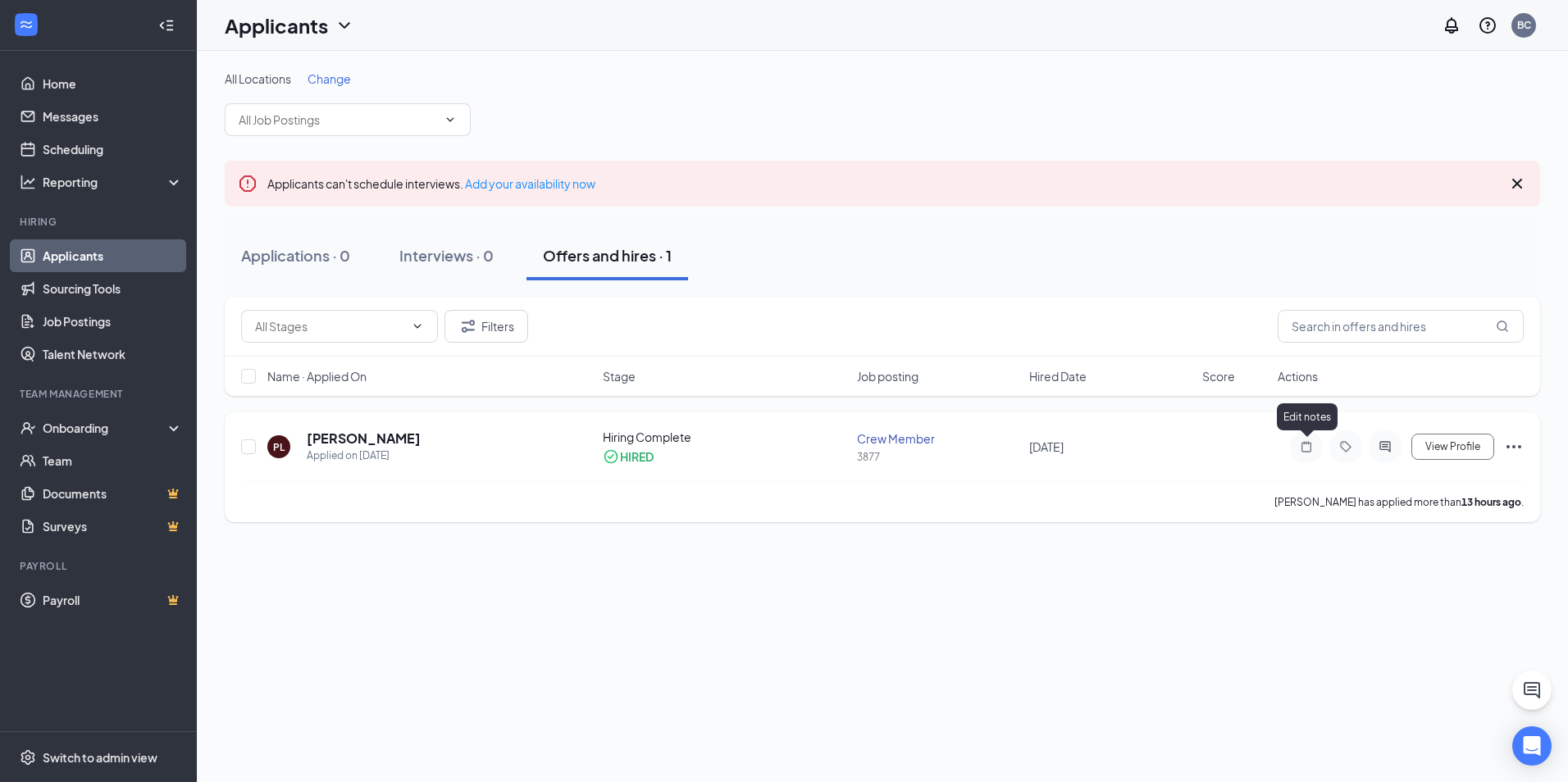
click at [1314, 449] on icon "Note" at bounding box center [1306, 447] width 19 height 13
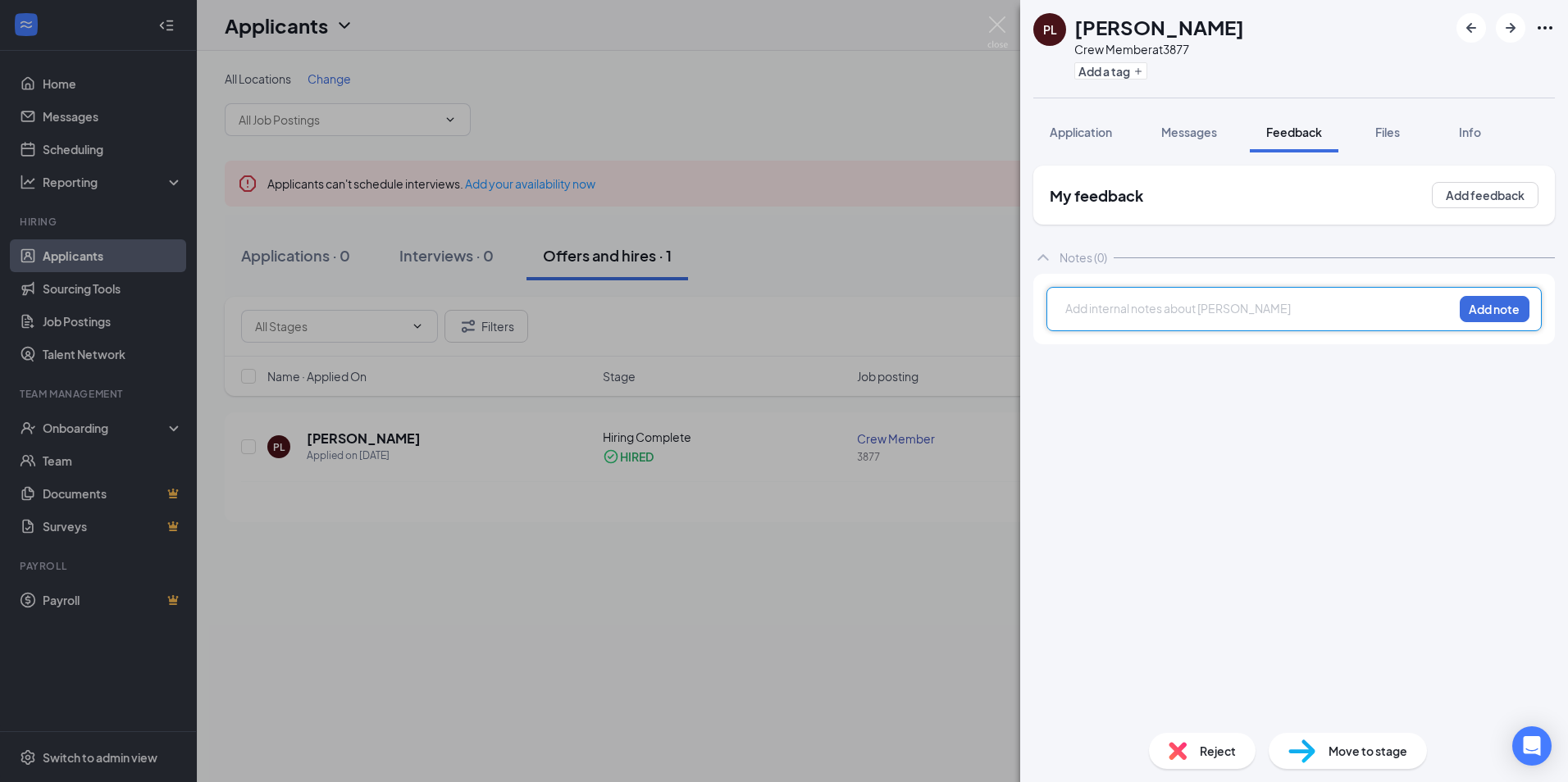
click at [860, 129] on div "[PERSON_NAME] Crew Member at 3877 Add a tag Application Messages Feedback Files…" at bounding box center [784, 391] width 1568 height 782
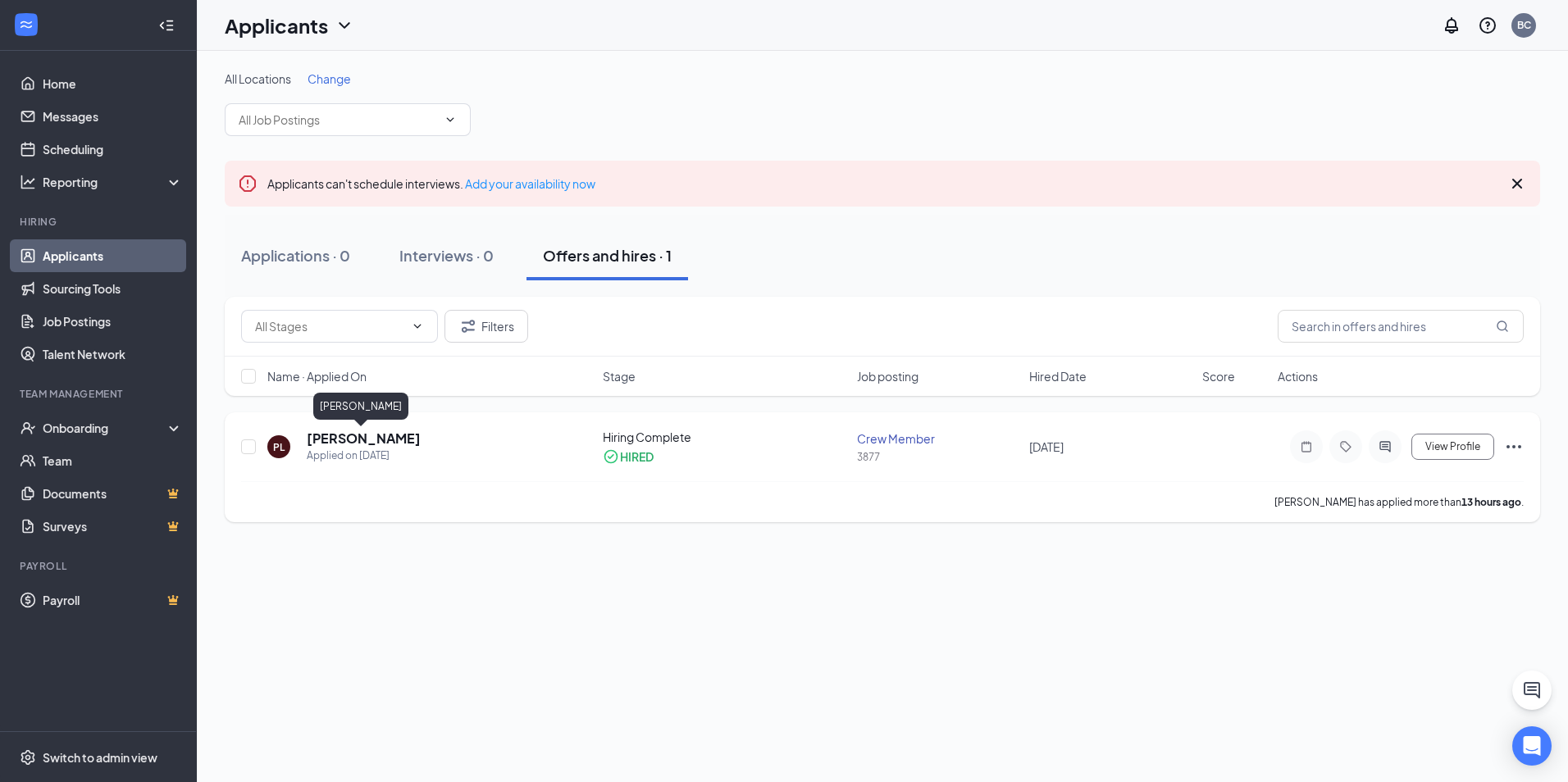
click at [370, 440] on h5 "[PERSON_NAME]" at bounding box center [363, 438] width 114 height 18
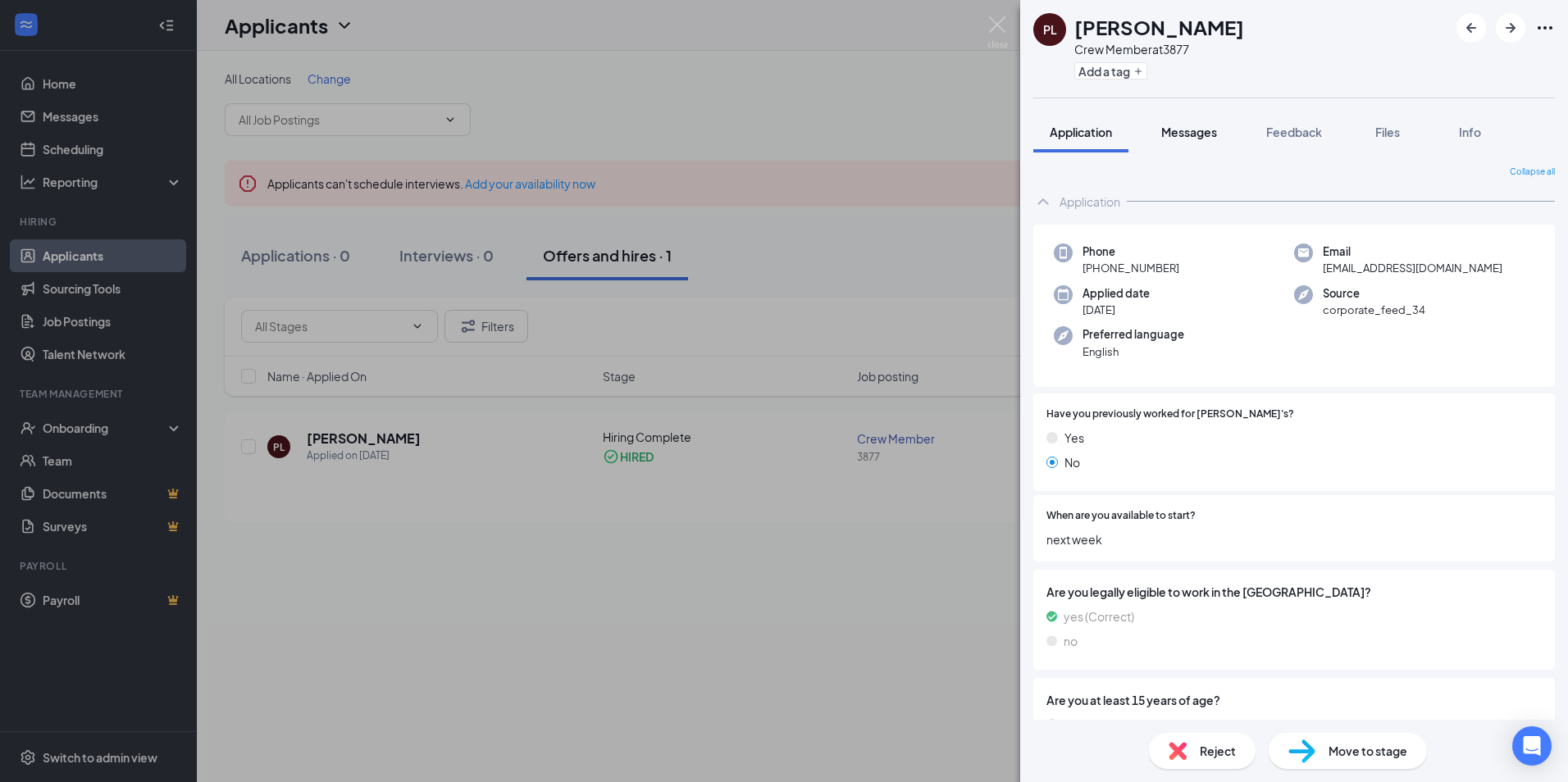
click at [1187, 140] on button "Messages" at bounding box center [1188, 132] width 89 height 41
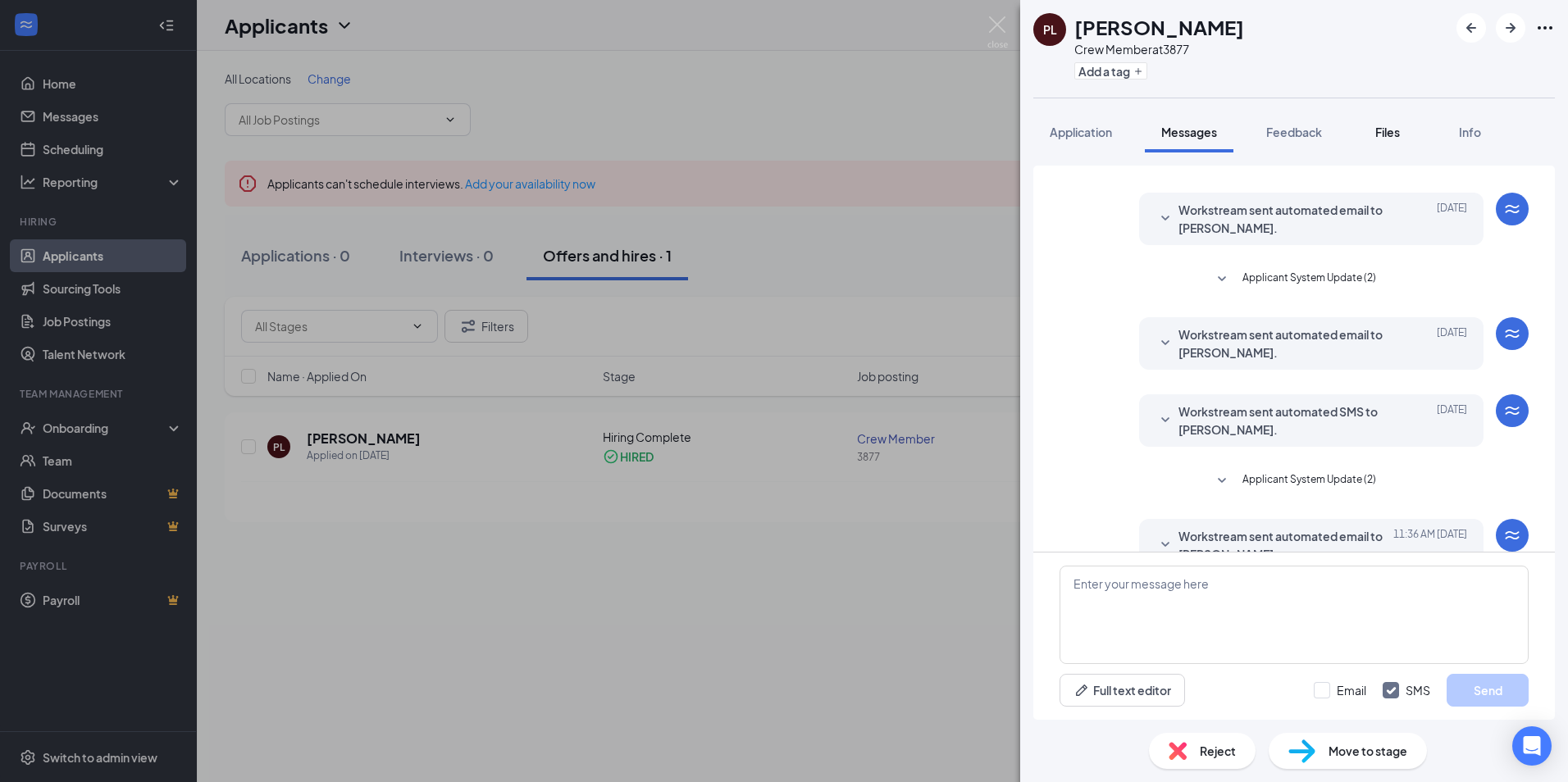
scroll to position [194, 0]
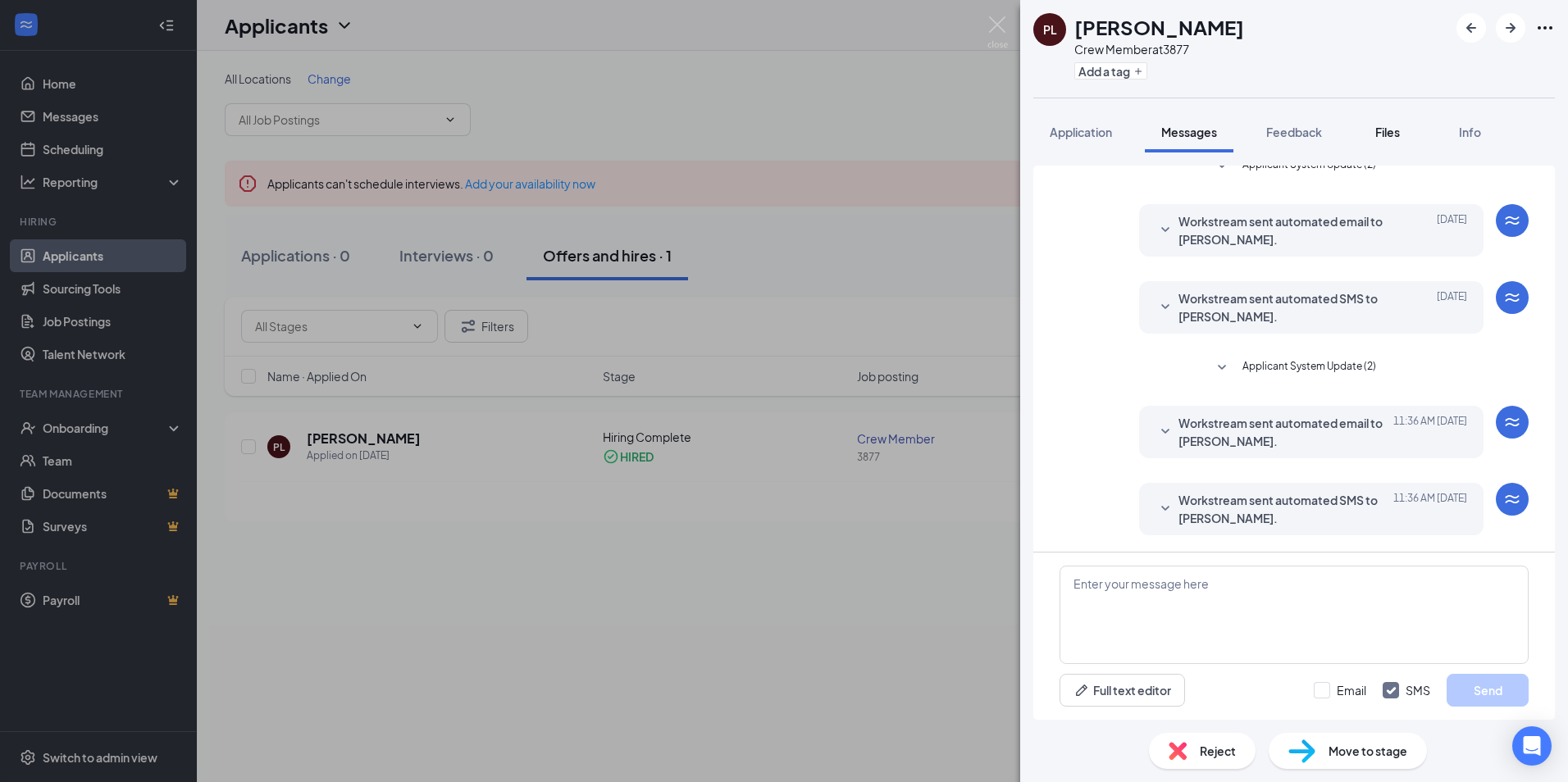
click at [1391, 134] on span "Files" at bounding box center [1387, 132] width 24 height 14
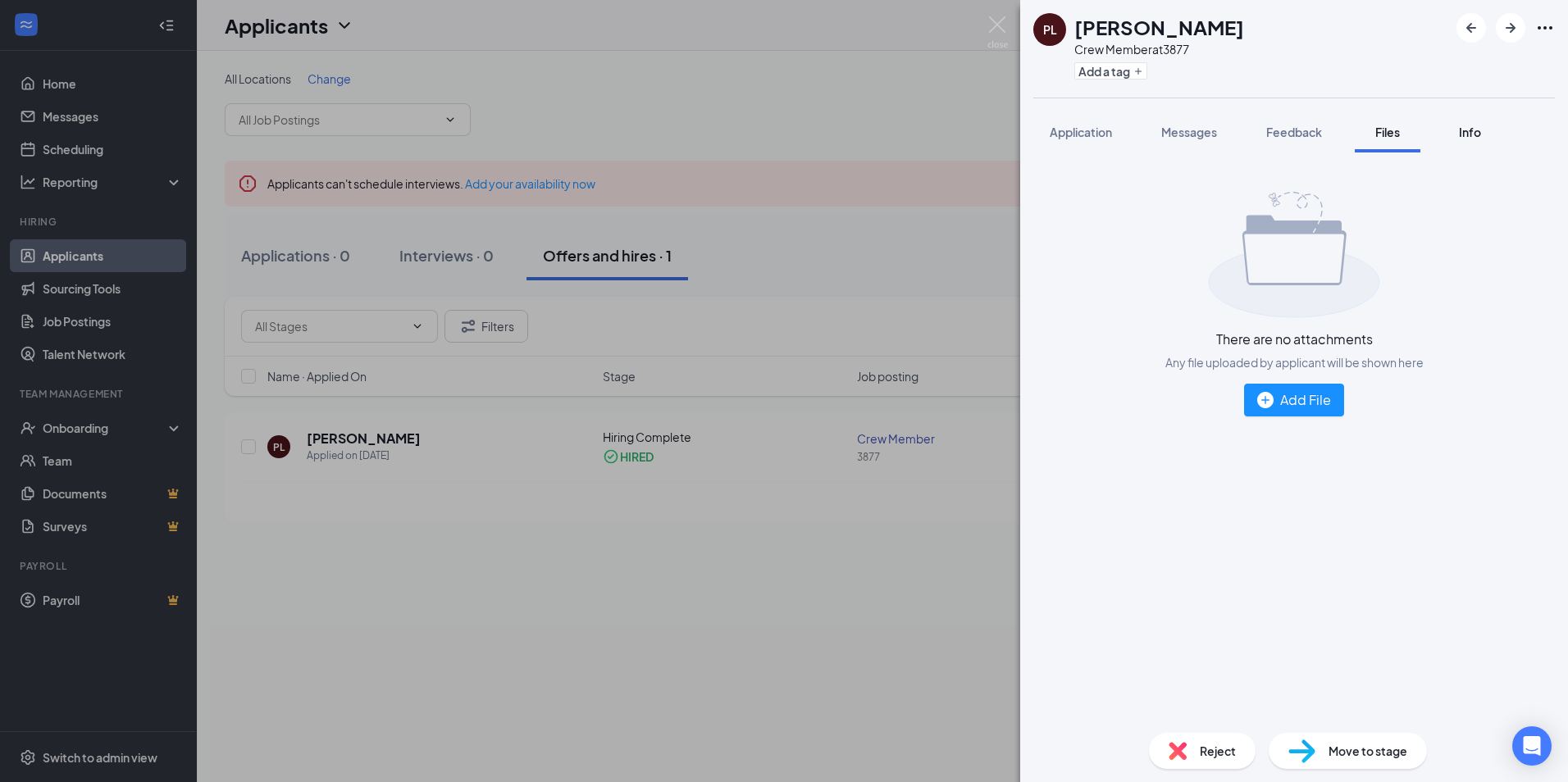
click at [1468, 138] on span "Info" at bounding box center [1469, 132] width 22 height 14
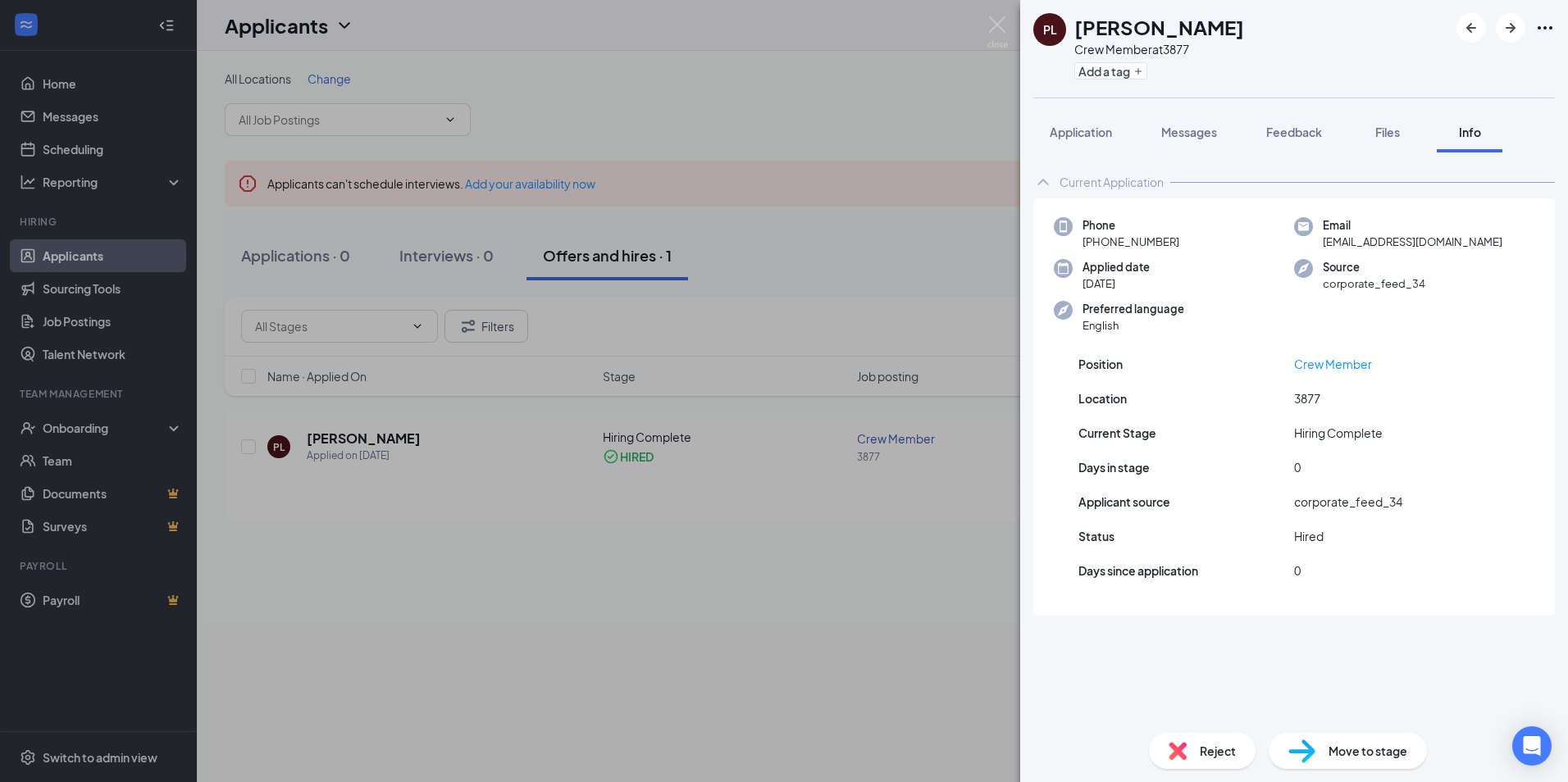
click at [1392, 156] on div "Current Application Phone [PHONE_NUMBER] Email [EMAIL_ADDRESS][DOMAIN_NAME] App…" at bounding box center [1294, 436] width 548 height 567
click at [1384, 139] on div "Files" at bounding box center [1387, 132] width 33 height 16
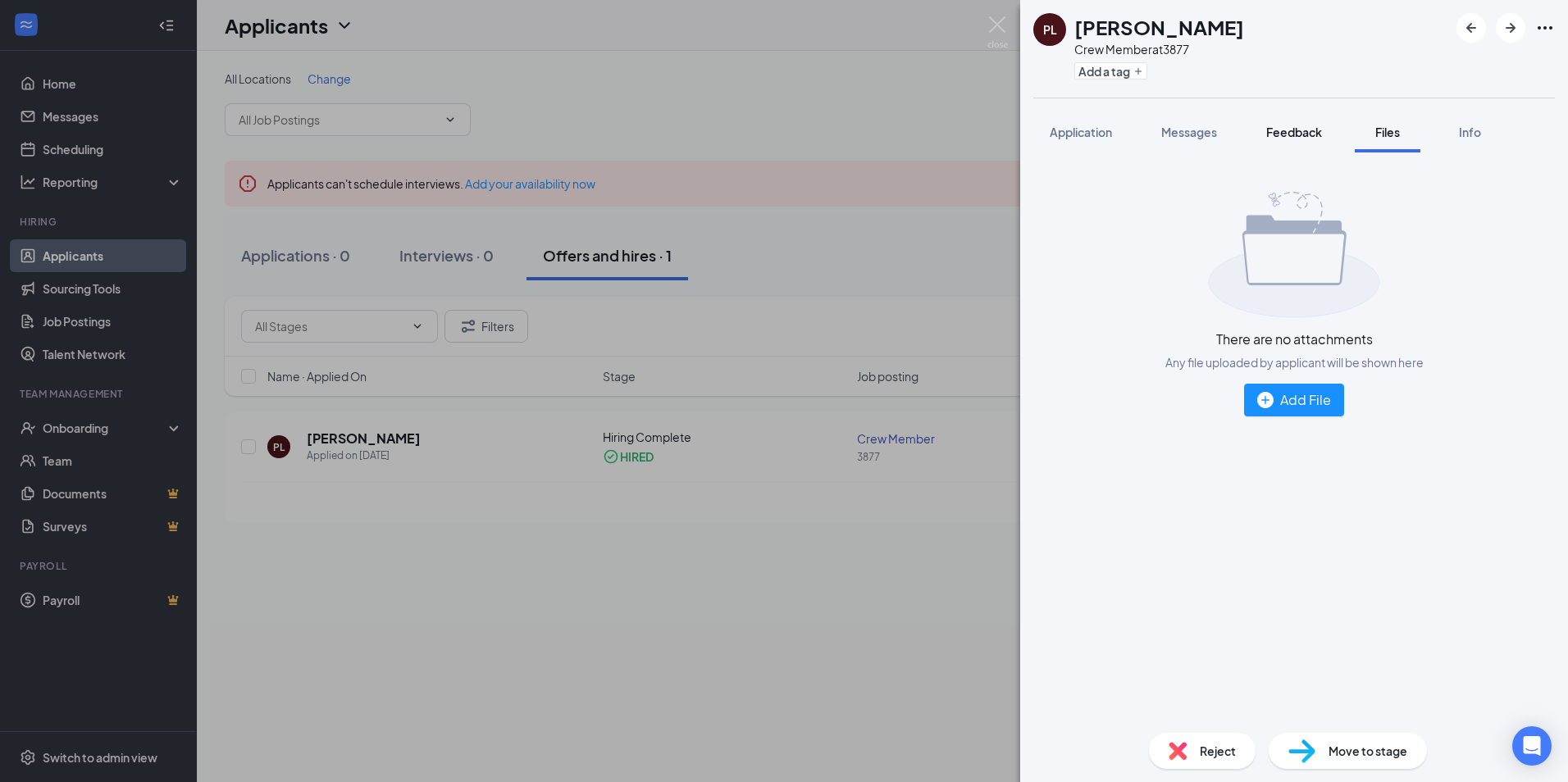
click at [1303, 136] on span "Feedback" at bounding box center [1294, 132] width 56 height 14
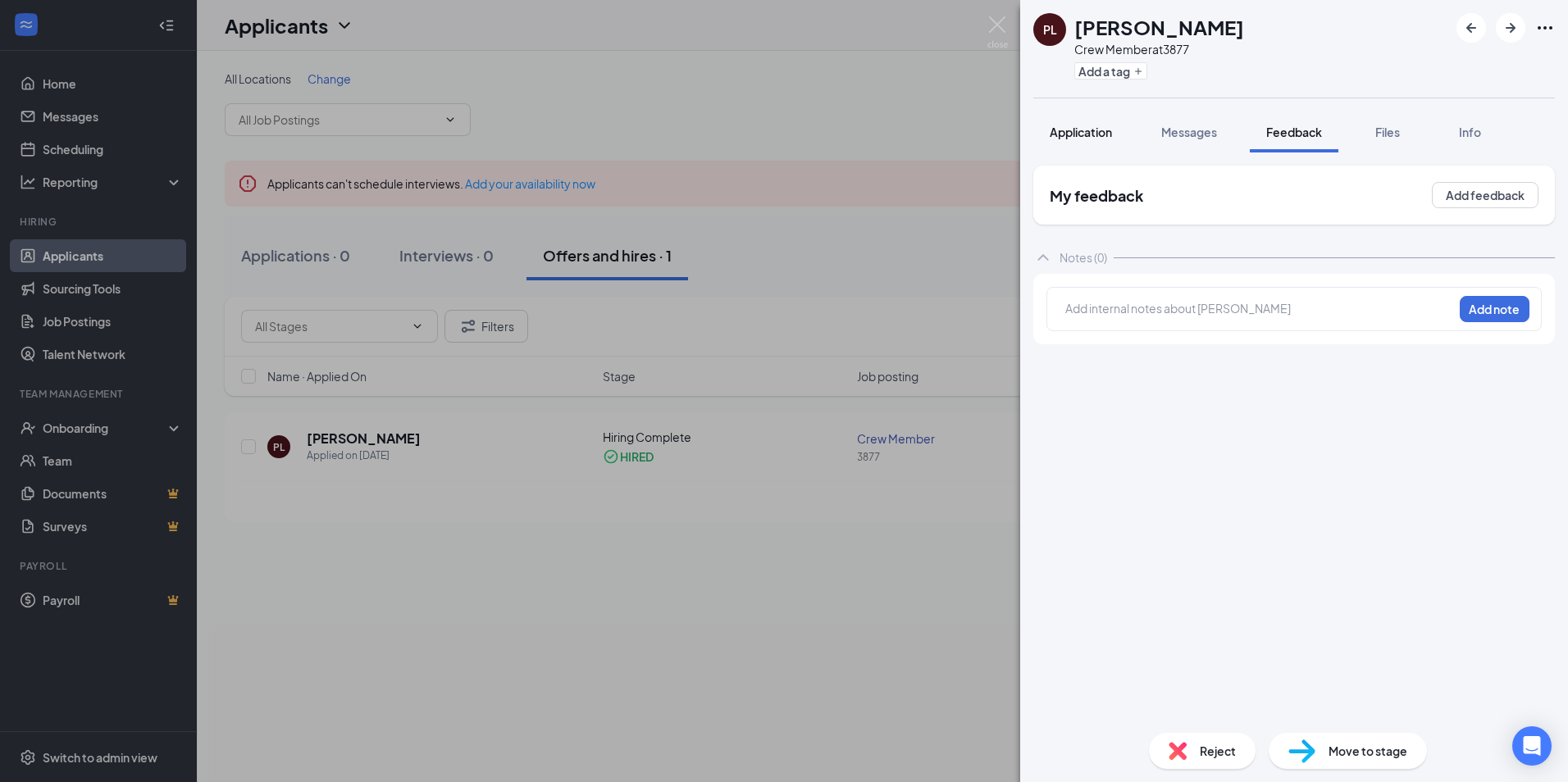
click at [1086, 138] on span "Application" at bounding box center [1081, 132] width 62 height 14
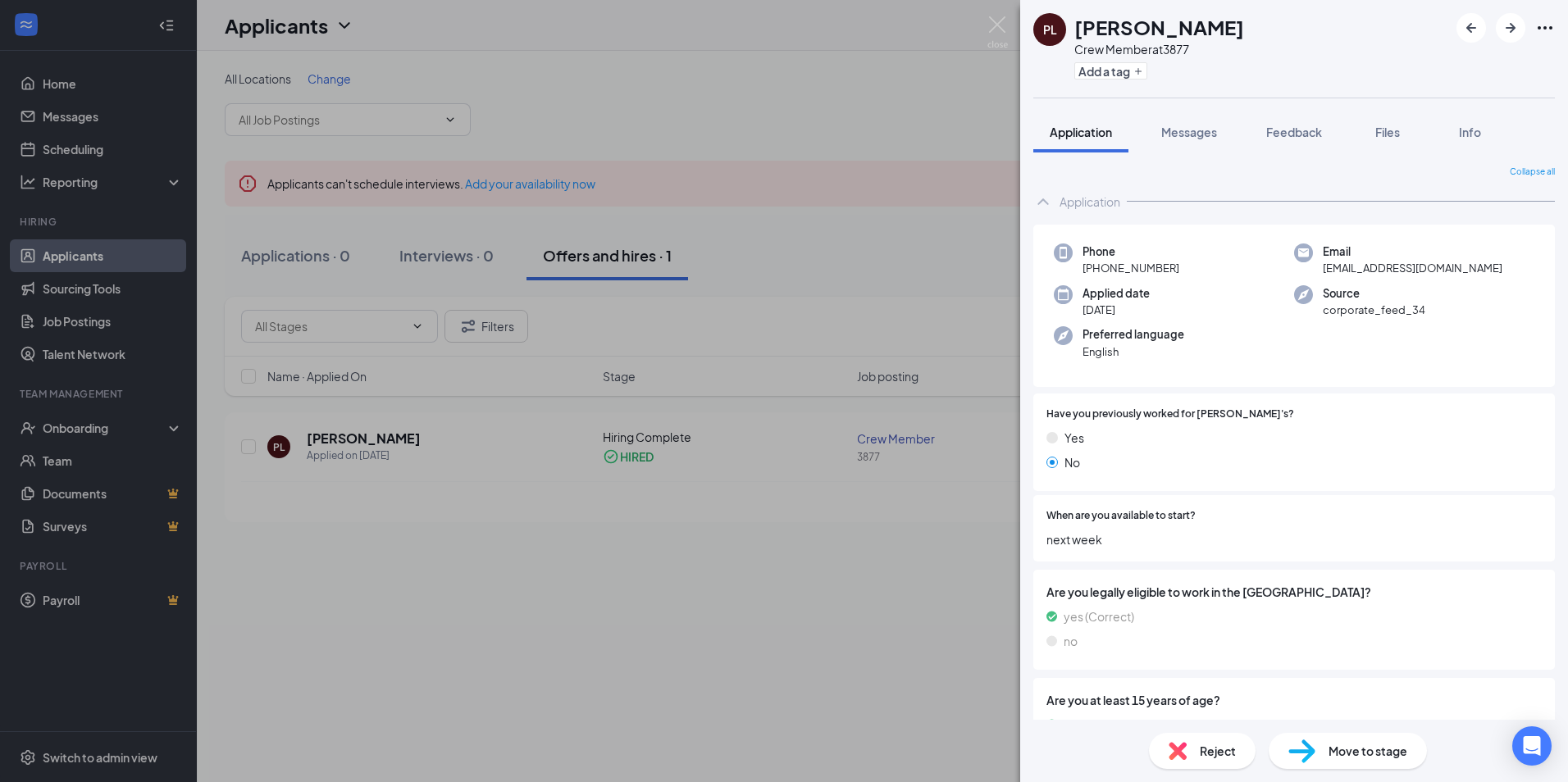
click at [945, 134] on div "[PERSON_NAME] Crew Member at 3877 Add a tag Application Messages Feedback Files…" at bounding box center [784, 391] width 1568 height 782
